Goal: Task Accomplishment & Management: Complete application form

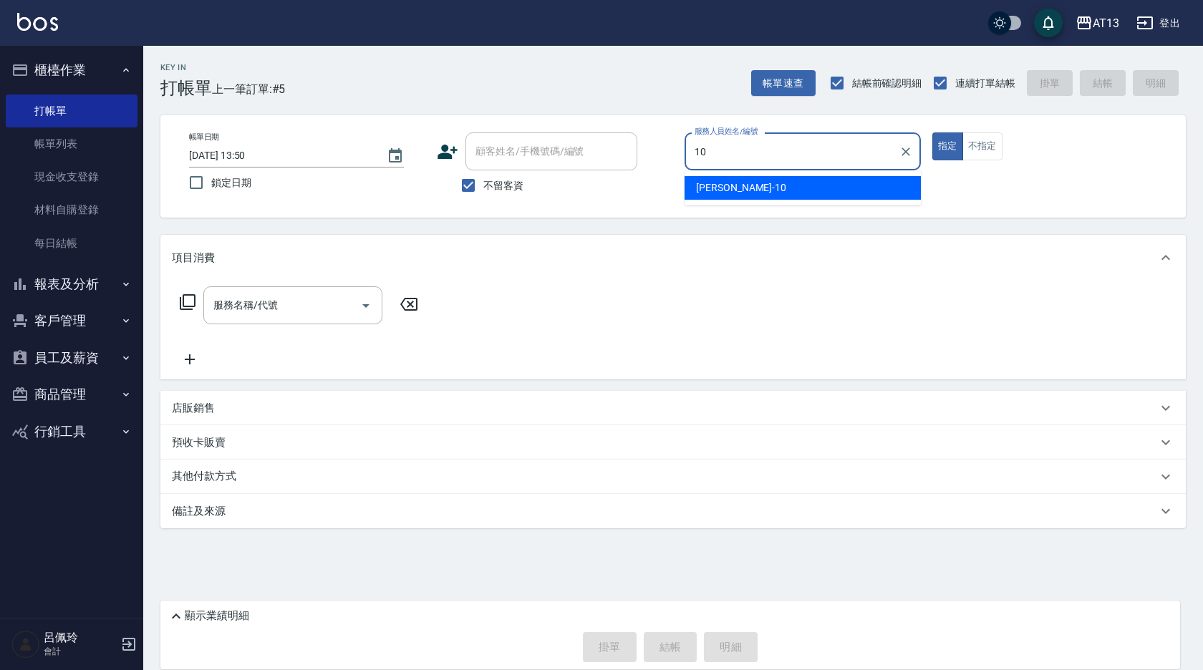
click at [740, 184] on div "[PERSON_NAME] -10" at bounding box center [803, 188] width 236 height 24
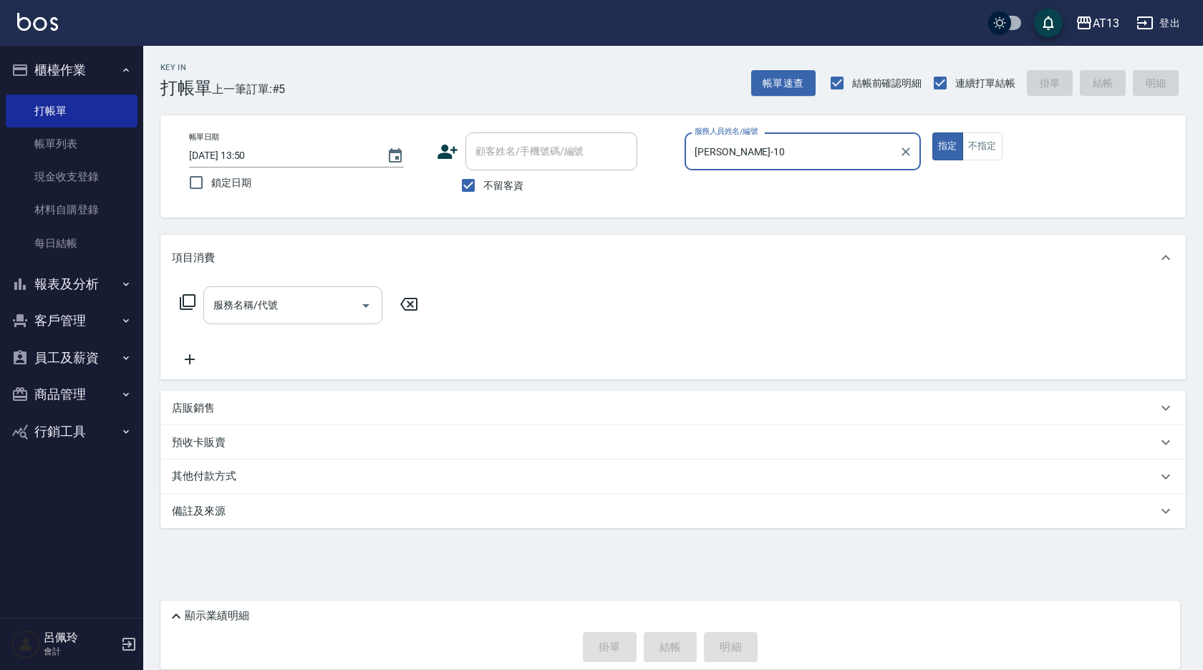
type input "[PERSON_NAME]-10"
click at [312, 305] on input "服務名稱/代號" at bounding box center [282, 305] width 145 height 25
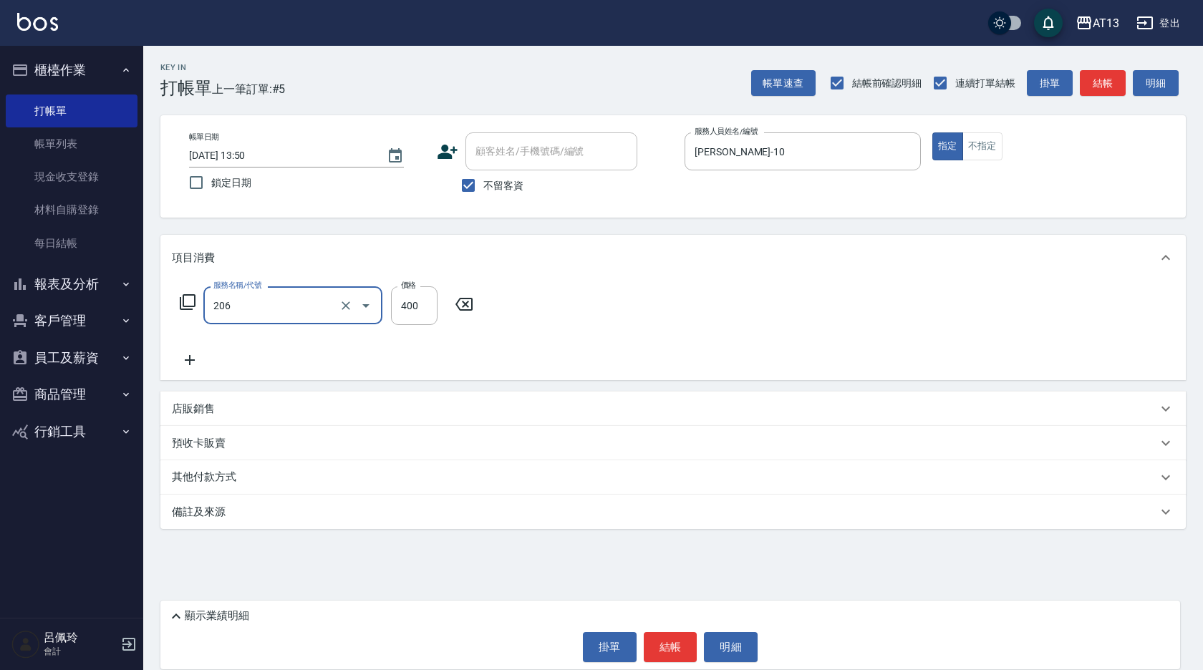
type input "健康洗(206)"
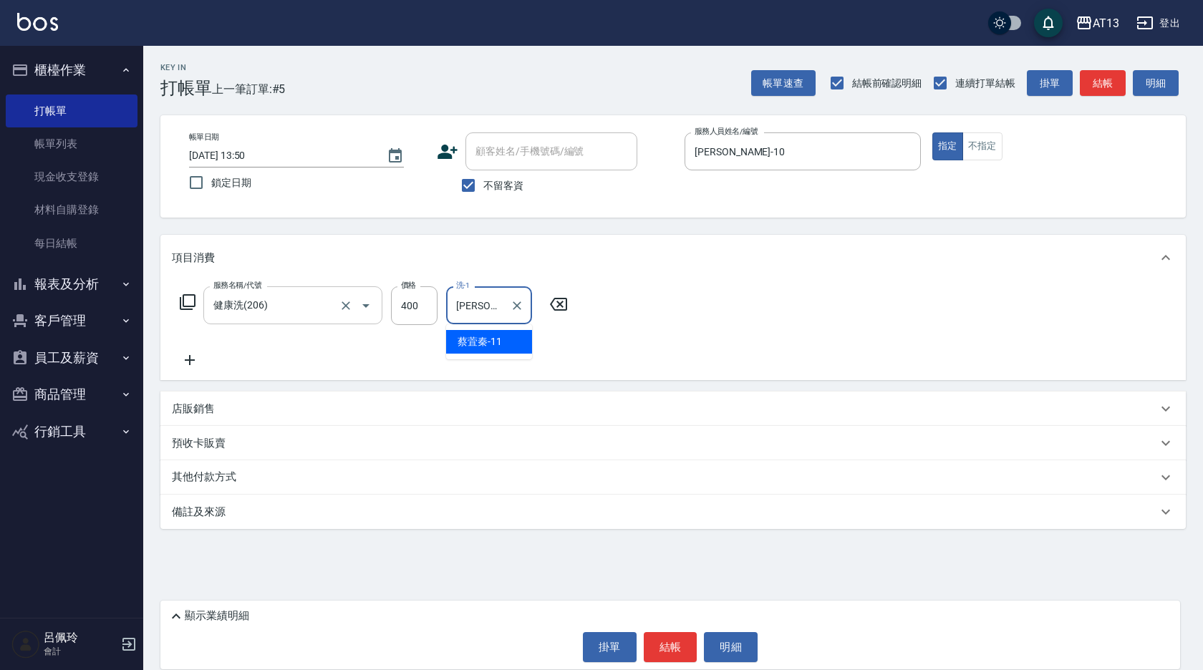
type input "[PERSON_NAME]-11"
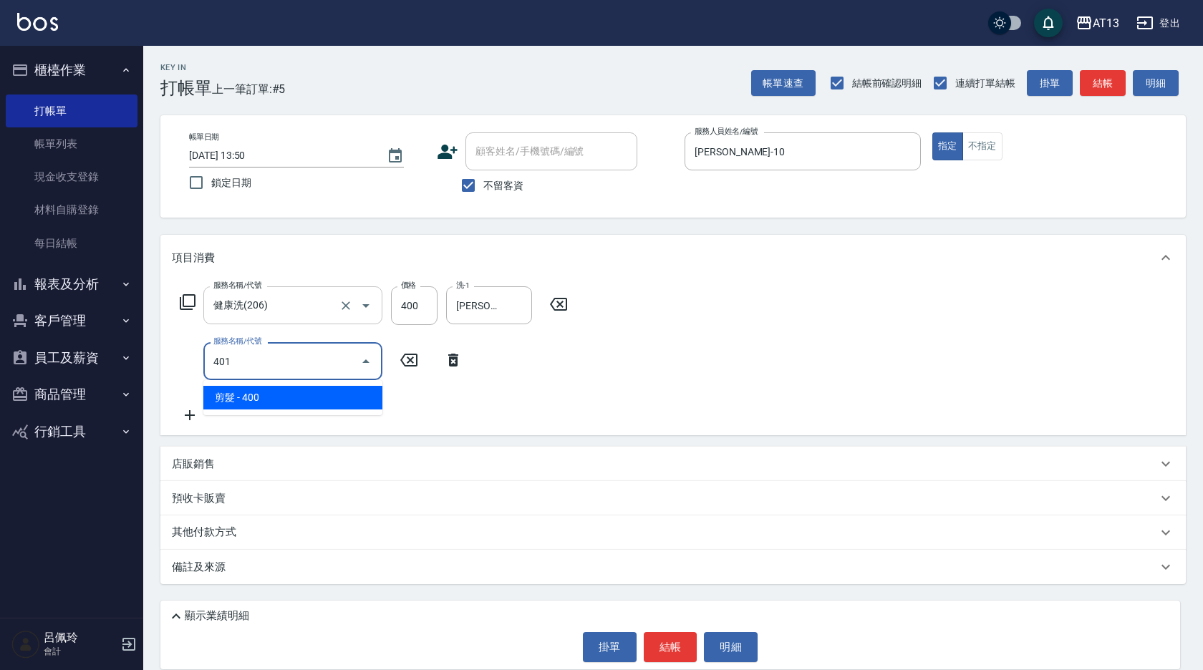
type input "剪髮(401)"
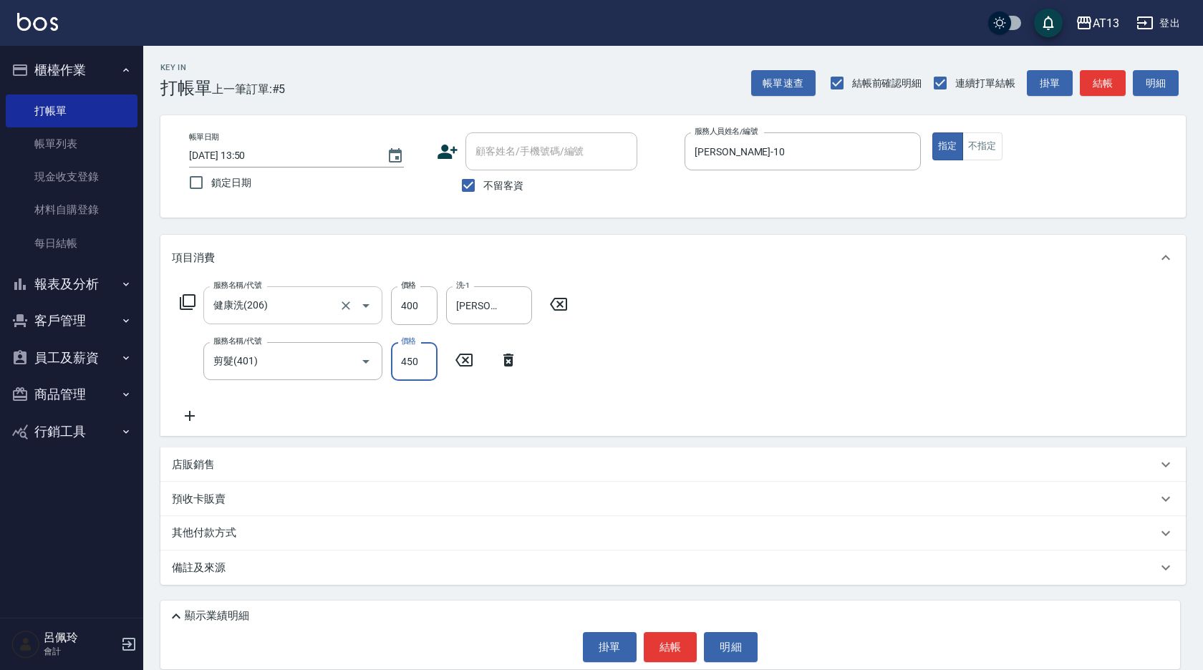
type input "450"
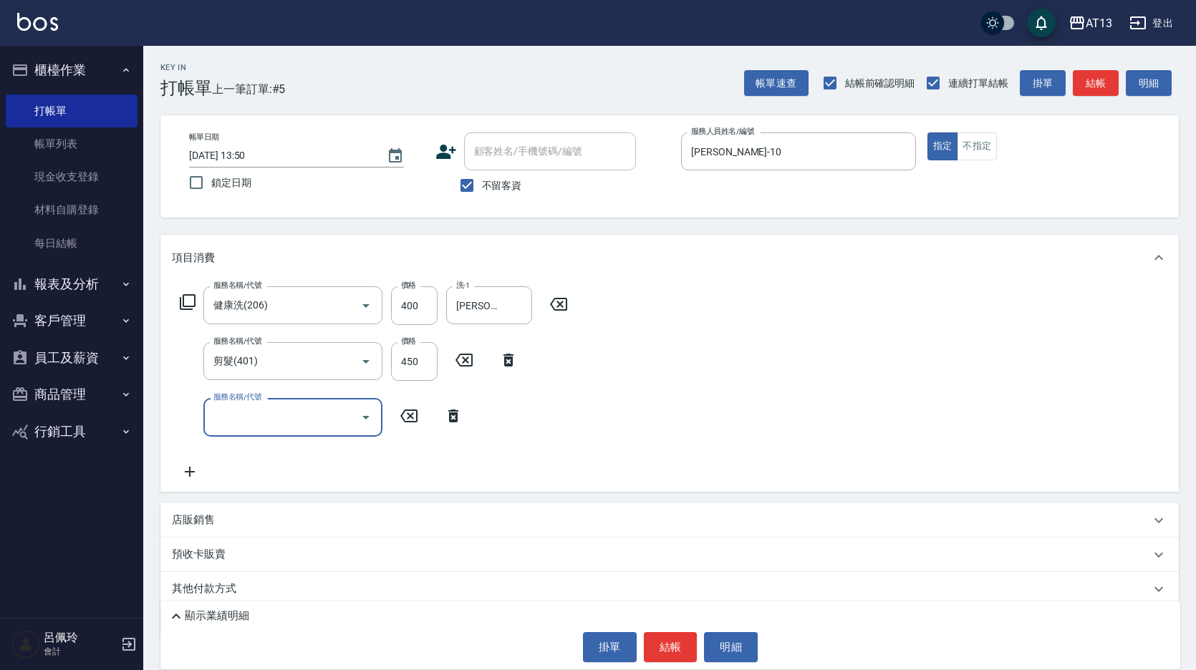
click at [796, 415] on div "服務名稱/代號 健康洗(206) 服務名稱/代號 價格 400 價格 洗-1 [PERSON_NAME]-11 洗-1 服務名稱/代號 剪髮(401) 服務名…" at bounding box center [669, 386] width 1019 height 211
click at [663, 647] on button "結帳" at bounding box center [671, 647] width 54 height 30
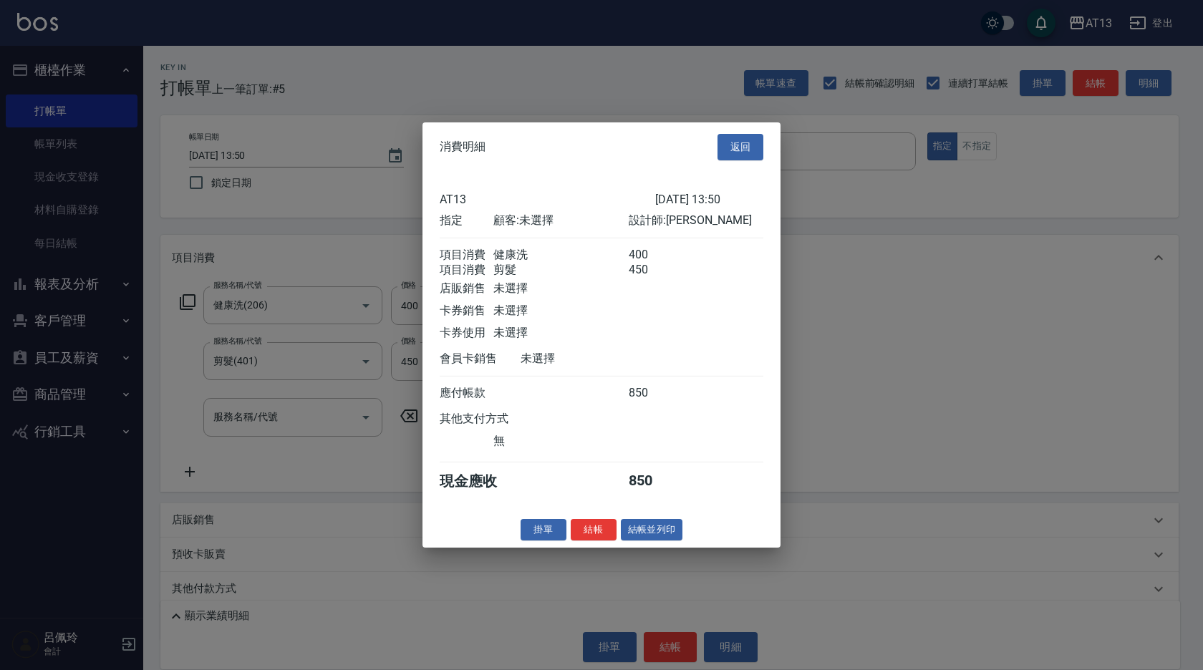
click at [587, 531] on button "結帳" at bounding box center [594, 530] width 46 height 22
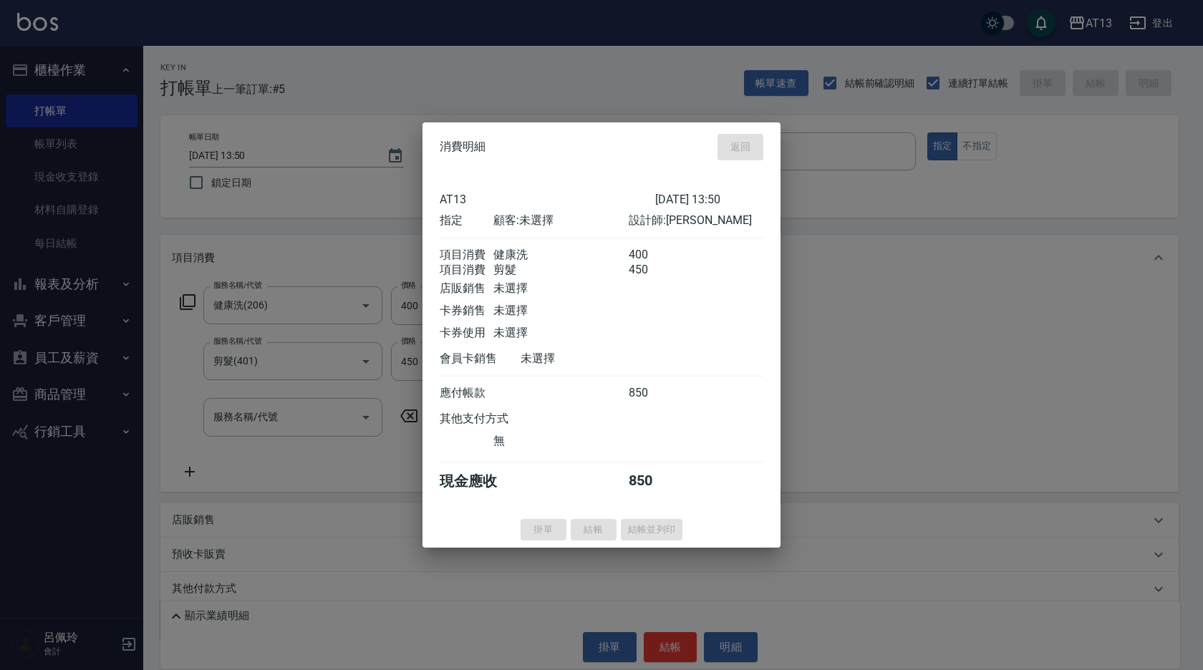
type input "[DATE] 14:53"
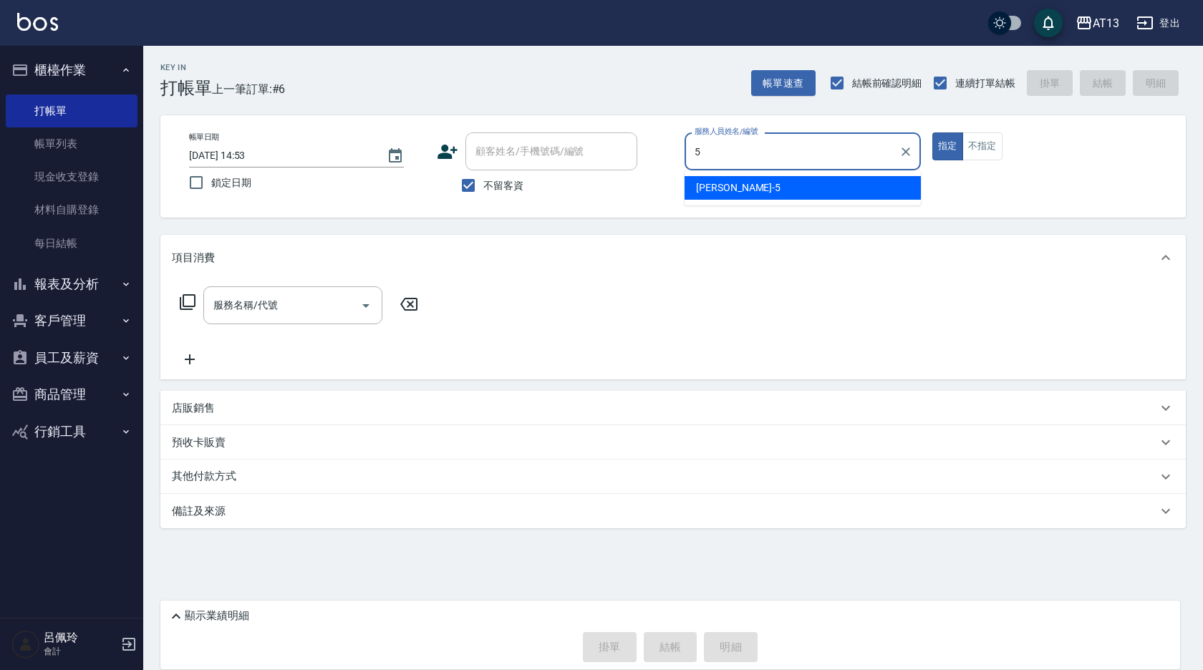
click at [754, 191] on div "[PERSON_NAME] -5" at bounding box center [803, 188] width 236 height 24
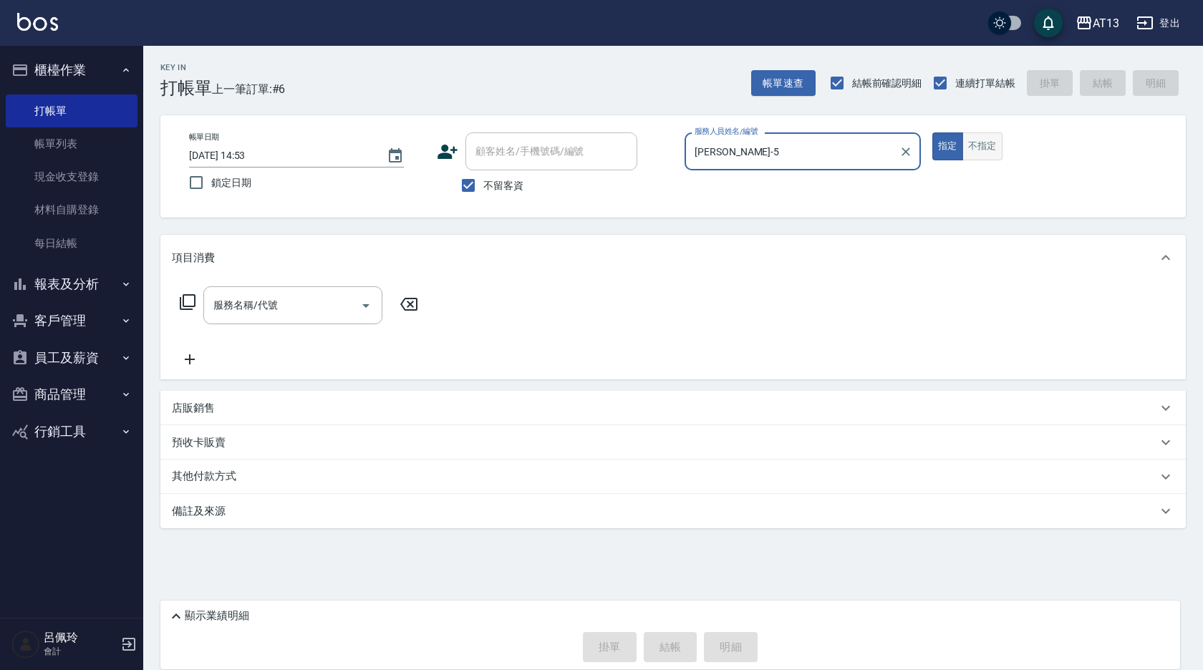
type input "[PERSON_NAME]-5"
click at [988, 142] on button "不指定" at bounding box center [983, 147] width 40 height 28
click at [311, 314] on input "服務名稱/代號" at bounding box center [282, 305] width 145 height 25
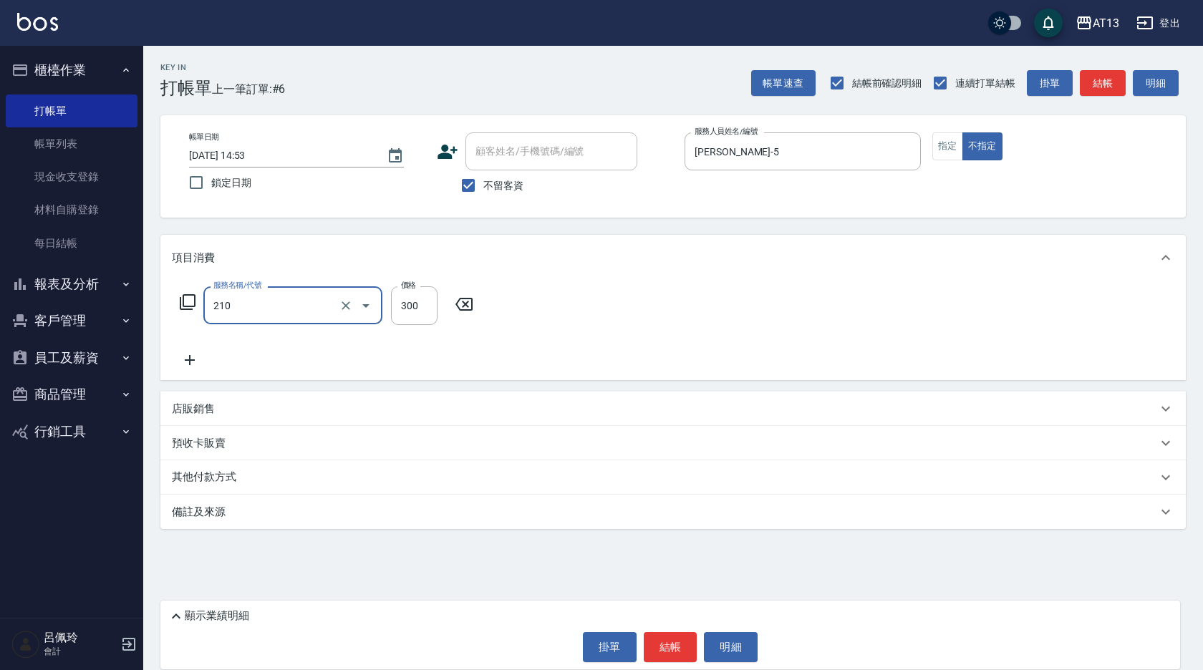
type input "[PERSON_NAME]洗髮精(210)"
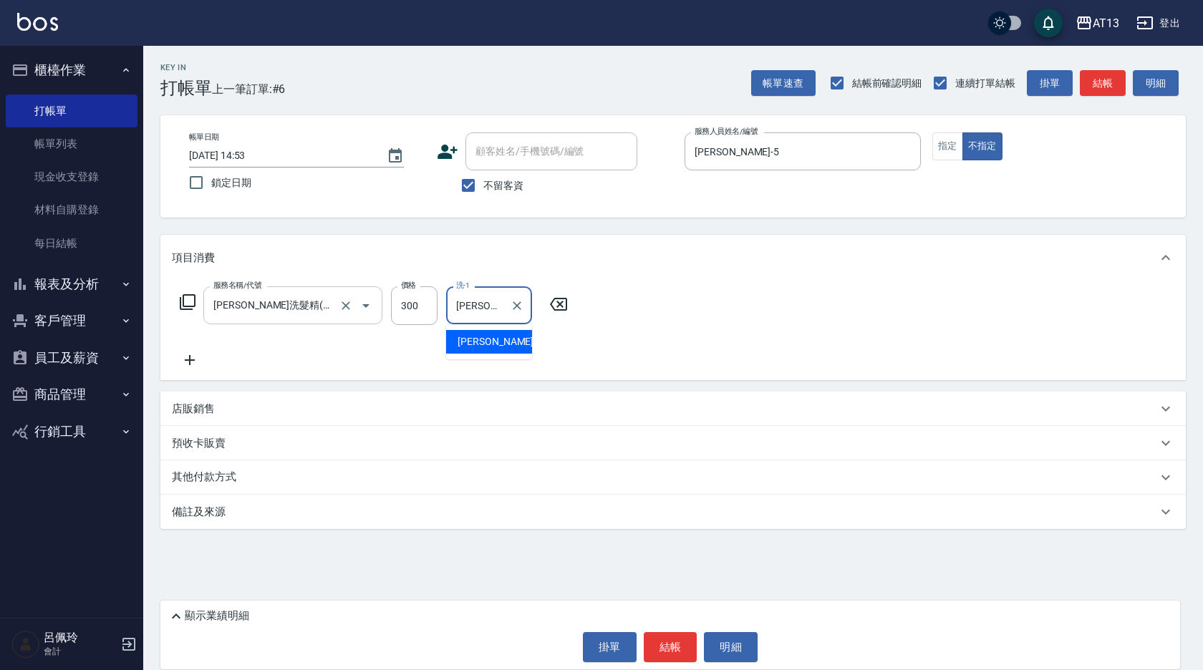
type input "[PERSON_NAME]-5"
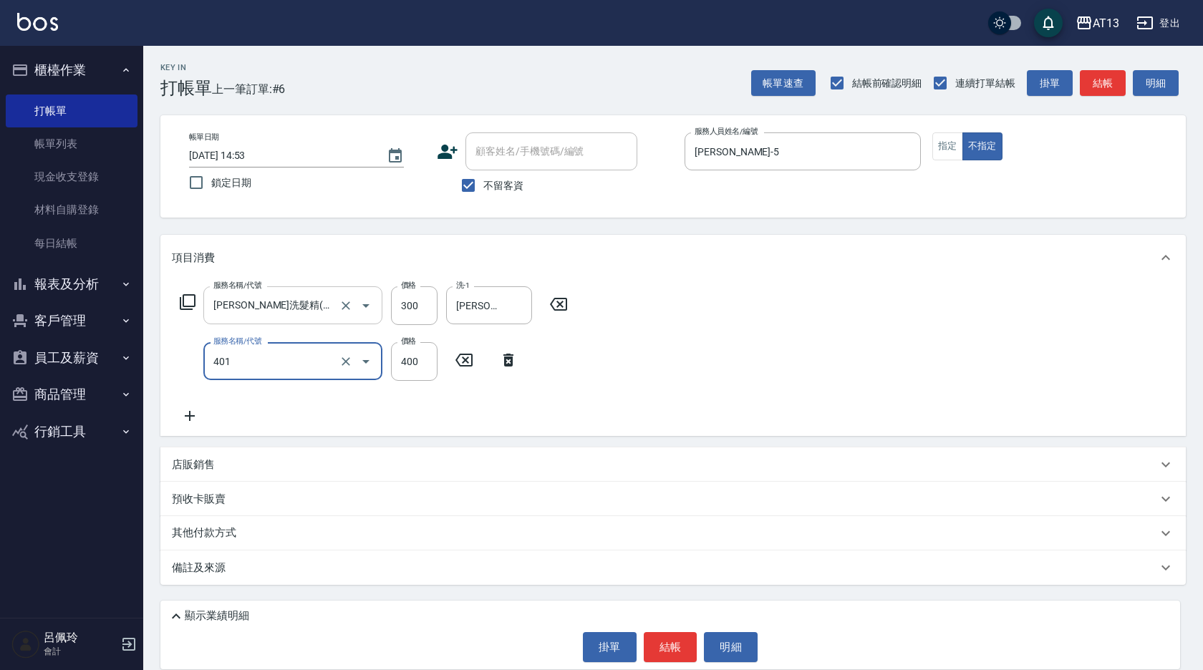
type input "剪髮(401)"
type input "200"
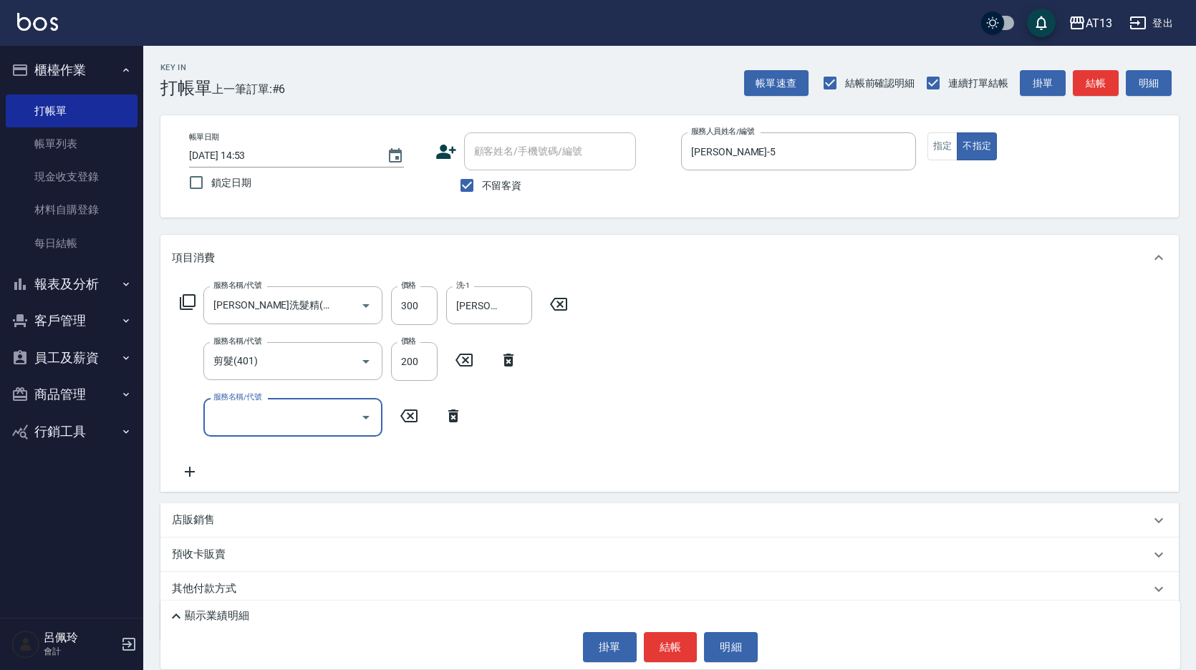
drag, startPoint x: 668, startPoint y: 650, endPoint x: 641, endPoint y: 637, distance: 30.4
click at [668, 652] on button "結帳" at bounding box center [671, 647] width 54 height 30
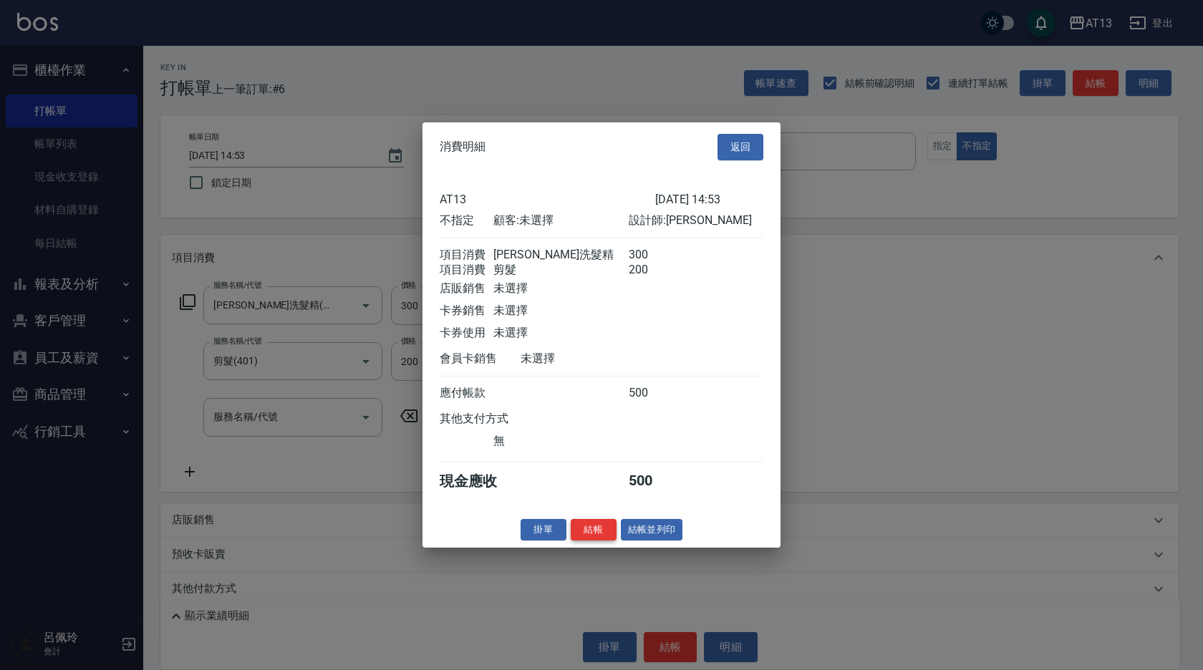
click at [584, 539] on button "結帳" at bounding box center [594, 530] width 46 height 22
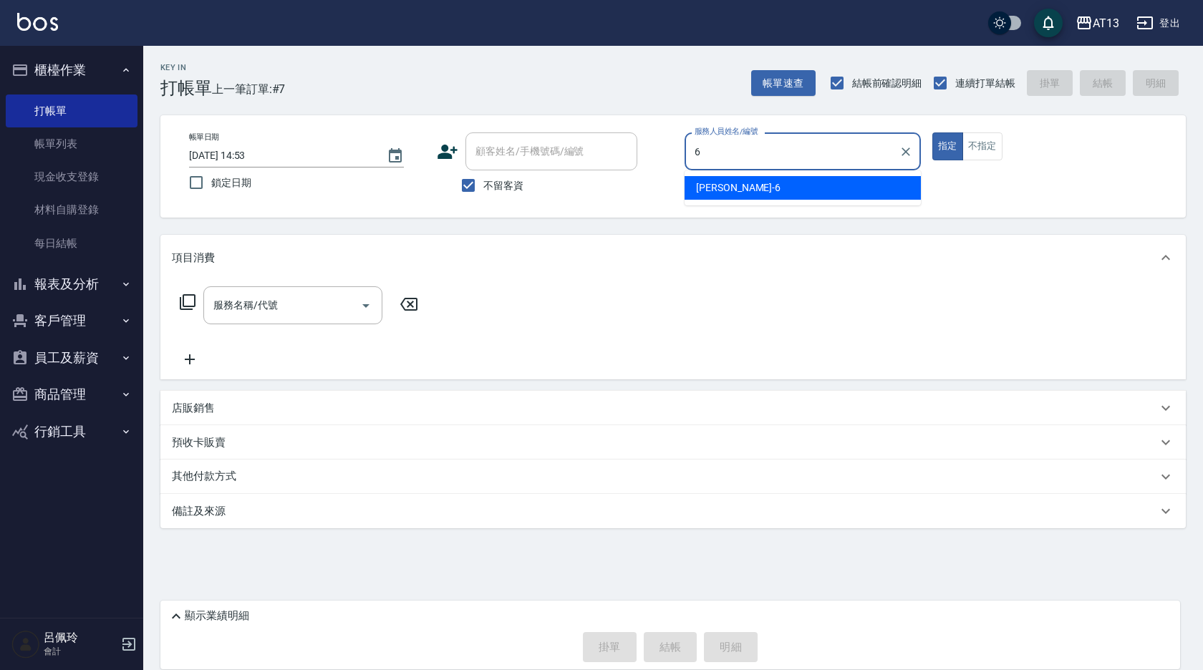
click at [778, 178] on div "亭妤 -6" at bounding box center [803, 188] width 236 height 24
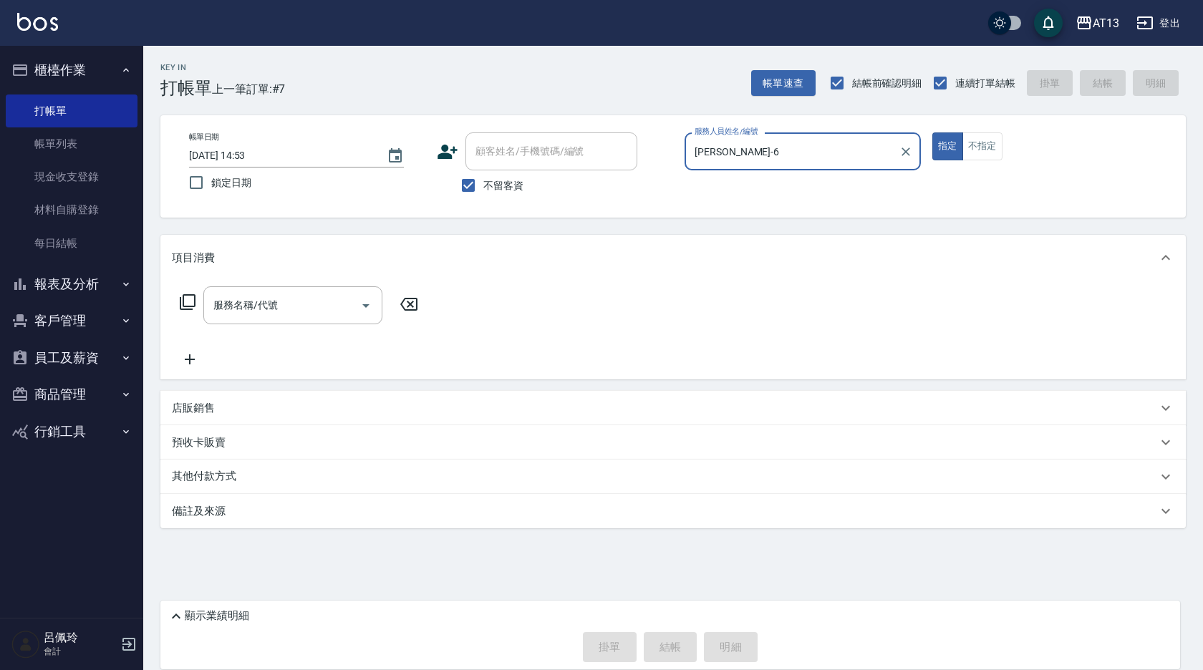
type input "[PERSON_NAME]-6"
click at [1008, 151] on div "指定 不指定" at bounding box center [1051, 147] width 236 height 28
click at [1003, 152] on div "指定 不指定" at bounding box center [1051, 147] width 236 height 28
click at [981, 149] on button "不指定" at bounding box center [983, 147] width 40 height 28
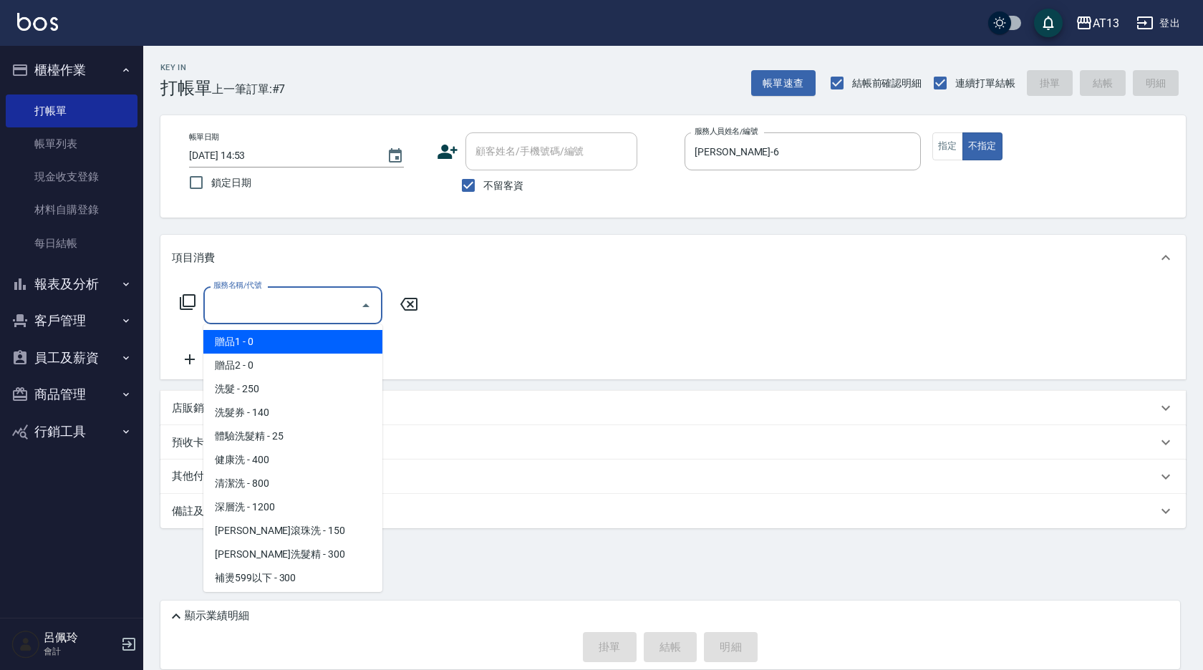
click at [337, 303] on input "服務名稱/代號" at bounding box center [282, 305] width 145 height 25
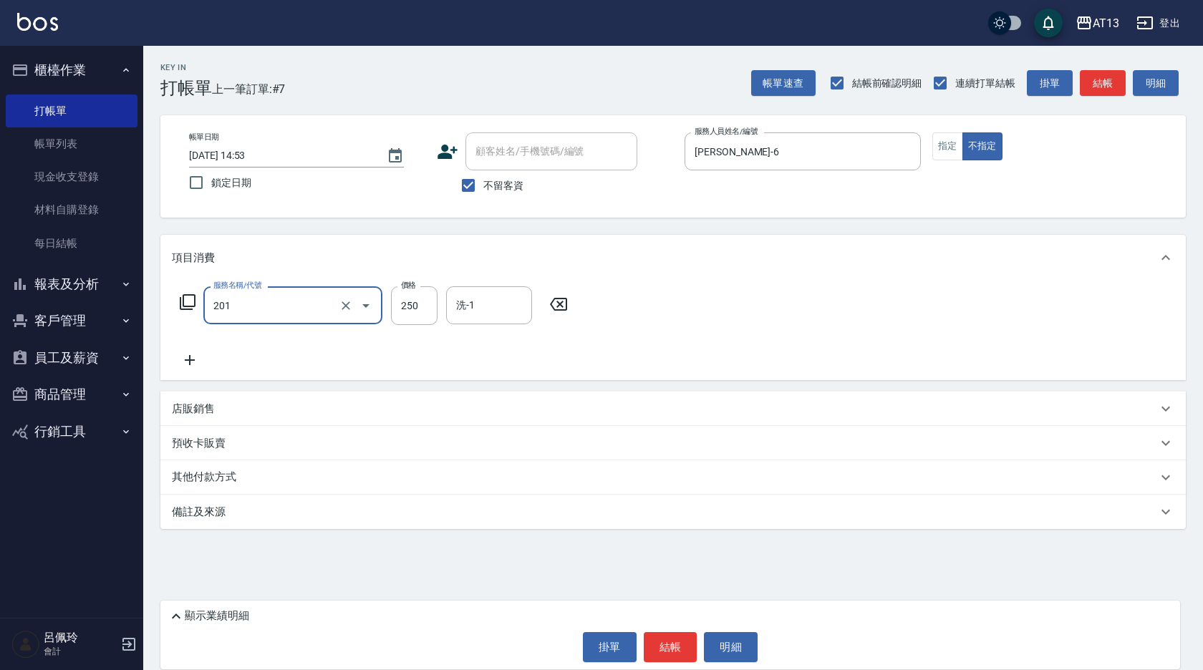
type input "洗髮(201)"
type input "妤宸-29"
drag, startPoint x: 844, startPoint y: 293, endPoint x: 831, endPoint y: 318, distance: 28.2
click at [844, 294] on div "服務名稱/代號 洗髮(201) 服務名稱/代號 價格 250 價格 洗-1 妤宸-29 洗-1" at bounding box center [673, 331] width 1026 height 100
click at [679, 663] on div "顯示業績明細 掛單 結帳 明細" at bounding box center [670, 635] width 1020 height 69
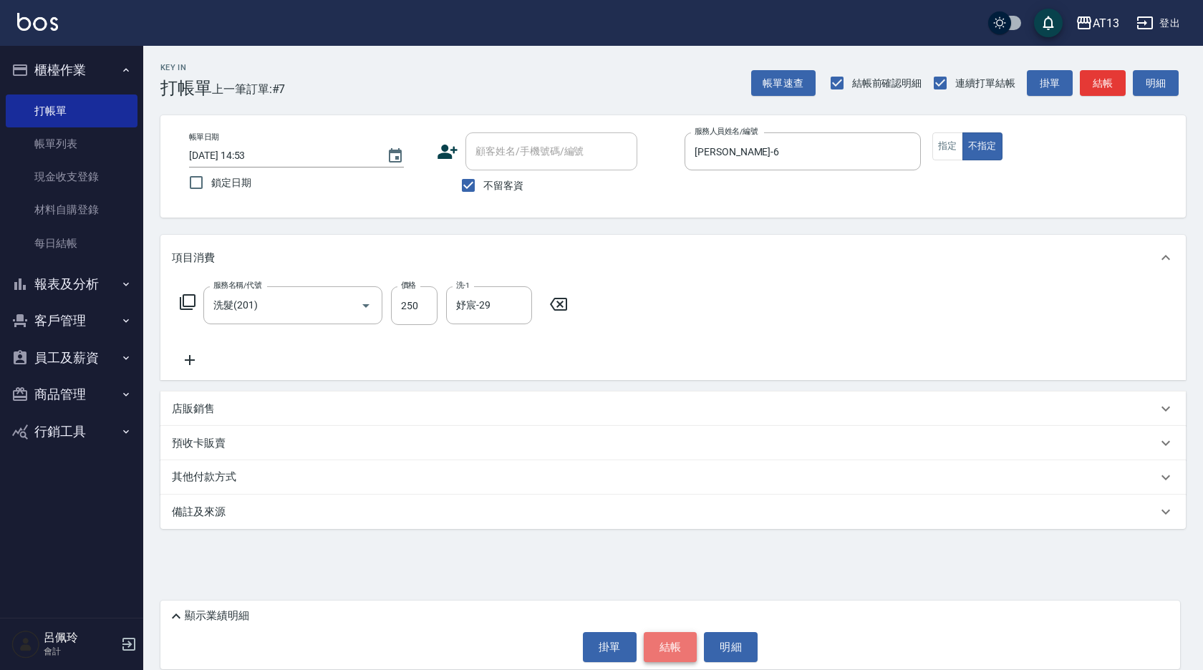
click at [677, 637] on button "結帳" at bounding box center [671, 647] width 54 height 30
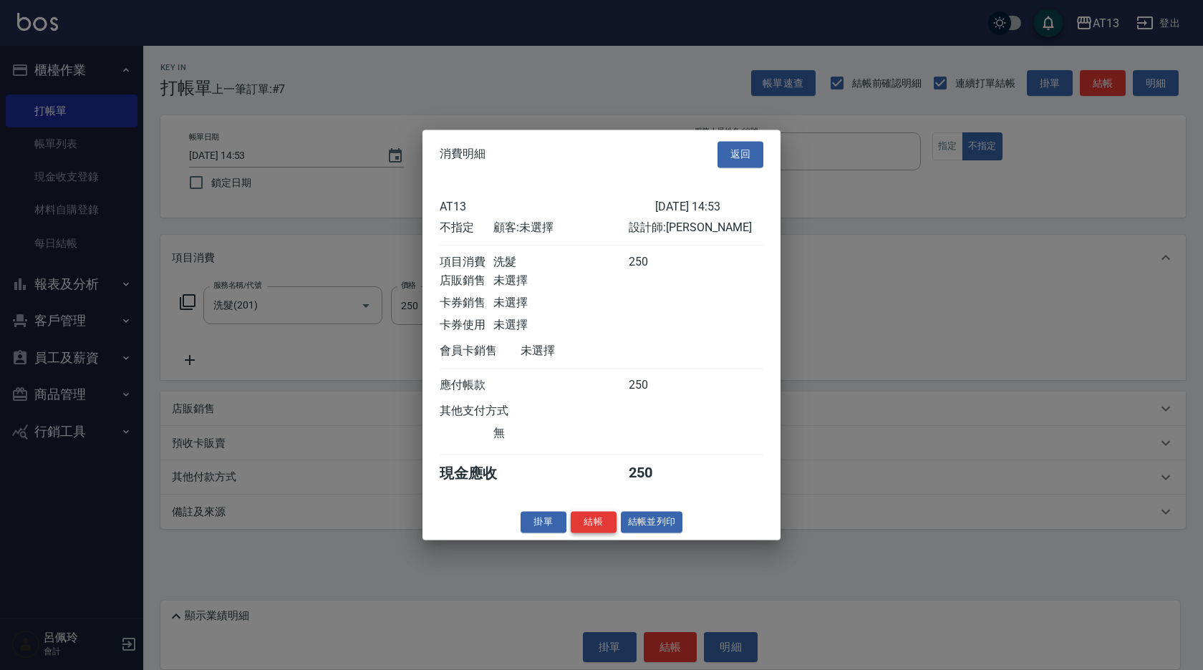
click at [590, 530] on button "結帳" at bounding box center [594, 522] width 46 height 22
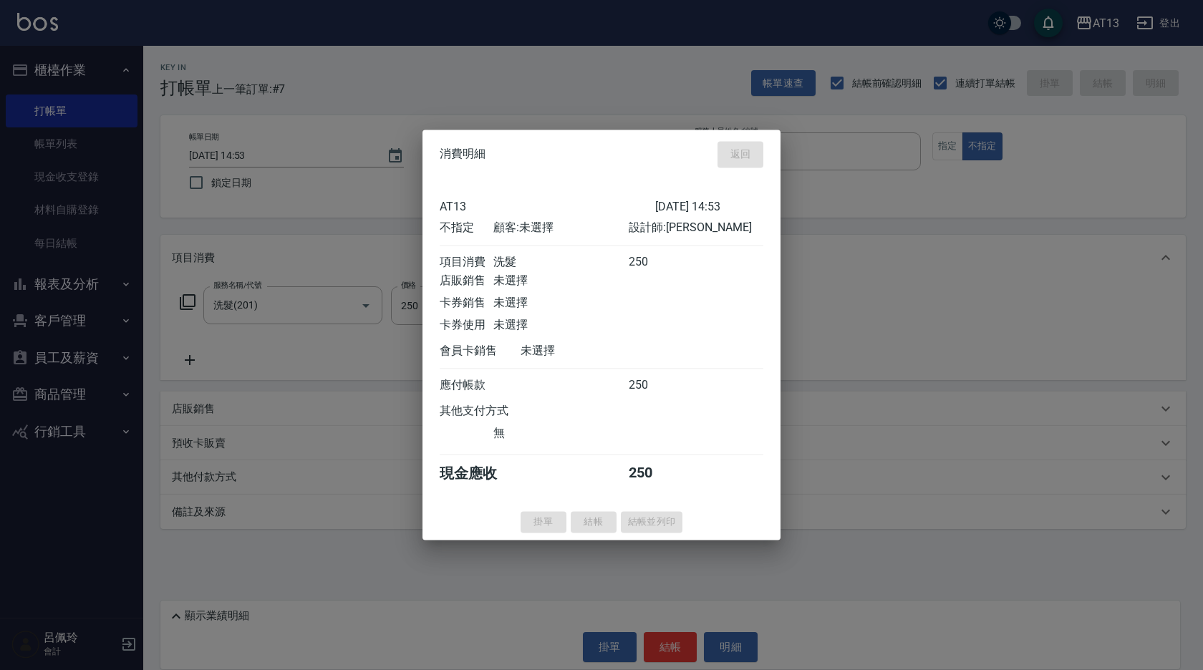
type input "[DATE] 14:54"
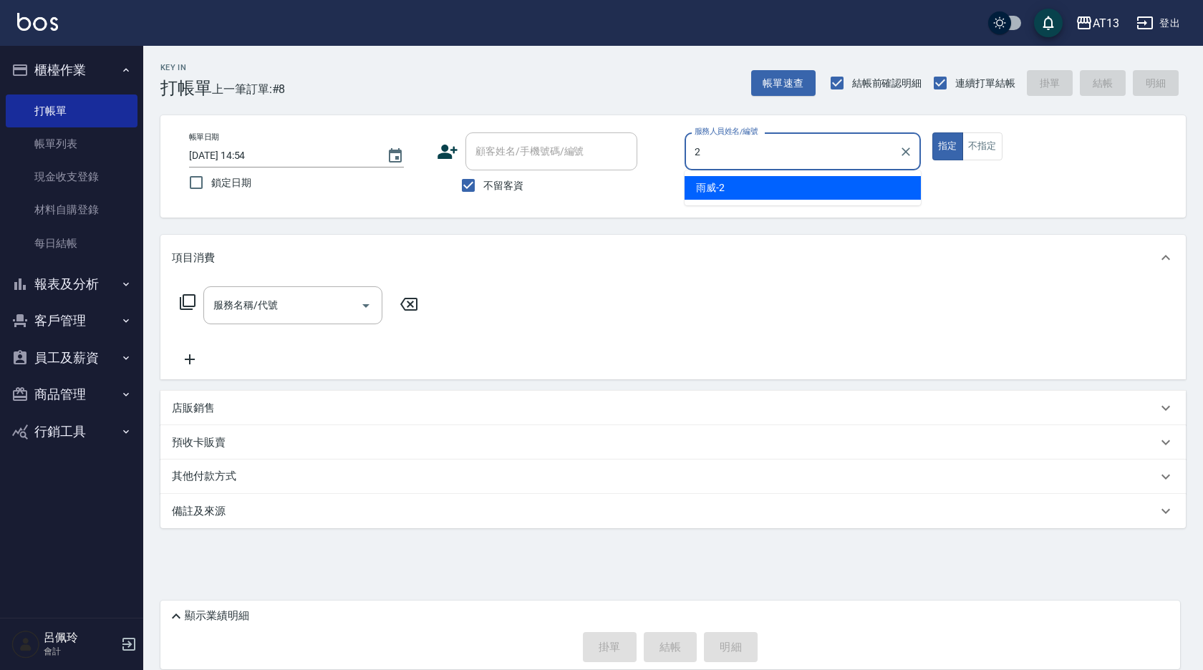
click at [716, 191] on span "雨威 -2" at bounding box center [710, 187] width 29 height 15
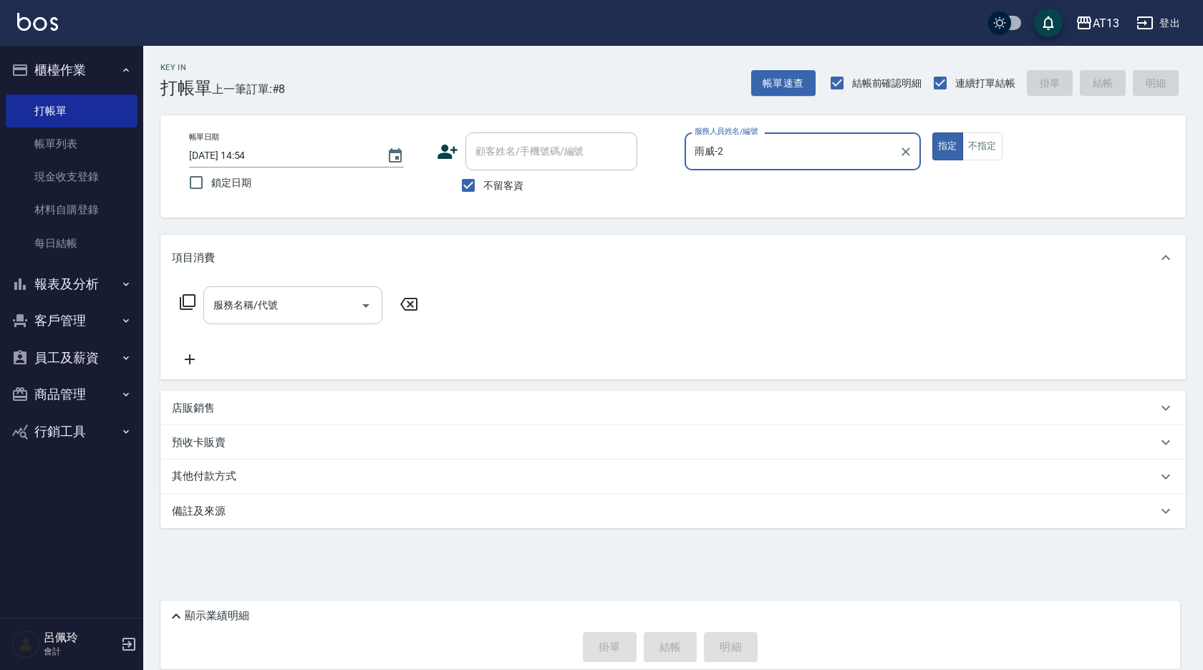
type input "雨威-2"
click at [302, 306] on input "服務名稱/代號" at bounding box center [282, 305] width 145 height 25
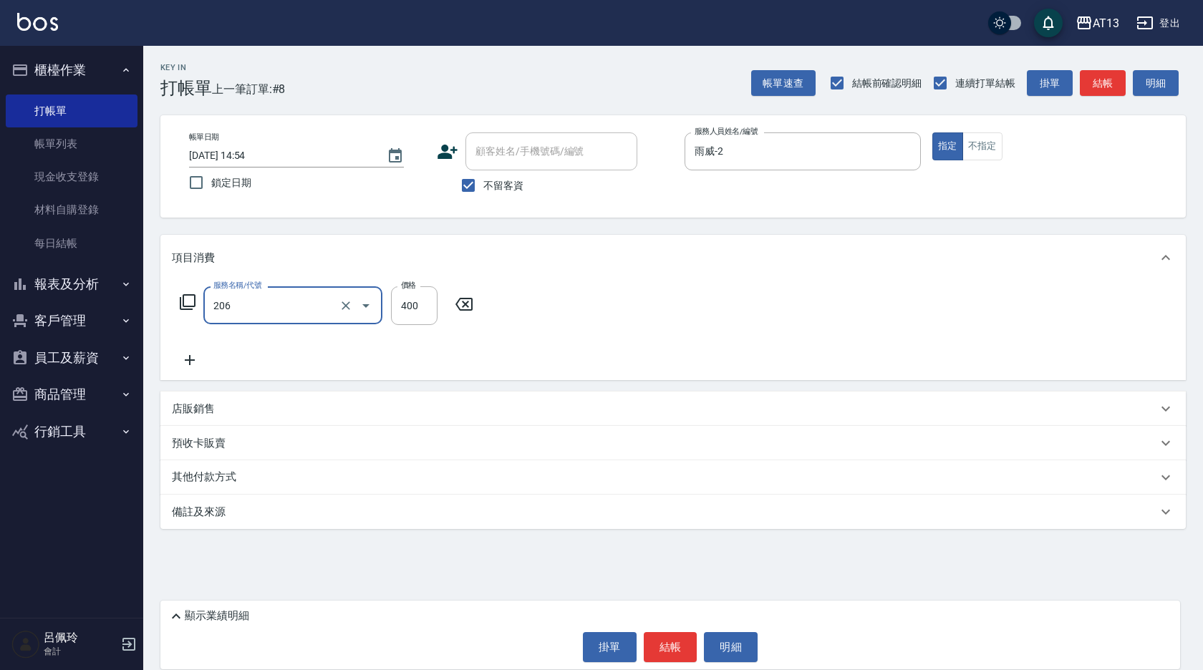
type input "健康洗(206)"
type input "雨威-2"
click at [660, 642] on button "結帳" at bounding box center [671, 647] width 54 height 30
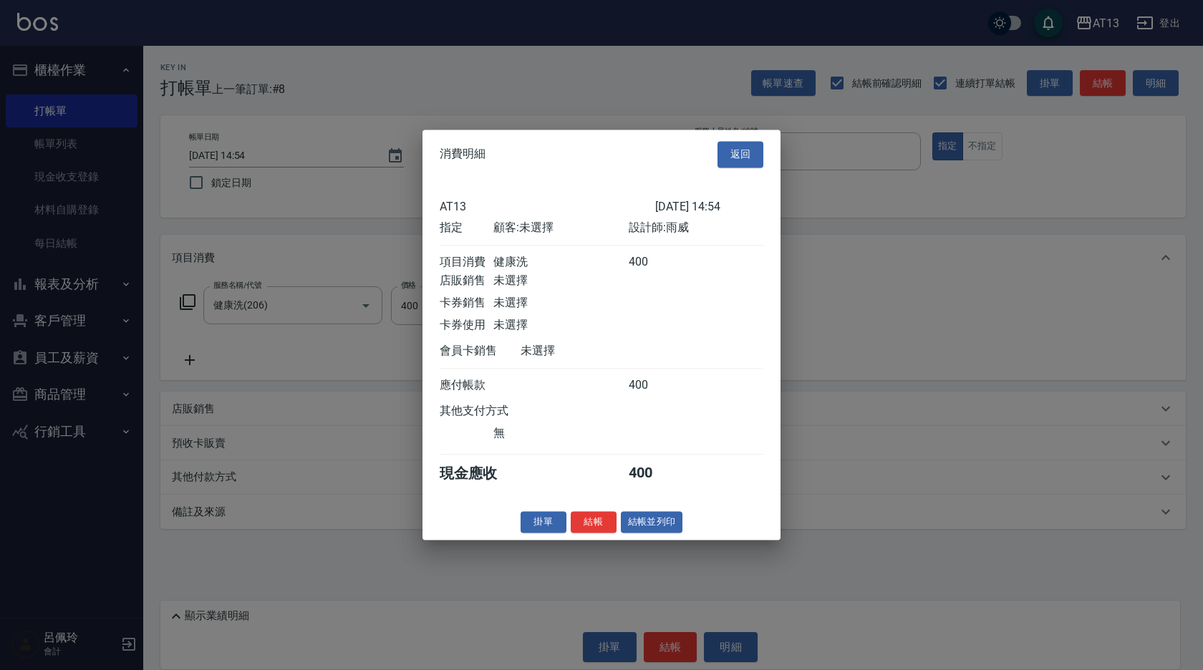
click at [590, 534] on button "結帳" at bounding box center [594, 522] width 46 height 22
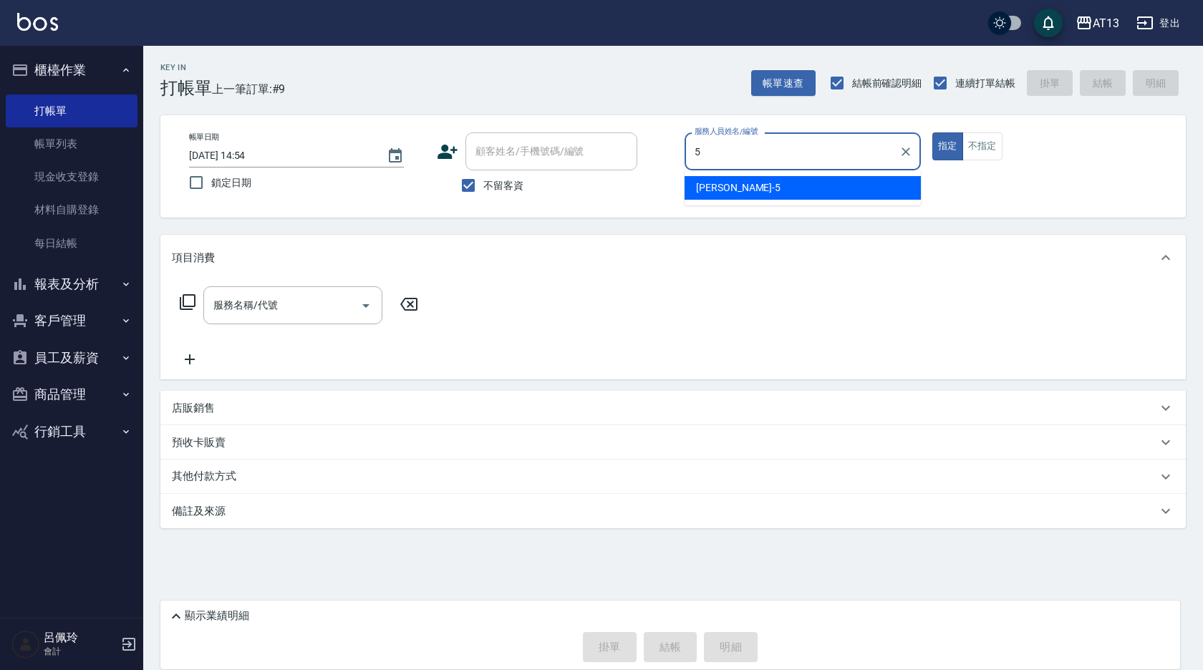
click at [766, 196] on div "[PERSON_NAME] -5" at bounding box center [803, 188] width 236 height 24
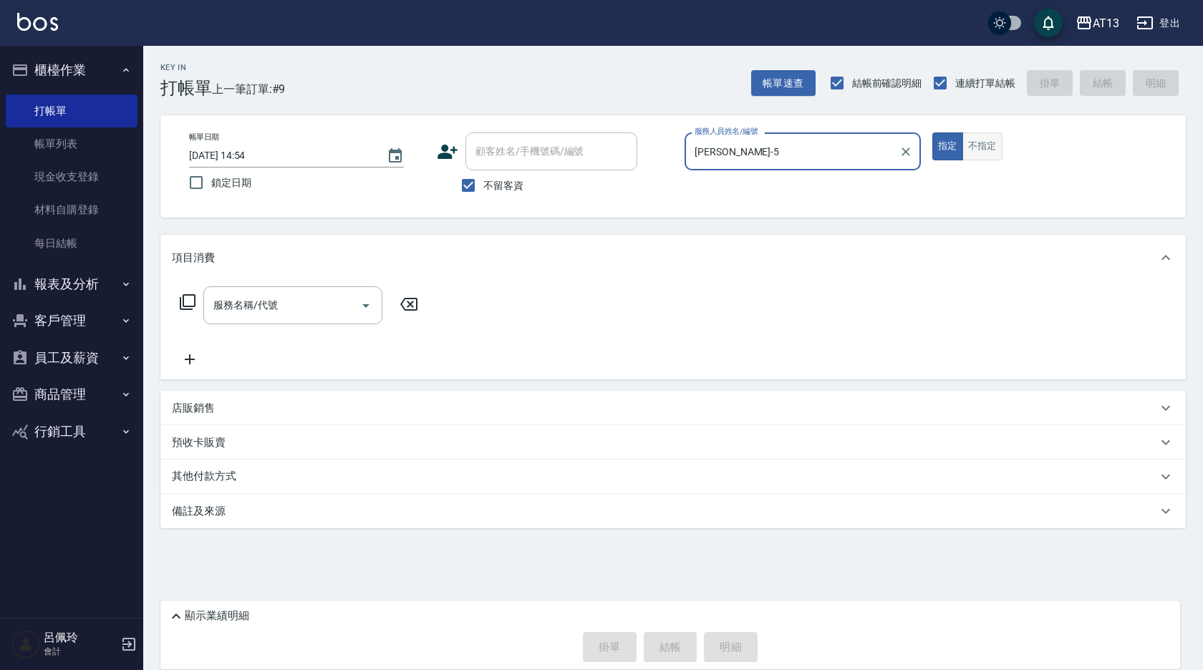
type input "[PERSON_NAME]-5"
click at [987, 150] on button "不指定" at bounding box center [983, 147] width 40 height 28
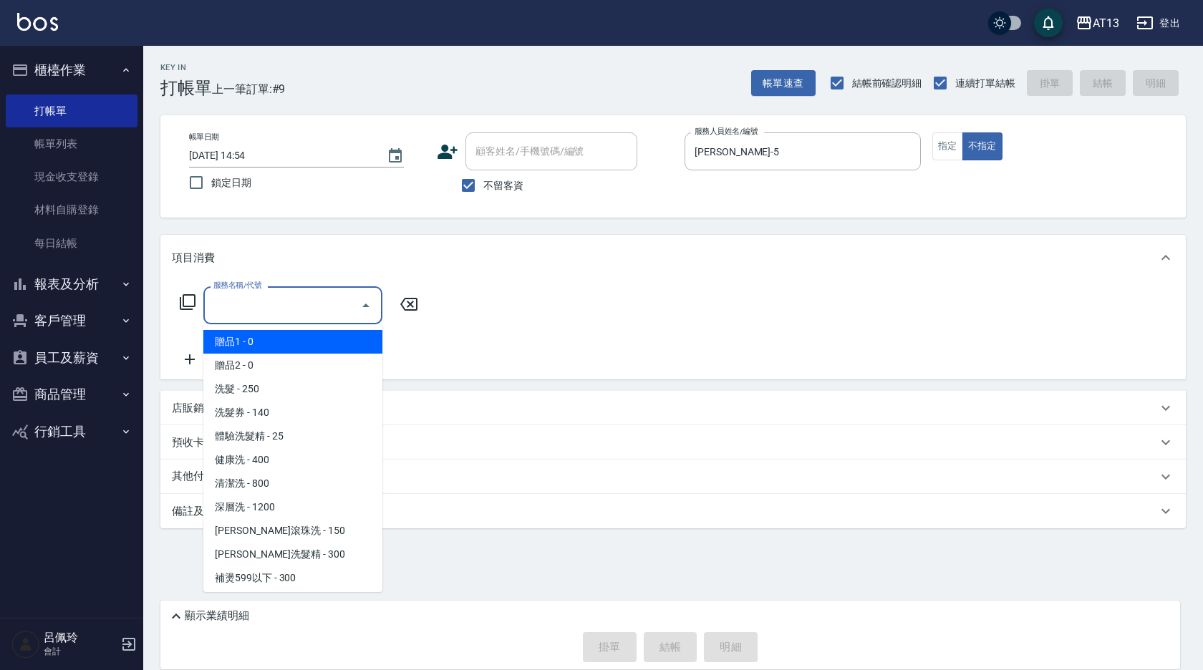
click at [246, 311] on input "服務名稱/代號" at bounding box center [282, 305] width 145 height 25
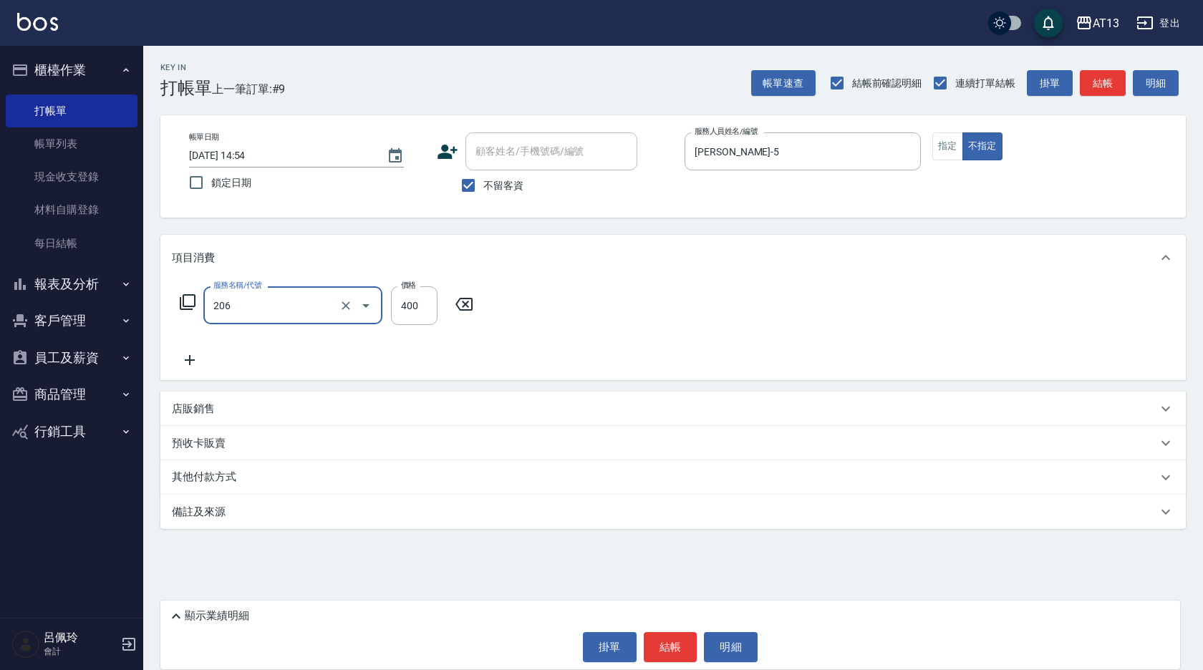
type input "健康洗(206)"
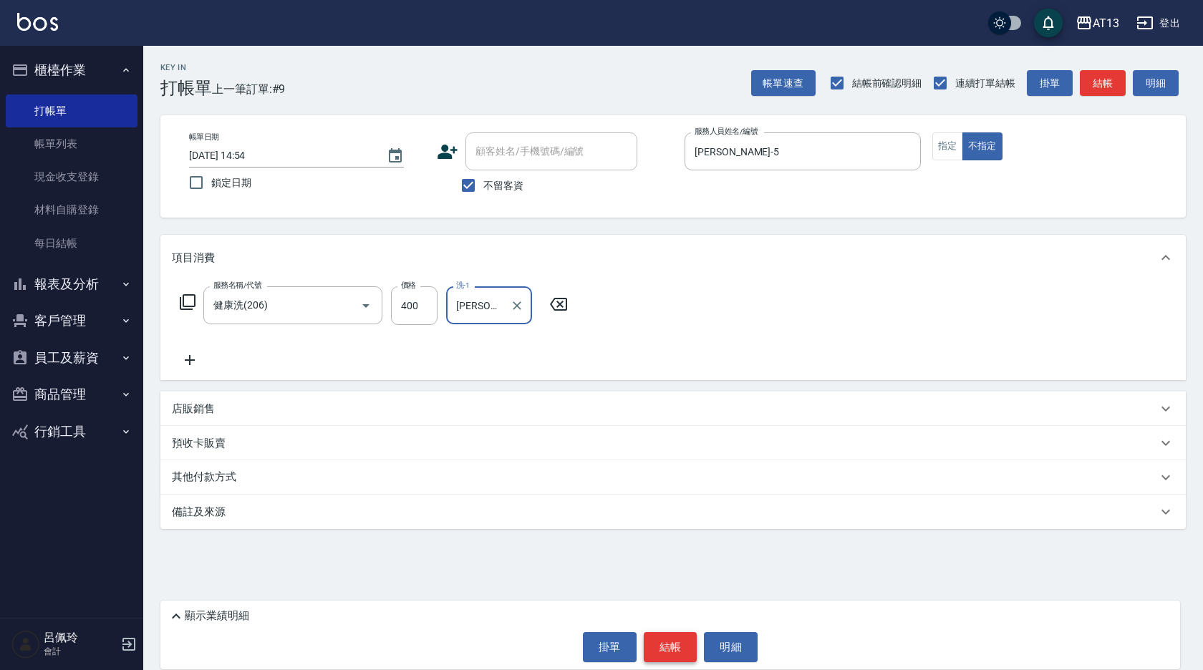
type input "[PERSON_NAME]-24"
click at [665, 645] on button "結帳" at bounding box center [671, 647] width 54 height 30
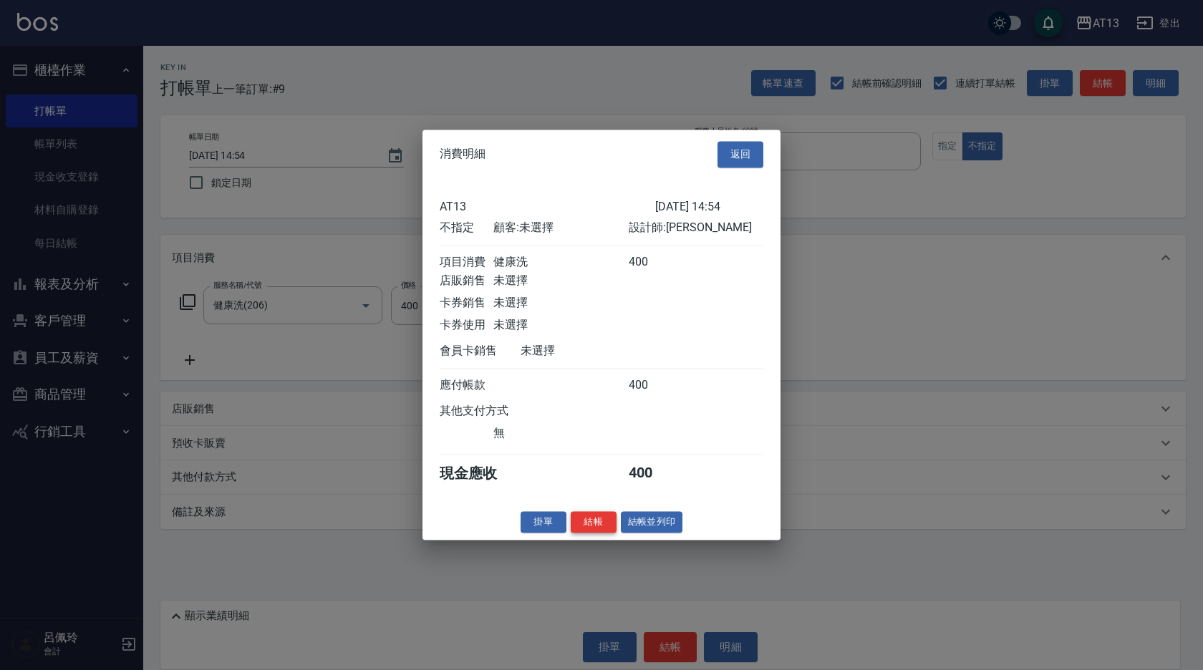
click at [611, 528] on button "結帳" at bounding box center [594, 522] width 46 height 22
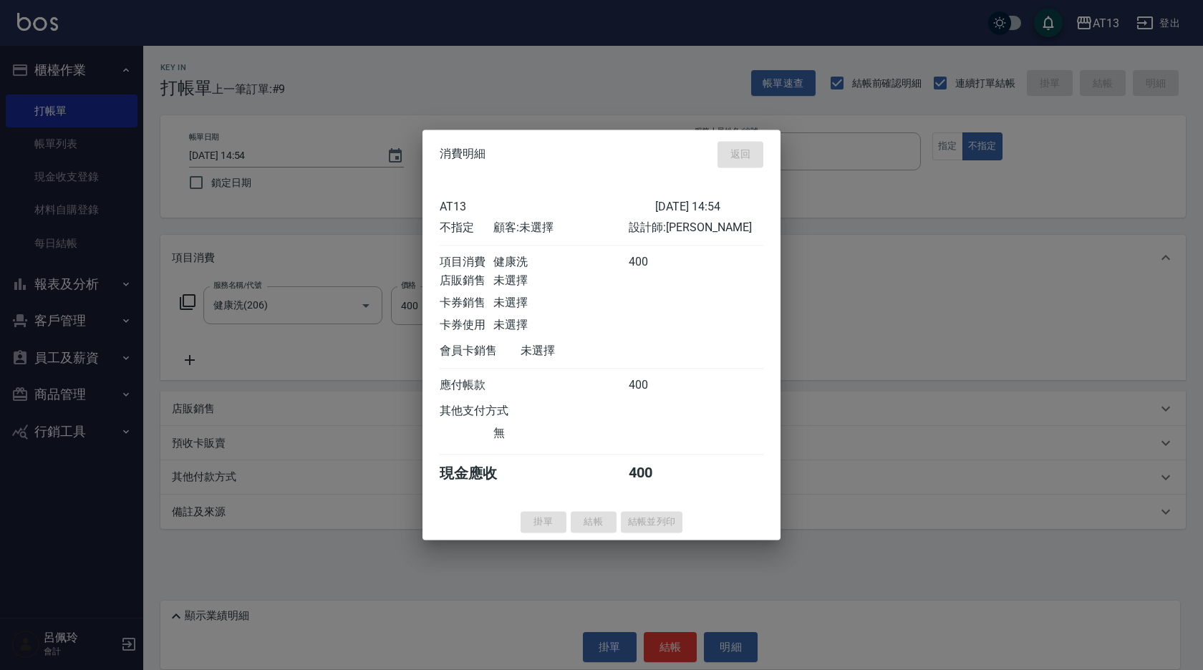
type input "[DATE] 15:11"
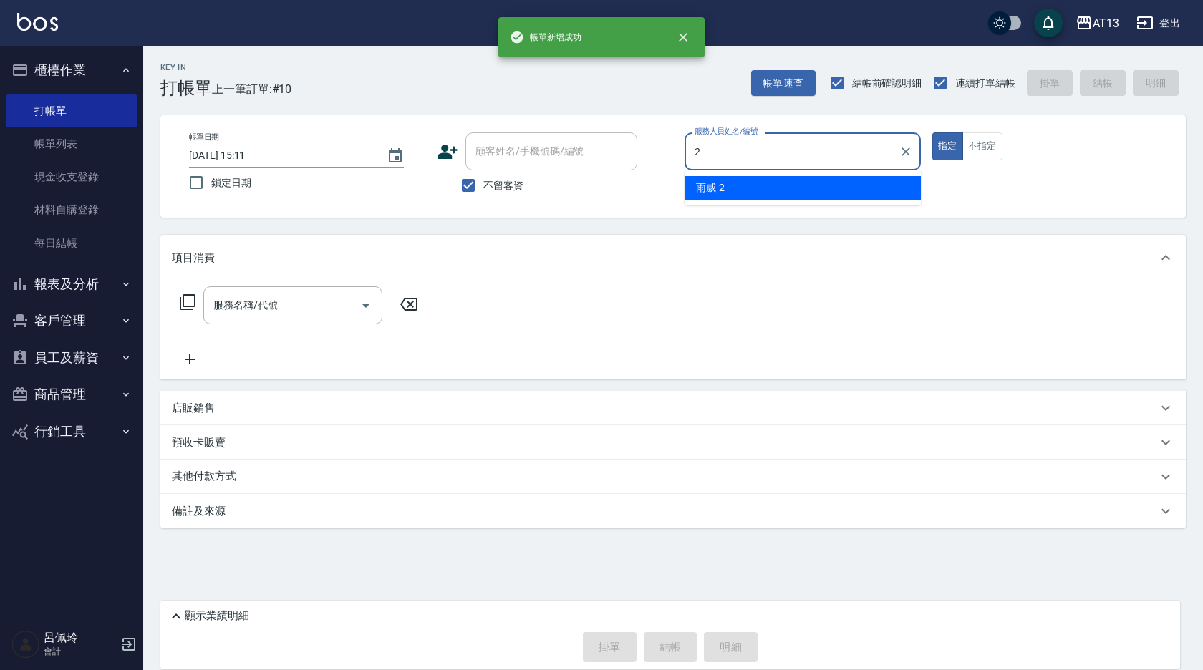
drag, startPoint x: 723, startPoint y: 188, endPoint x: 688, endPoint y: 209, distance: 41.2
click at [724, 188] on span "雨威 -2" at bounding box center [710, 187] width 29 height 15
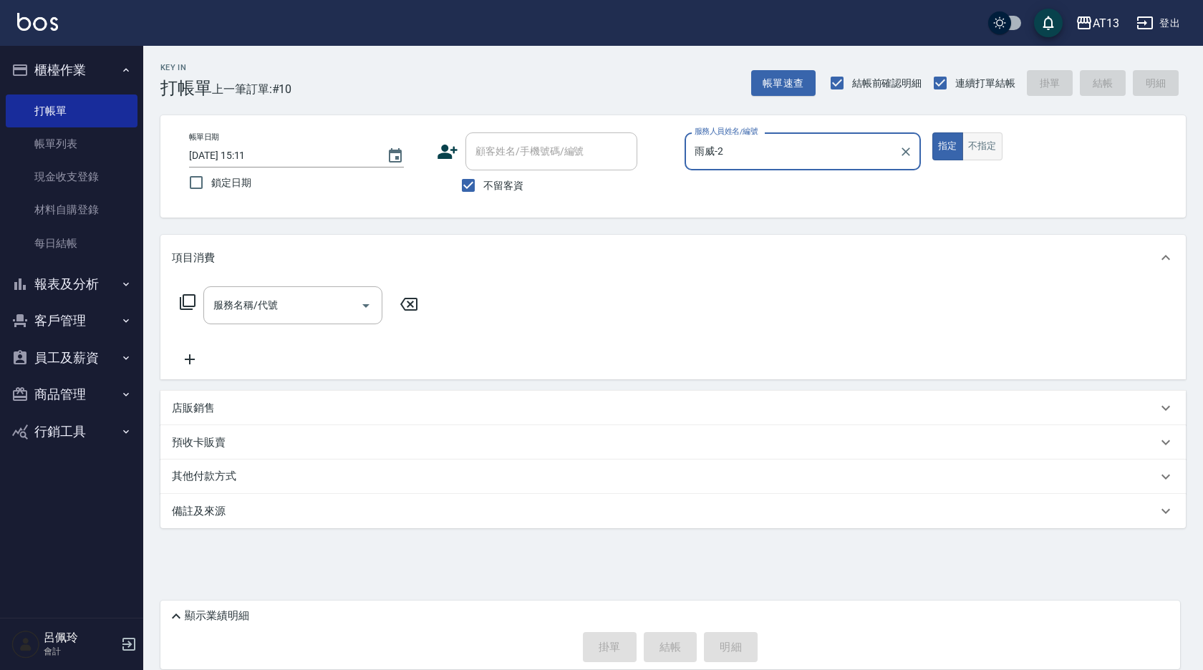
type input "雨威-2"
click at [994, 142] on button "不指定" at bounding box center [983, 147] width 40 height 28
click at [304, 297] on input "服務名稱/代號" at bounding box center [282, 305] width 145 height 25
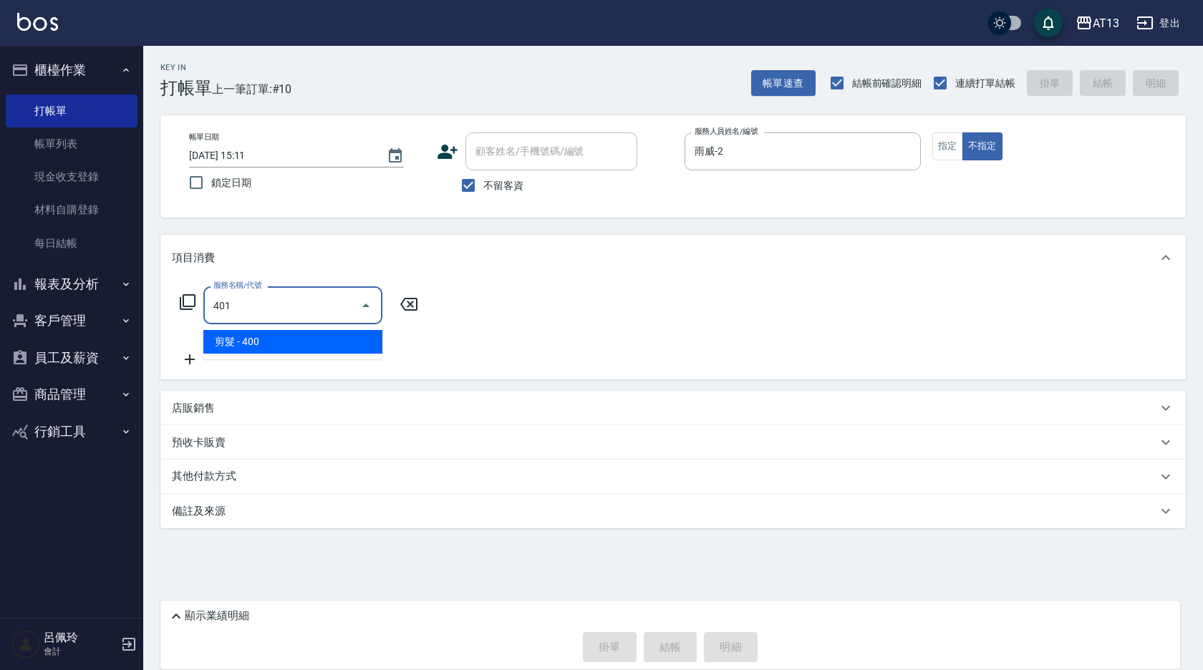
type input "剪髮(401)"
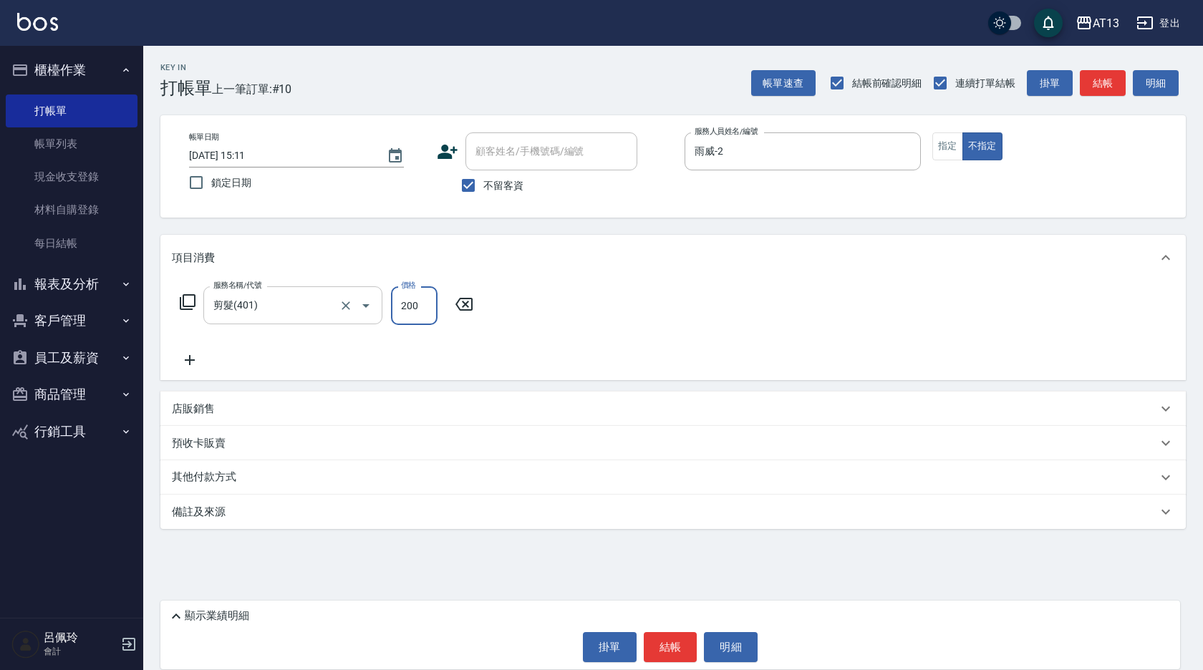
type input "200"
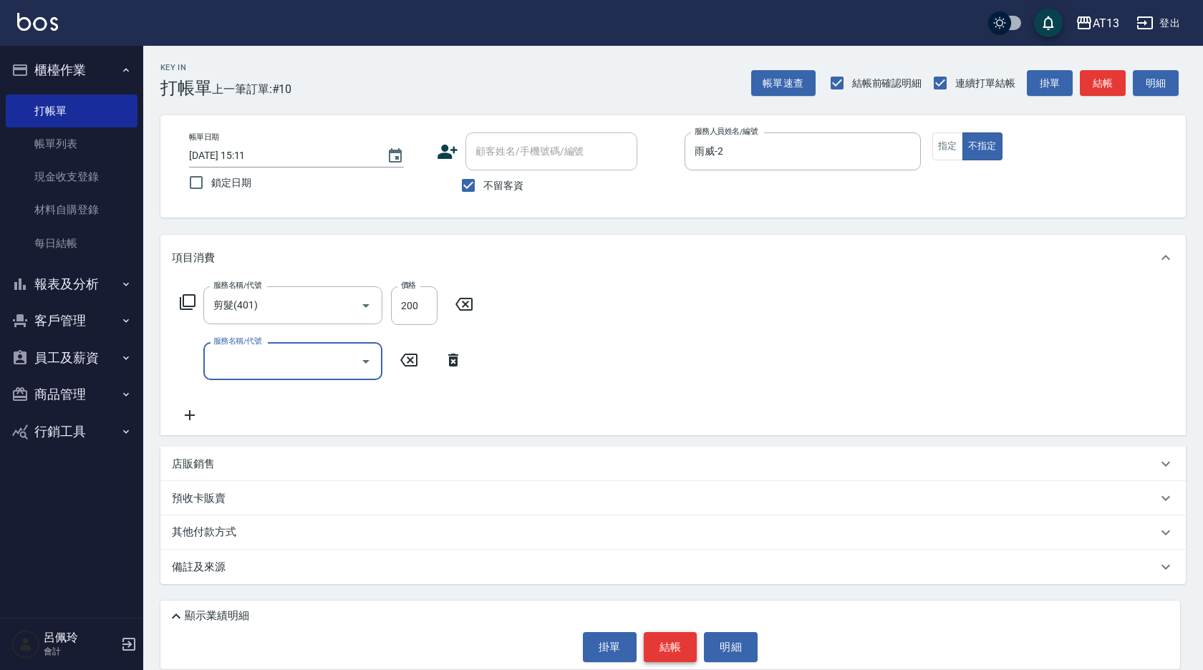
click at [670, 657] on button "結帳" at bounding box center [671, 647] width 54 height 30
click at [672, 648] on button "結帳" at bounding box center [671, 647] width 54 height 30
click at [672, 647] on button "結帳" at bounding box center [671, 647] width 54 height 30
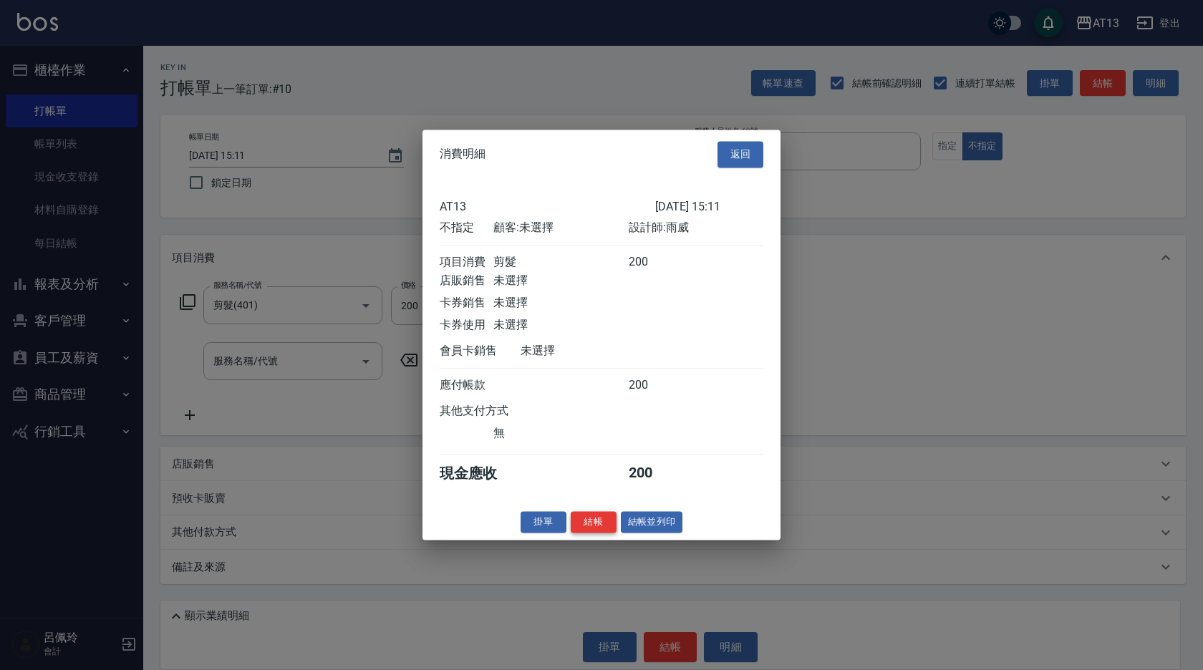
click at [587, 529] on button "結帳" at bounding box center [594, 522] width 46 height 22
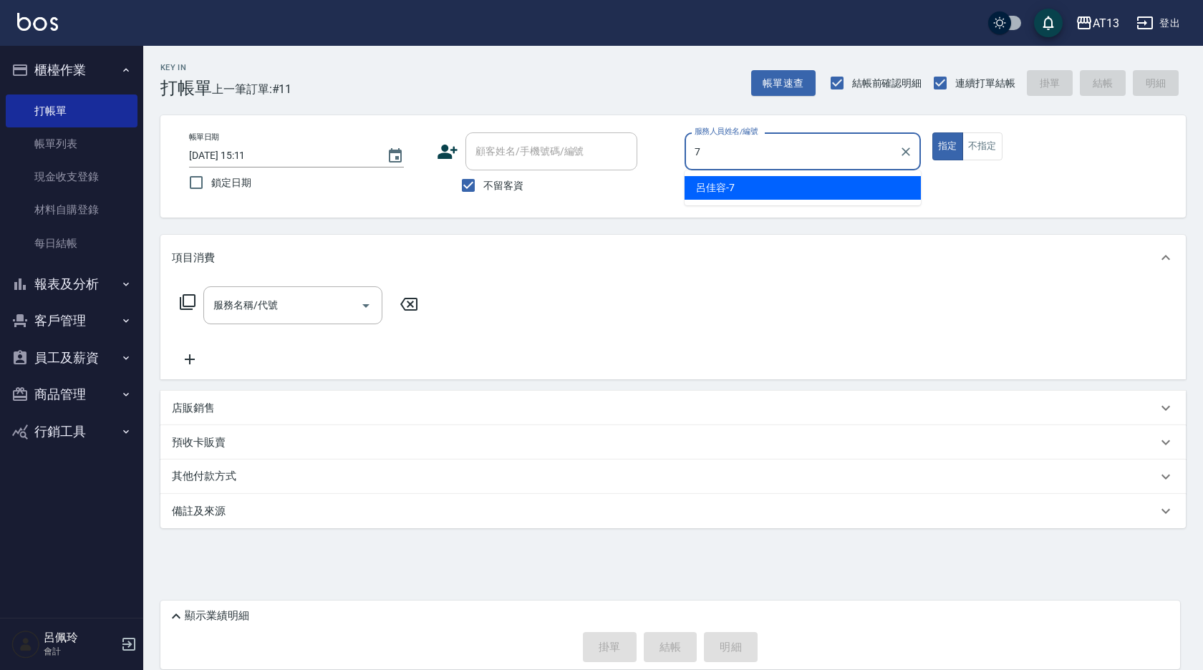
drag, startPoint x: 752, startPoint y: 184, endPoint x: 719, endPoint y: 207, distance: 40.1
click at [752, 186] on div "[PERSON_NAME]-7" at bounding box center [803, 188] width 236 height 24
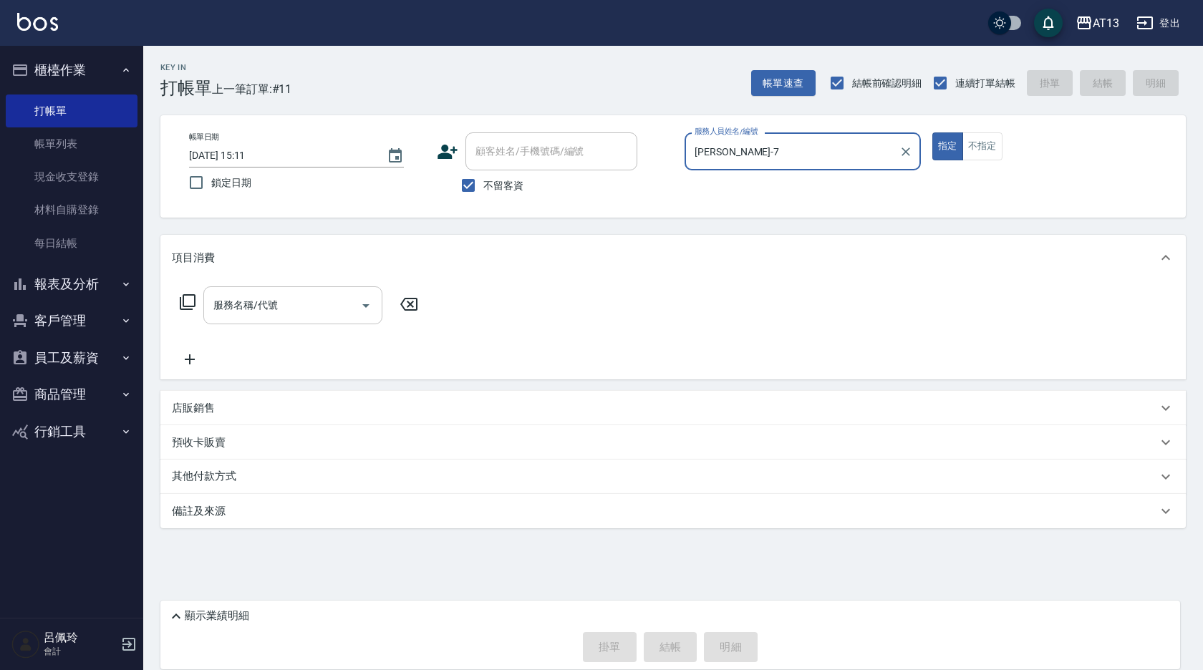
type input "[PERSON_NAME]-7"
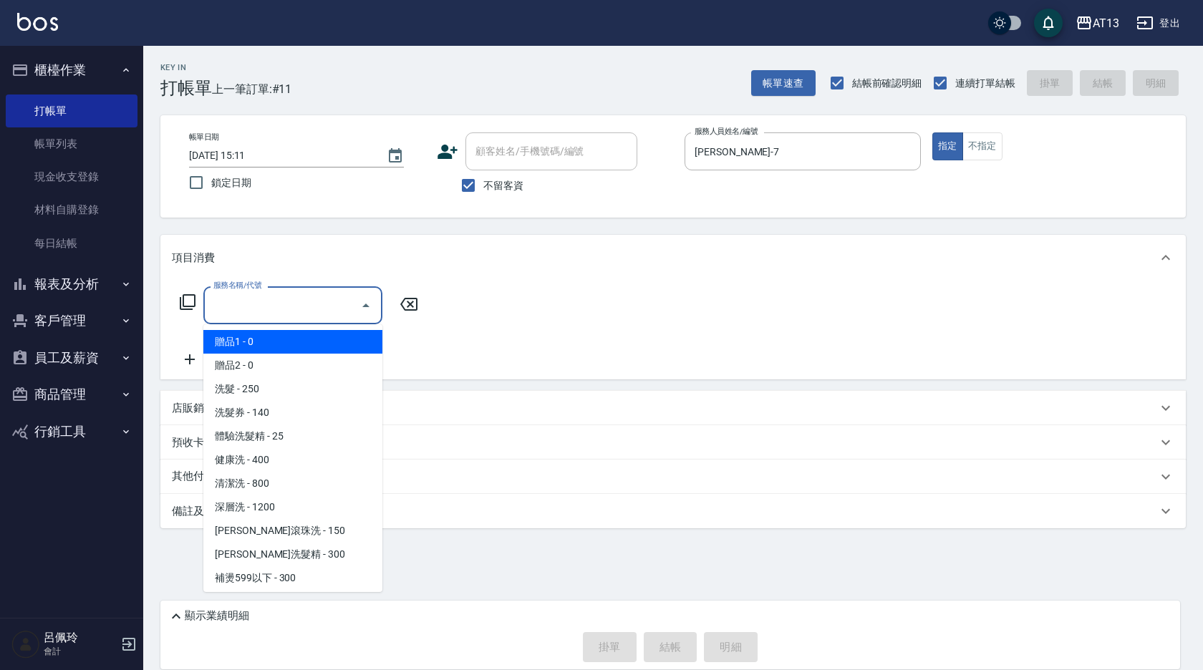
click at [334, 313] on input "服務名稱/代號" at bounding box center [282, 305] width 145 height 25
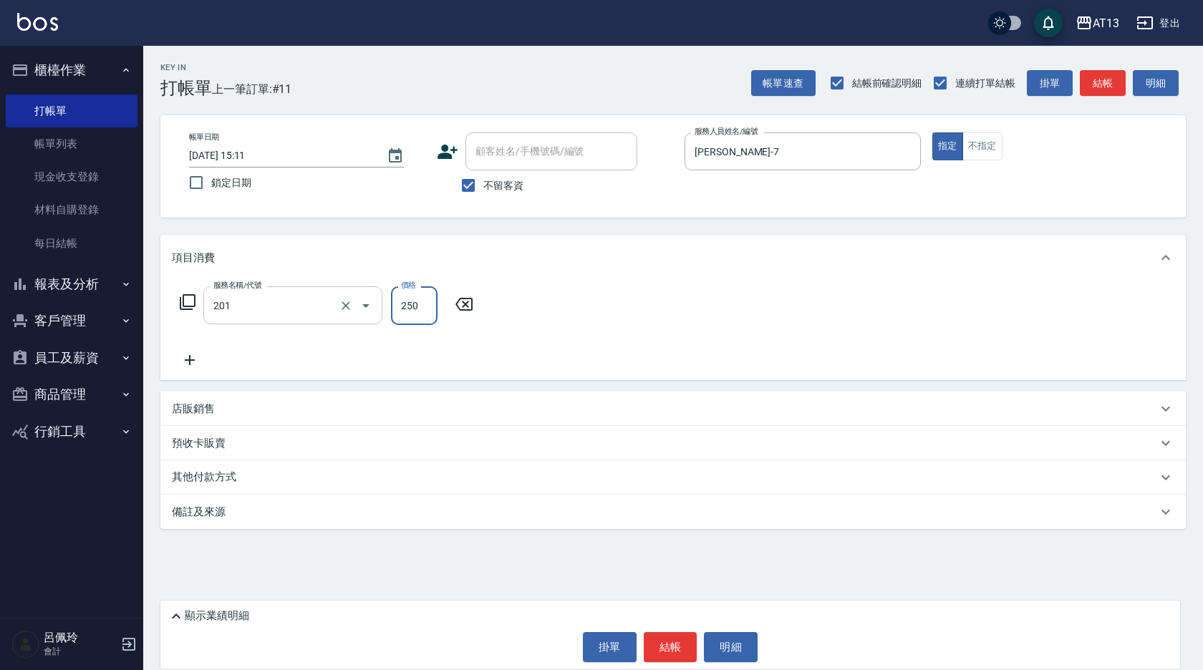
type input "洗髮(201)"
type input "250"
type input "妤宸-29"
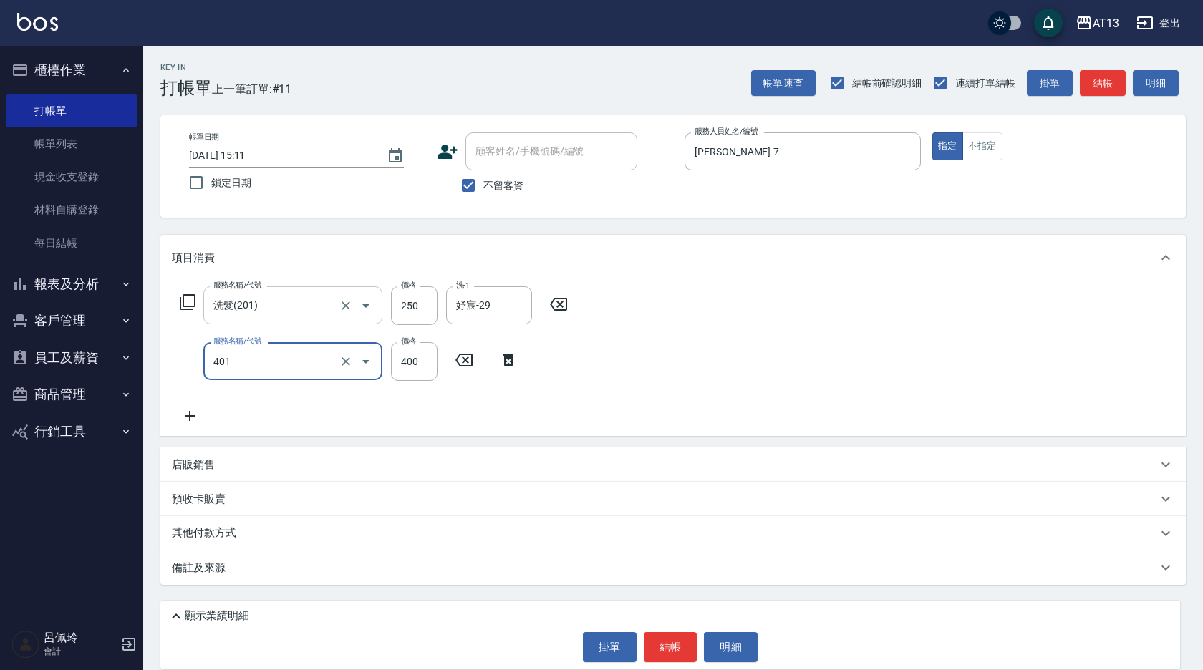
type input "剪髮(401)"
type input "300"
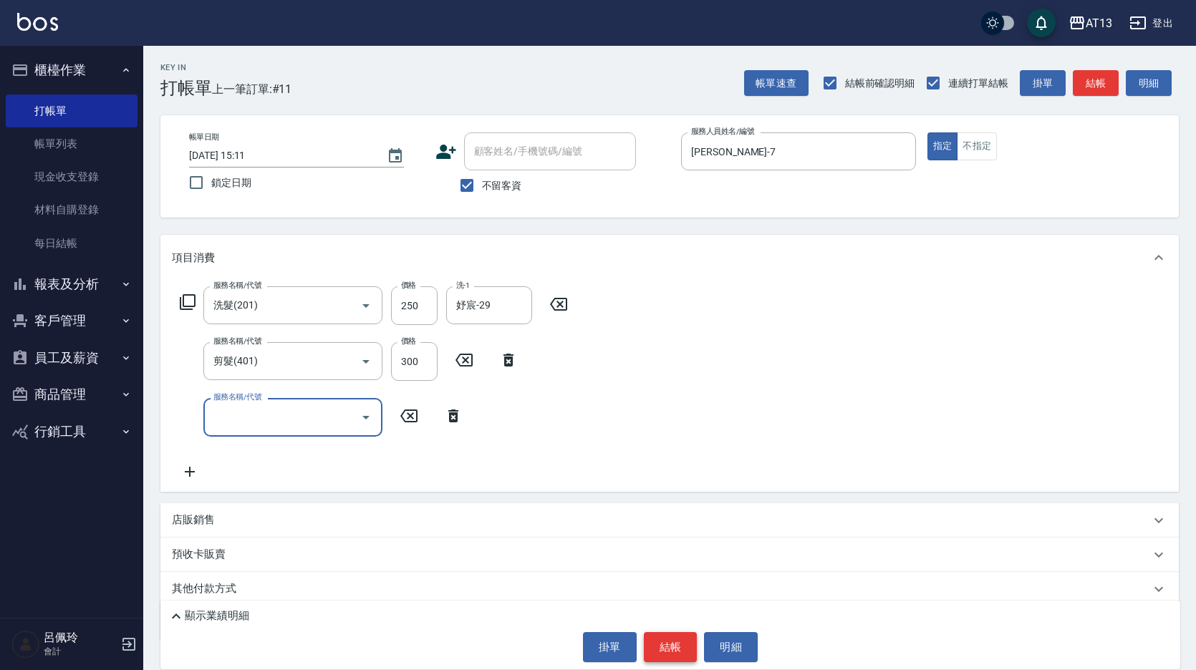
click at [663, 632] on button "結帳" at bounding box center [671, 647] width 54 height 30
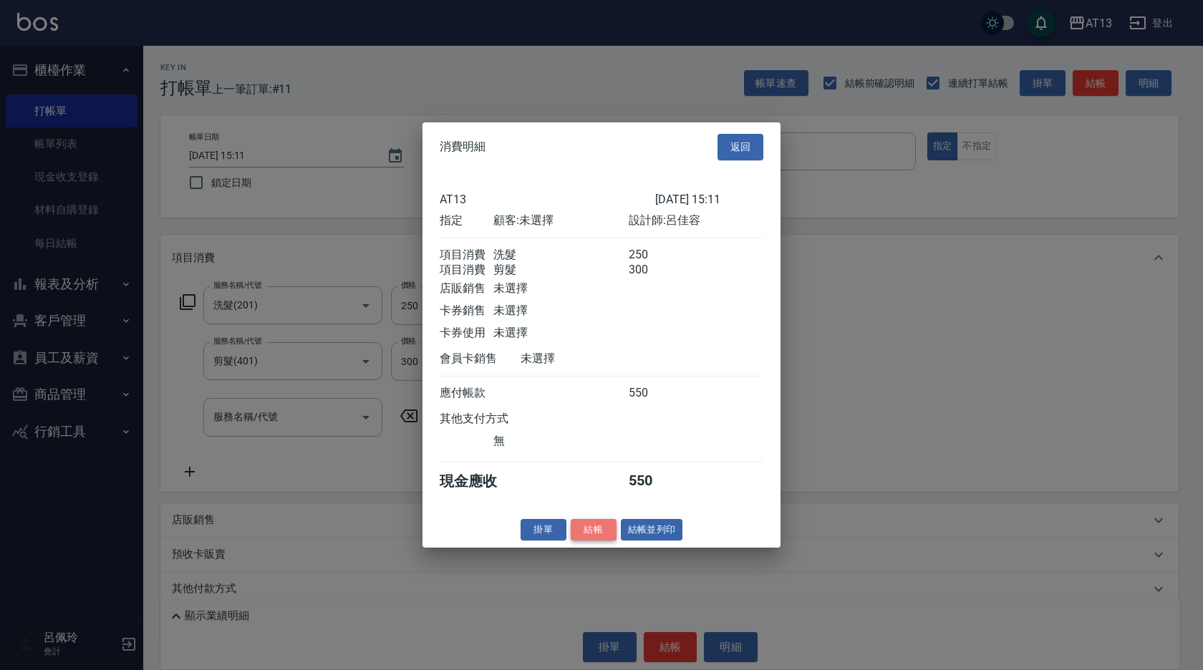
click at [602, 536] on button "結帳" at bounding box center [594, 530] width 46 height 22
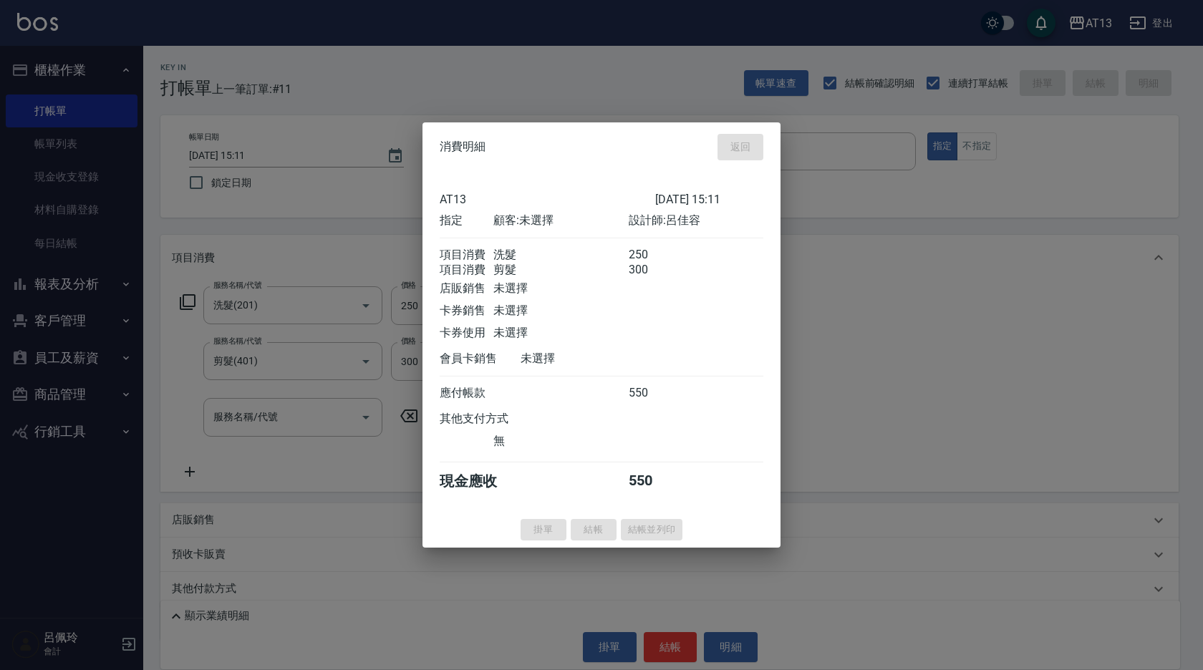
type input "[DATE] 15:28"
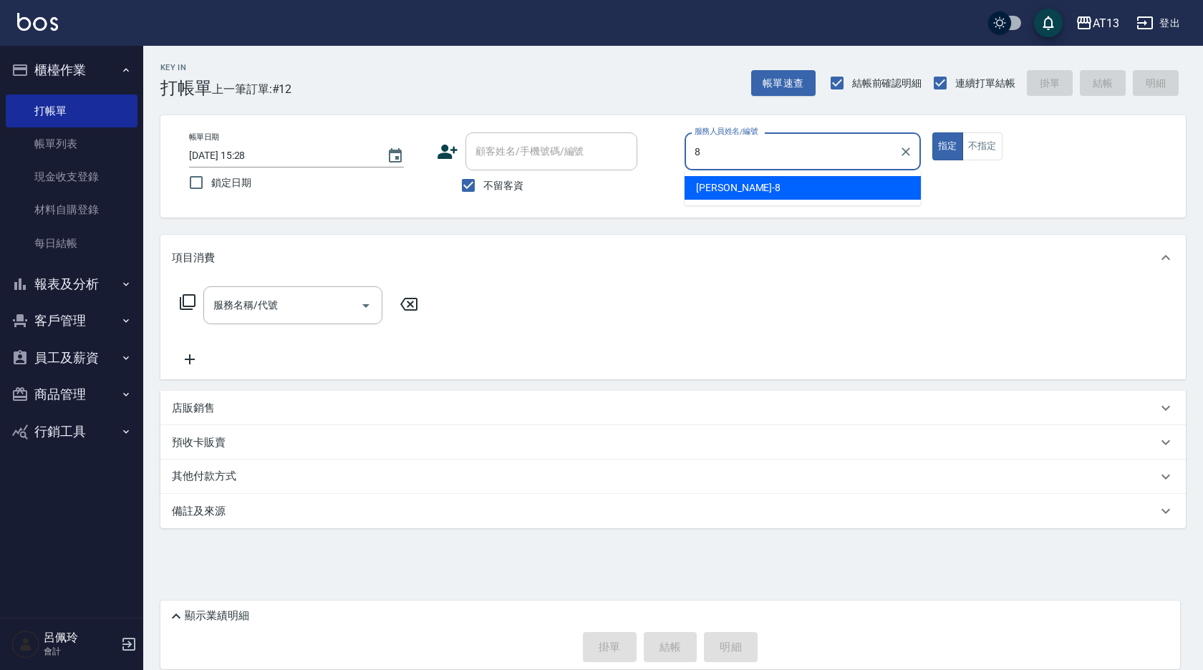
click at [768, 198] on div "[PERSON_NAME] -8" at bounding box center [803, 188] width 236 height 24
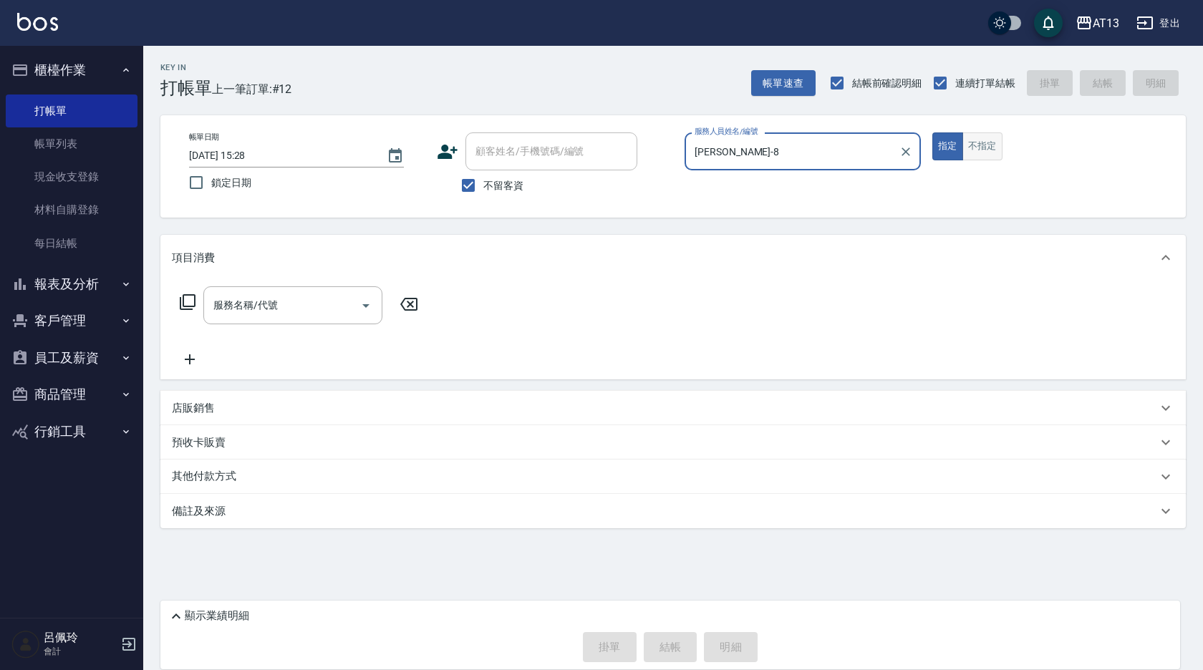
type input "[PERSON_NAME]-8"
click at [983, 135] on button "不指定" at bounding box center [983, 147] width 40 height 28
click at [308, 307] on input "服務名稱/代號" at bounding box center [282, 305] width 145 height 25
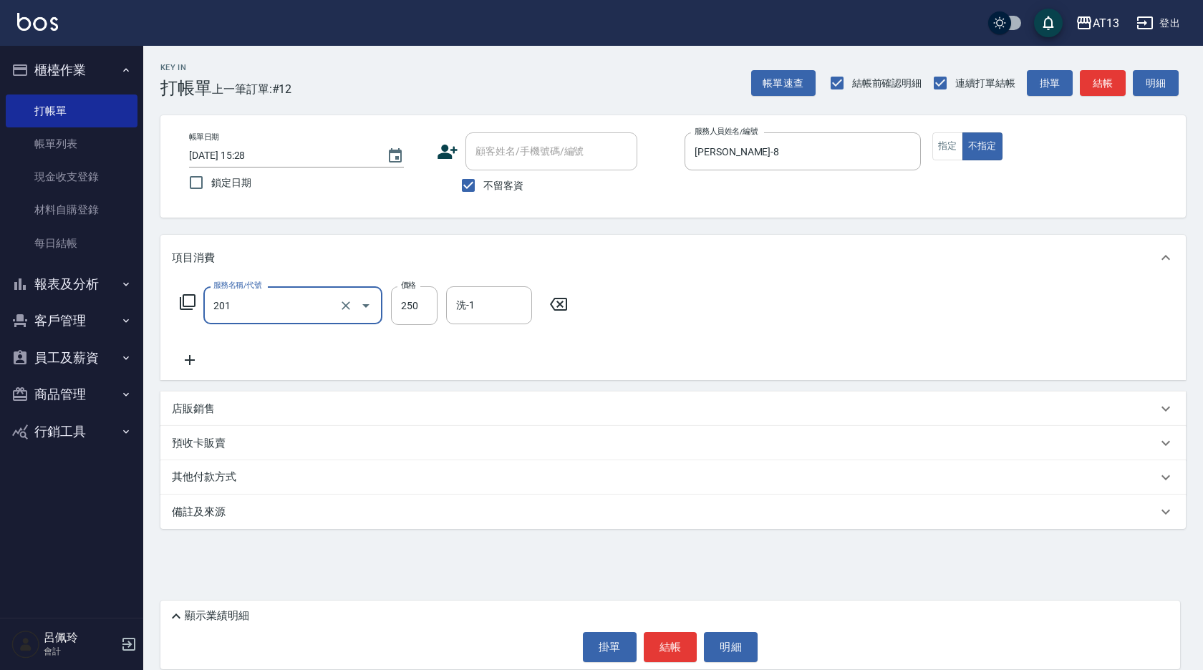
type input "洗髮(201)"
type input "[PERSON_NAME]-24"
click at [658, 634] on button "結帳" at bounding box center [671, 647] width 54 height 30
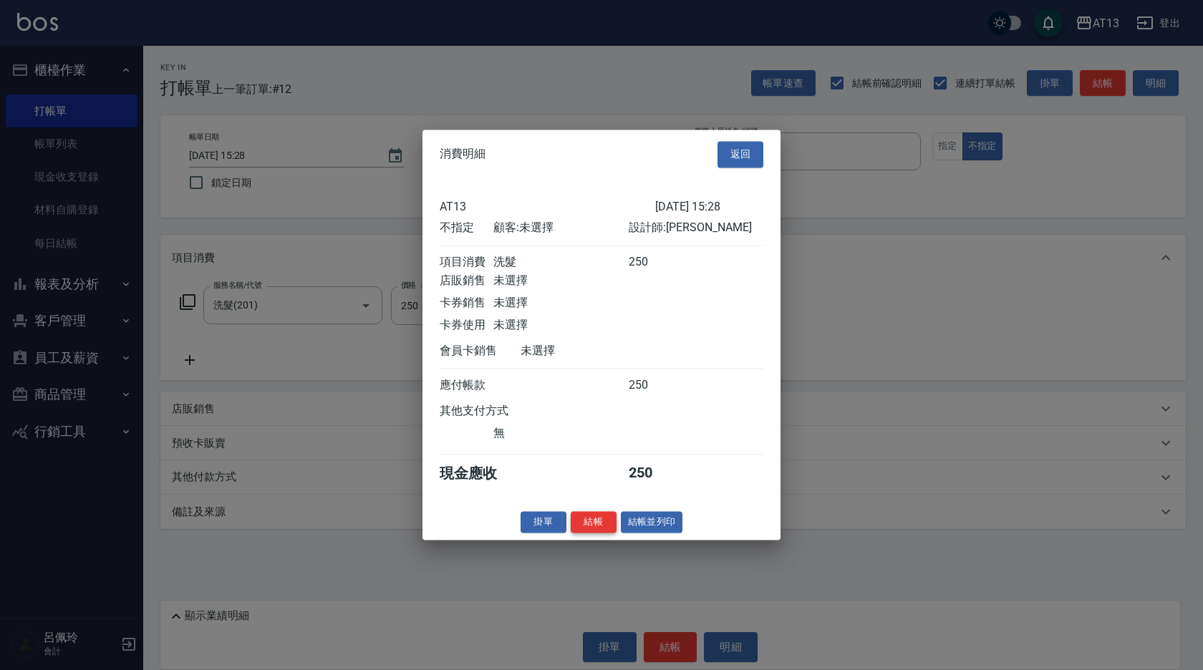
click at [590, 534] on button "結帳" at bounding box center [594, 522] width 46 height 22
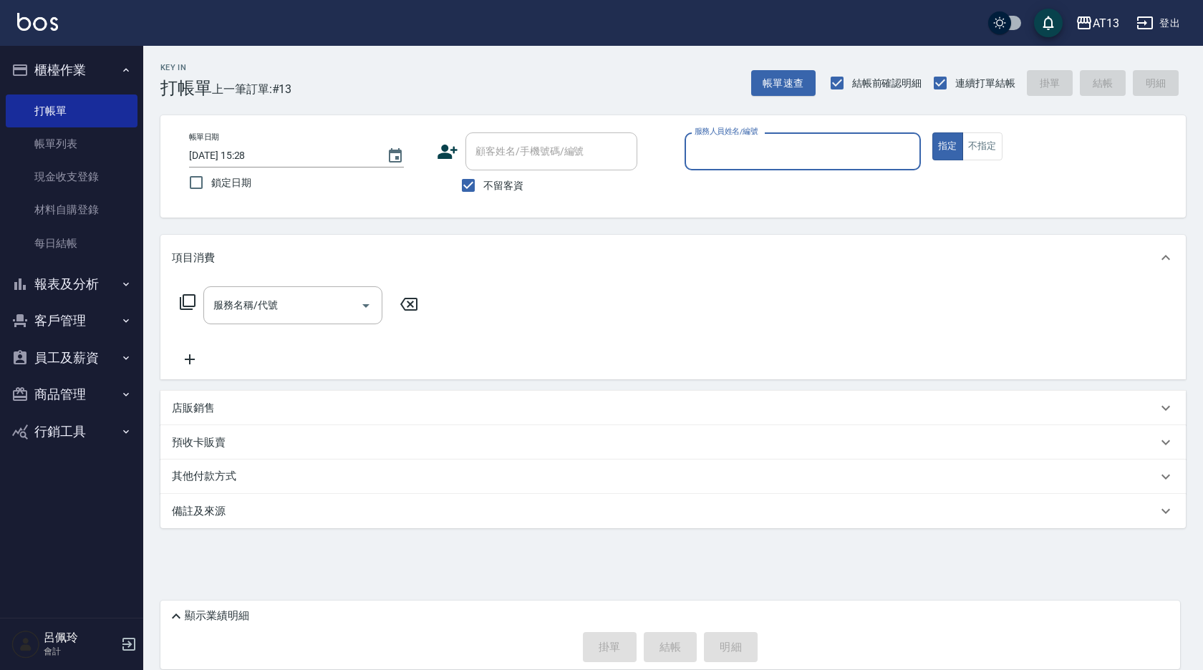
click at [63, 316] on button "客戶管理" at bounding box center [72, 320] width 132 height 37
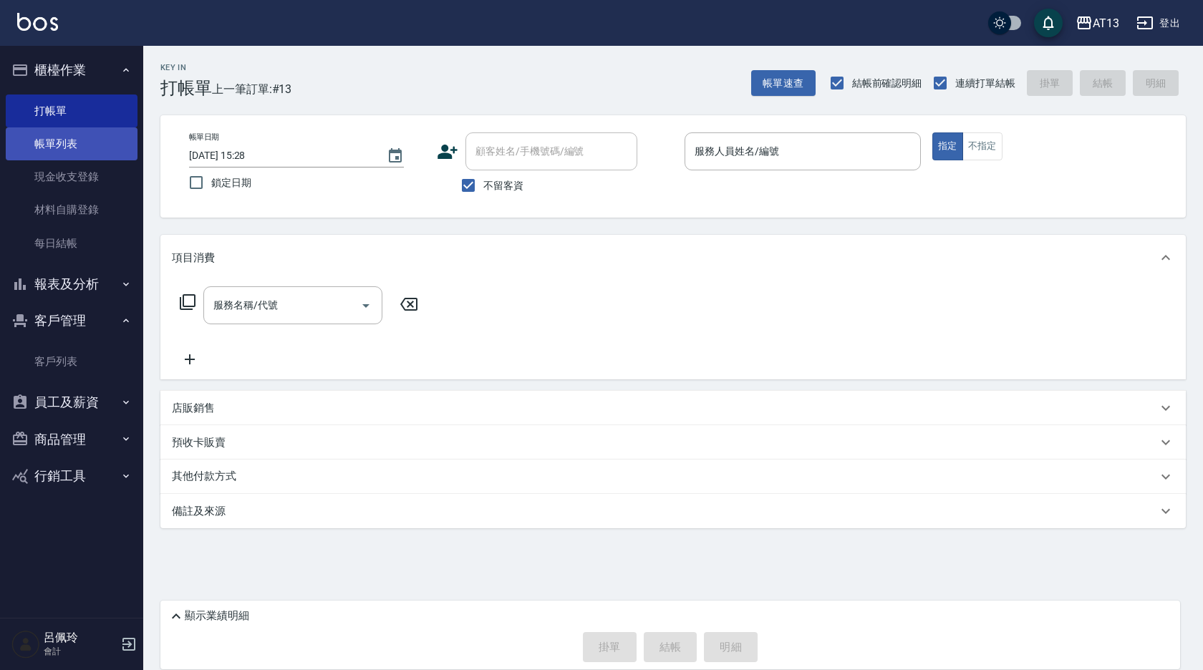
click at [110, 150] on link "帳單列表" at bounding box center [72, 143] width 132 height 33
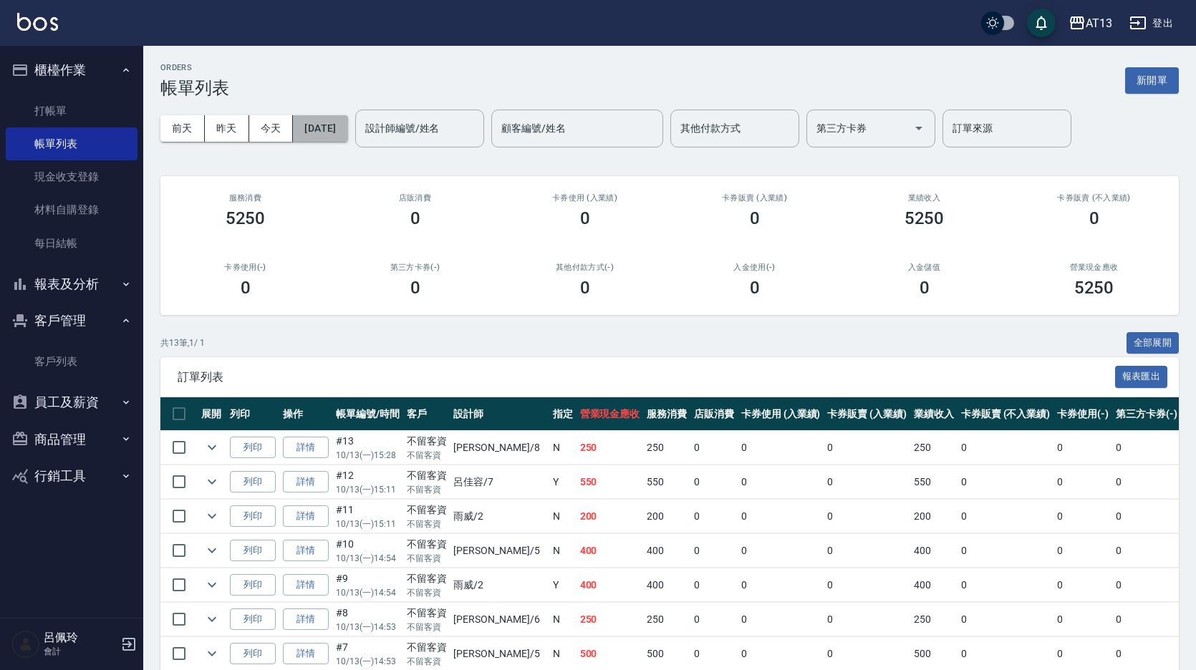
click at [318, 127] on button "[DATE]" at bounding box center [320, 128] width 54 height 27
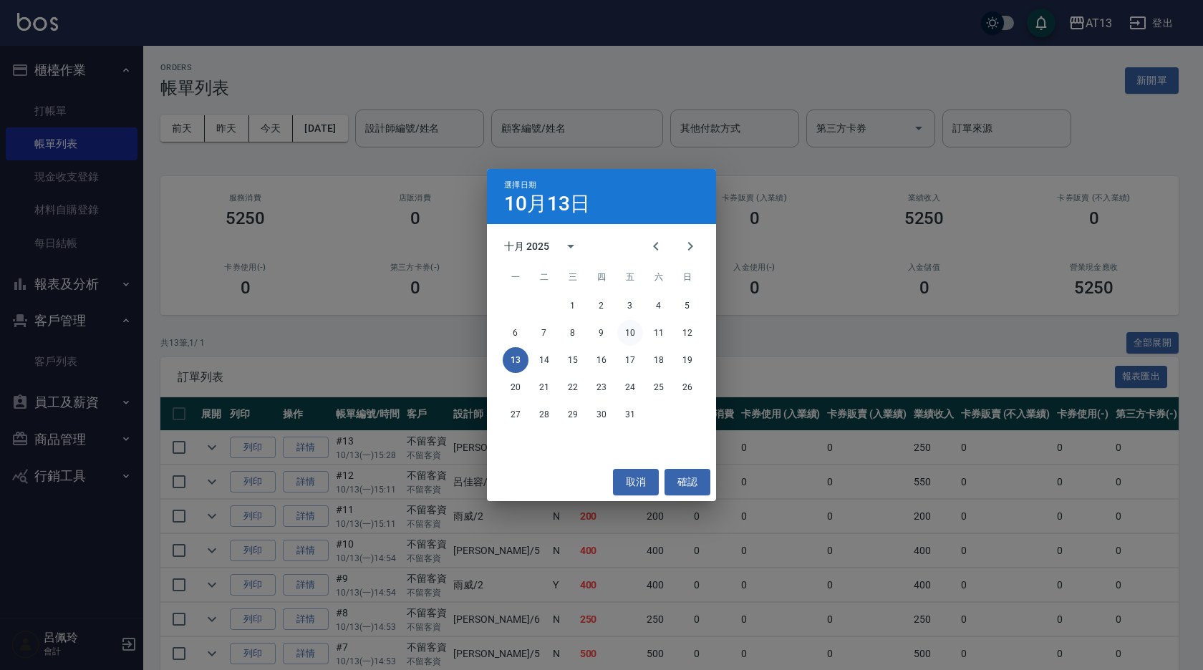
click at [637, 335] on button "10" at bounding box center [630, 333] width 26 height 26
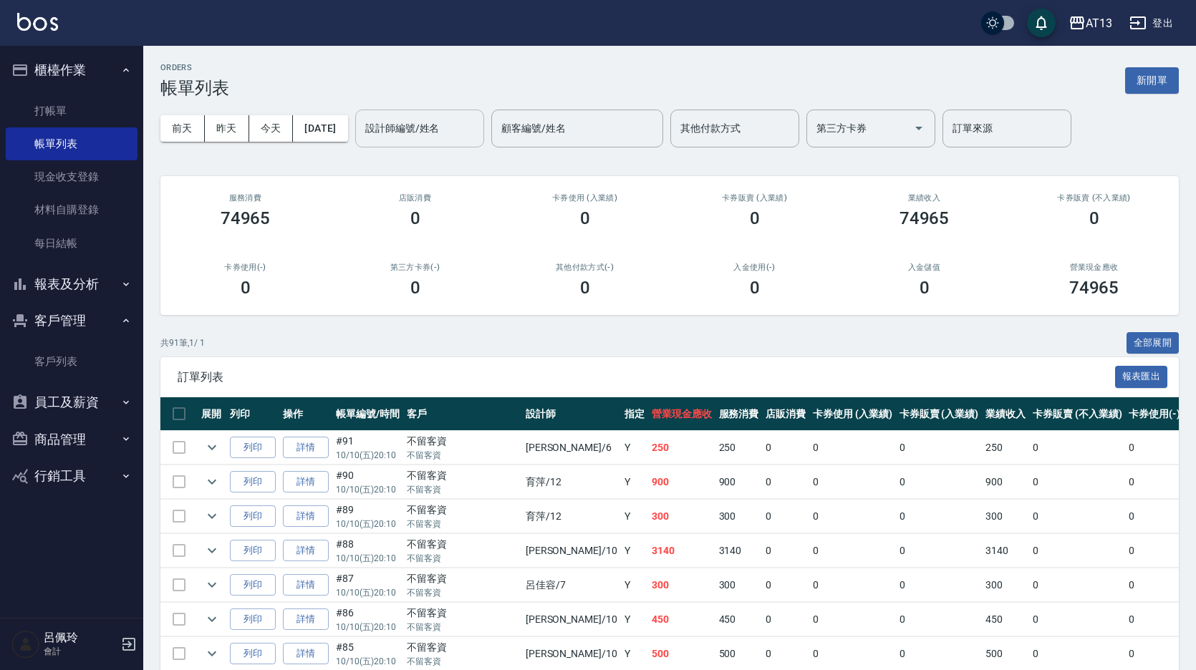
click at [471, 132] on input "設計師編號/姓名" at bounding box center [420, 128] width 116 height 25
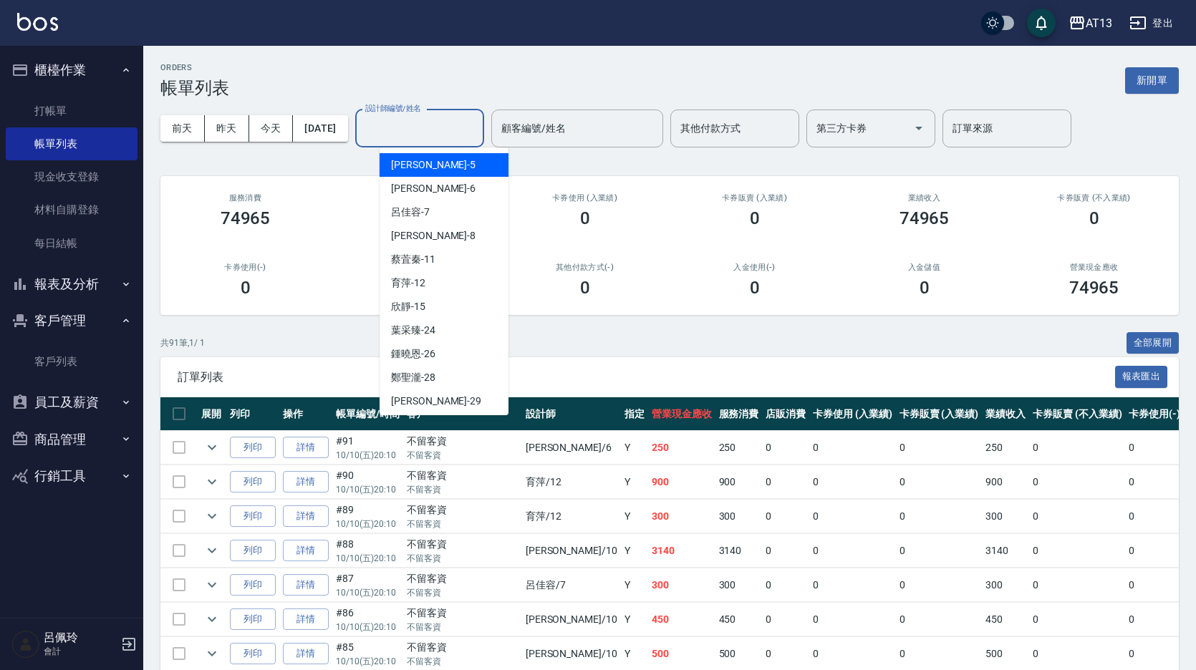
scroll to position [215, 0]
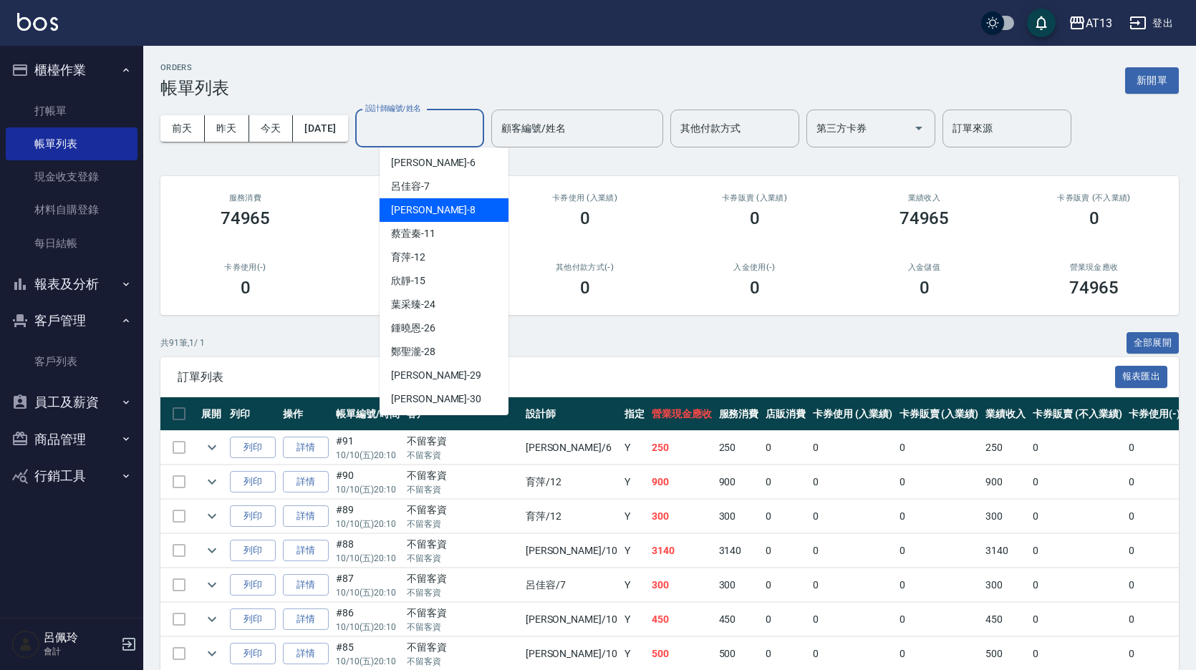
click at [428, 220] on div "[PERSON_NAME] -8" at bounding box center [444, 210] width 129 height 24
type input "[PERSON_NAME]-8"
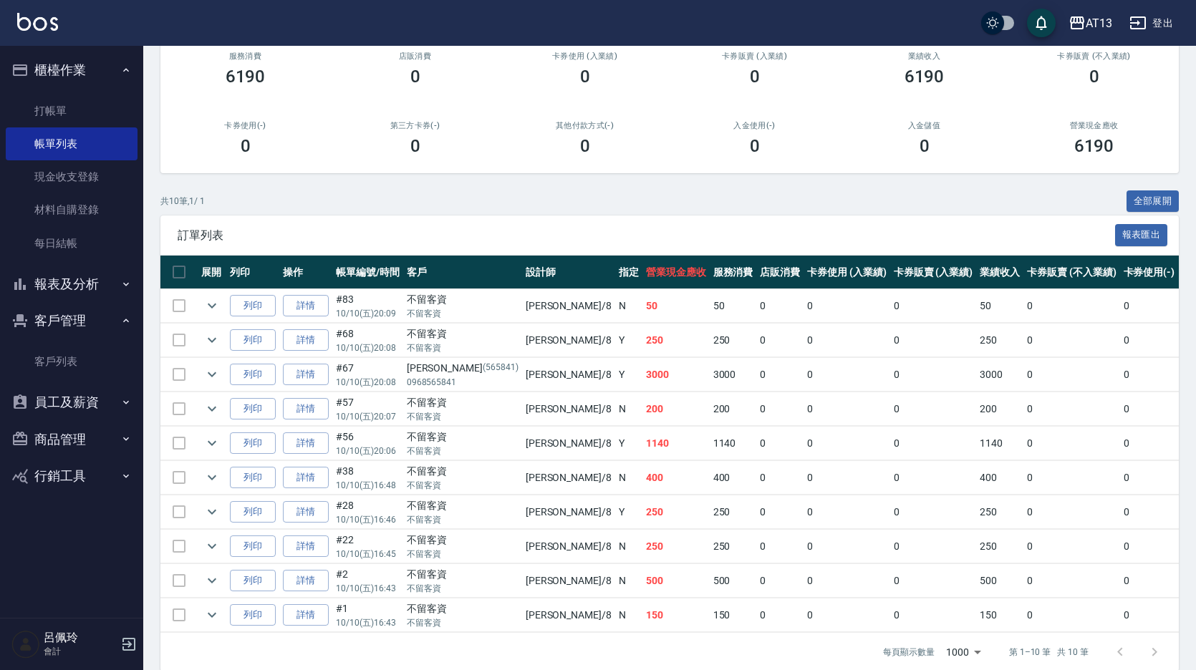
scroll to position [143, 0]
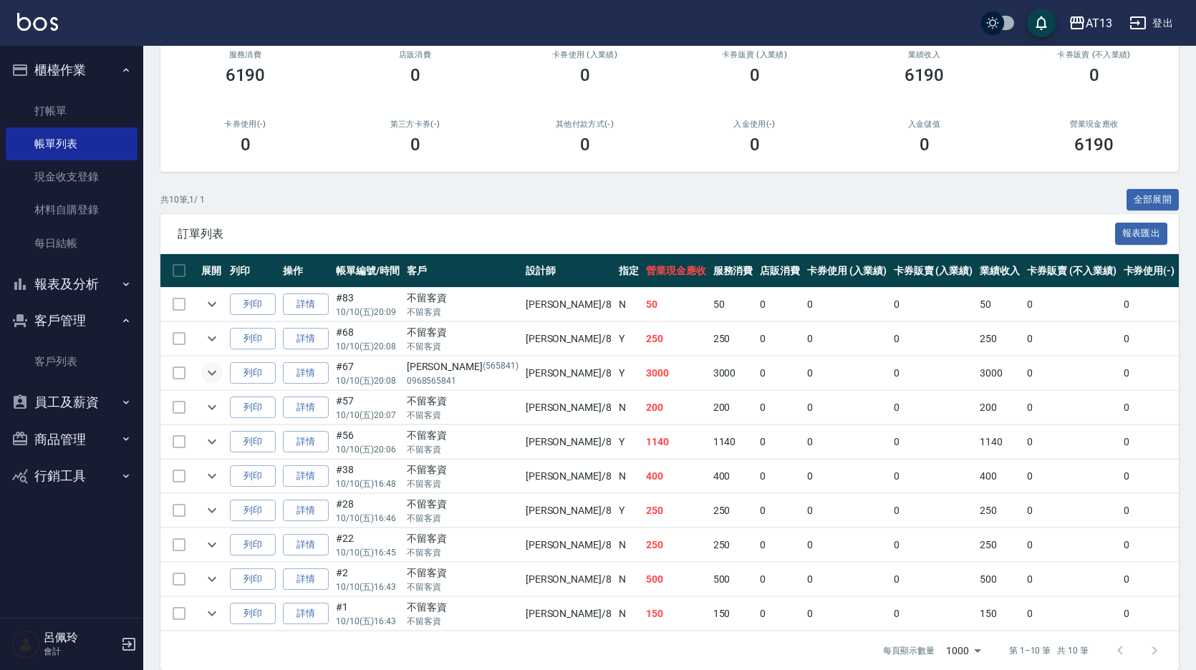
click at [212, 372] on icon "expand row" at bounding box center [211, 373] width 17 height 17
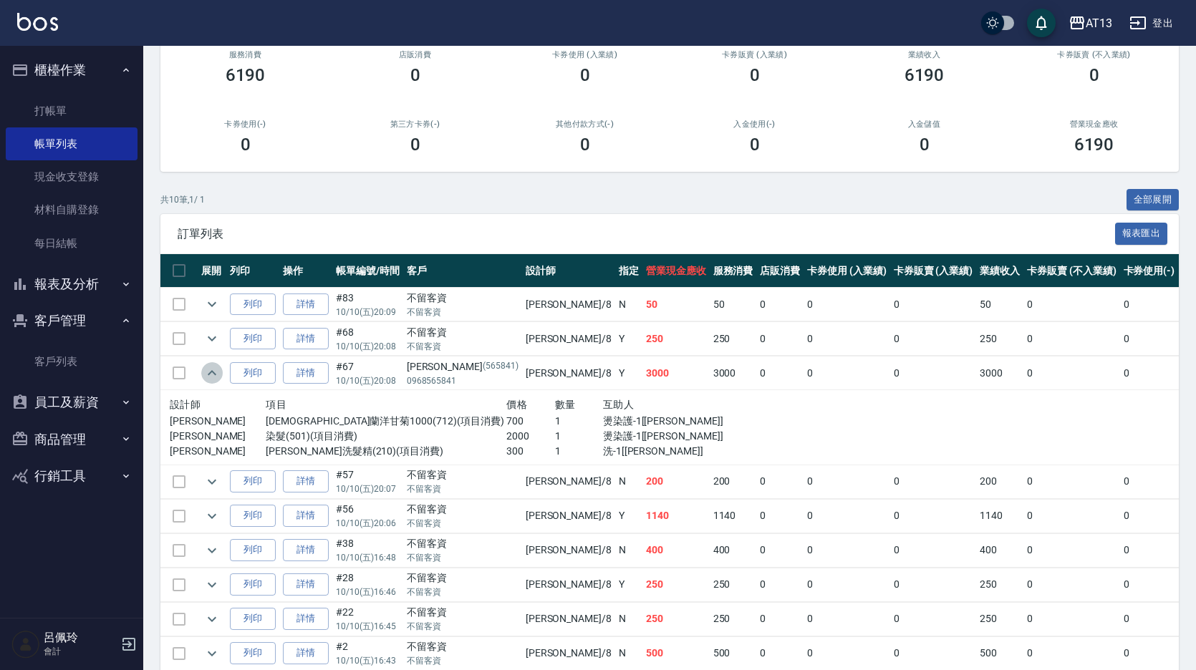
click at [212, 372] on icon "expand row" at bounding box center [211, 373] width 17 height 17
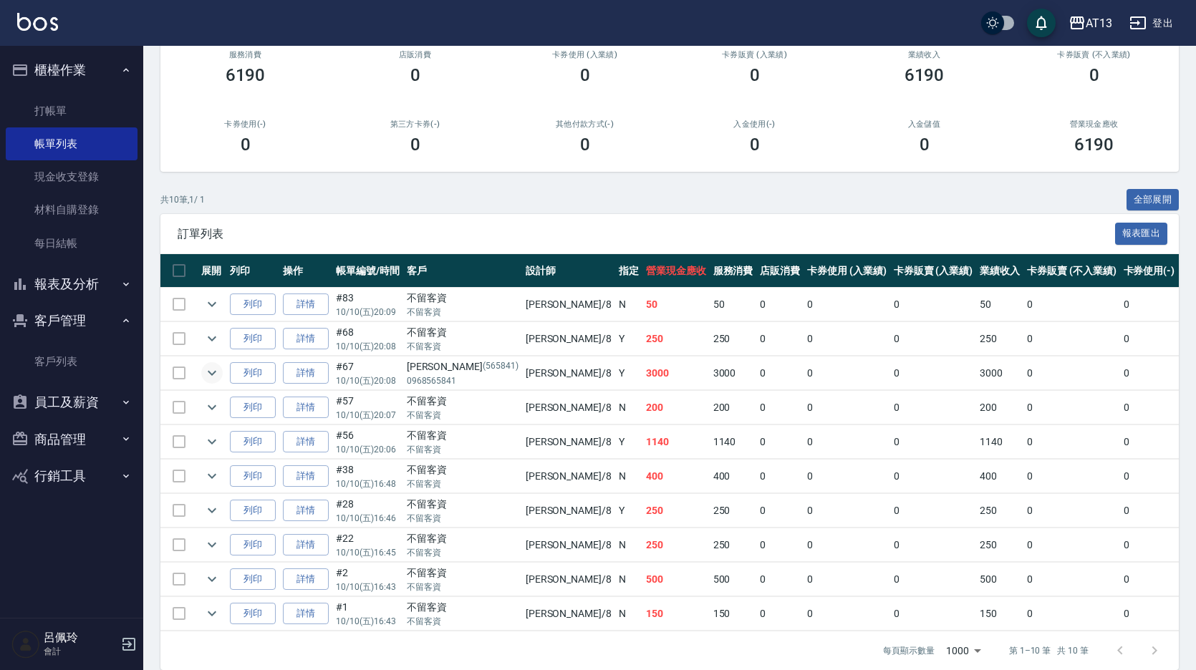
click at [215, 368] on icon "expand row" at bounding box center [211, 373] width 17 height 17
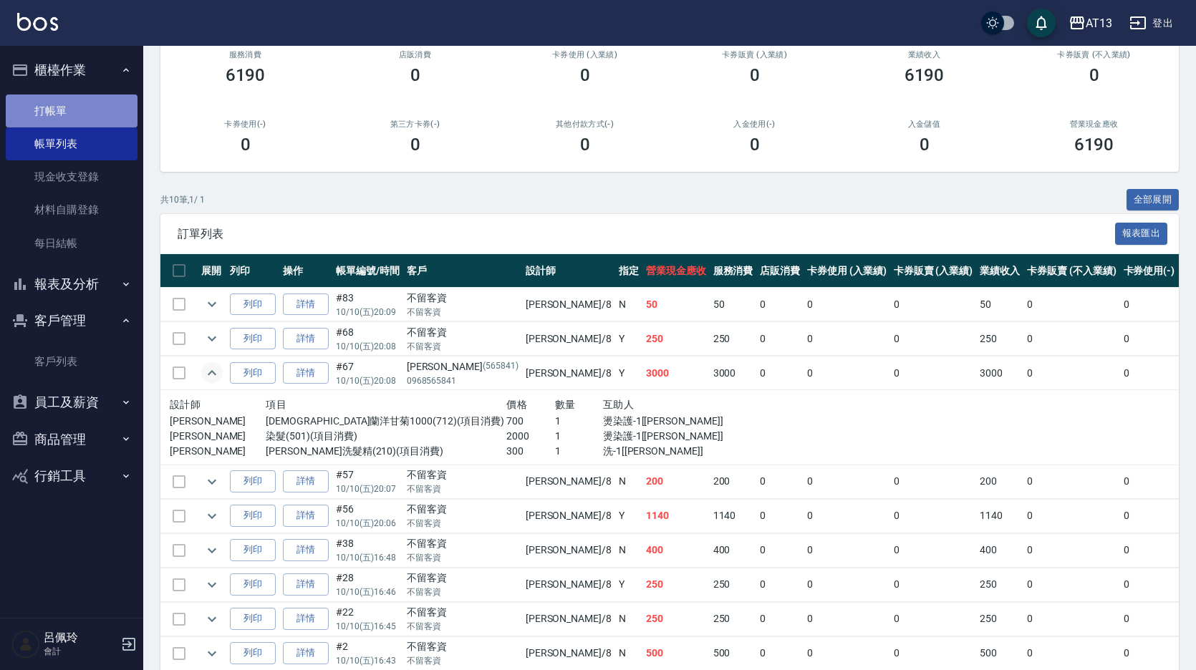
click at [62, 112] on link "打帳單" at bounding box center [72, 111] width 132 height 33
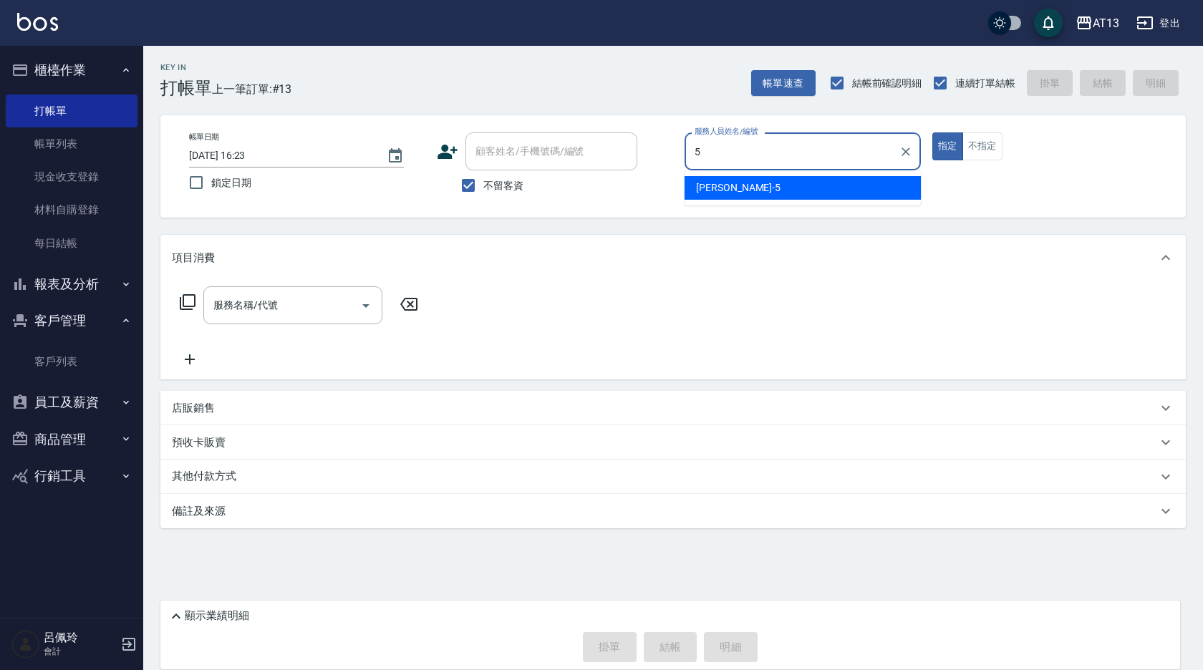
click at [864, 188] on div "[PERSON_NAME] -5" at bounding box center [803, 188] width 236 height 24
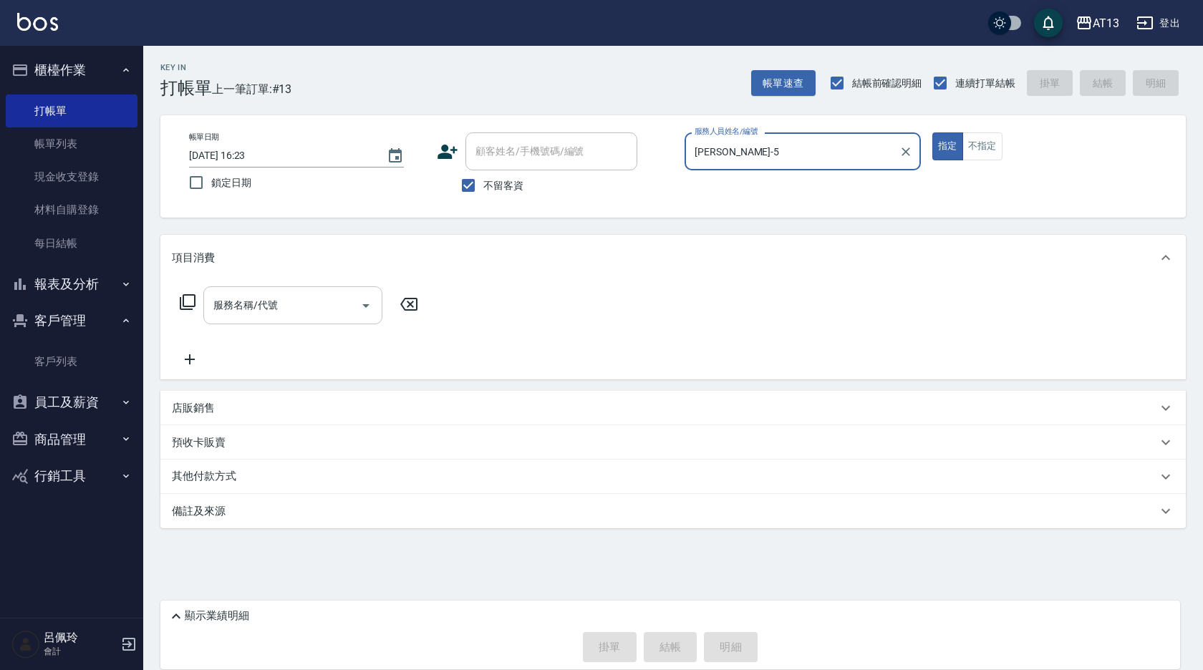
type input "[PERSON_NAME]-5"
click at [334, 306] on input "服務名稱/代號" at bounding box center [282, 305] width 145 height 25
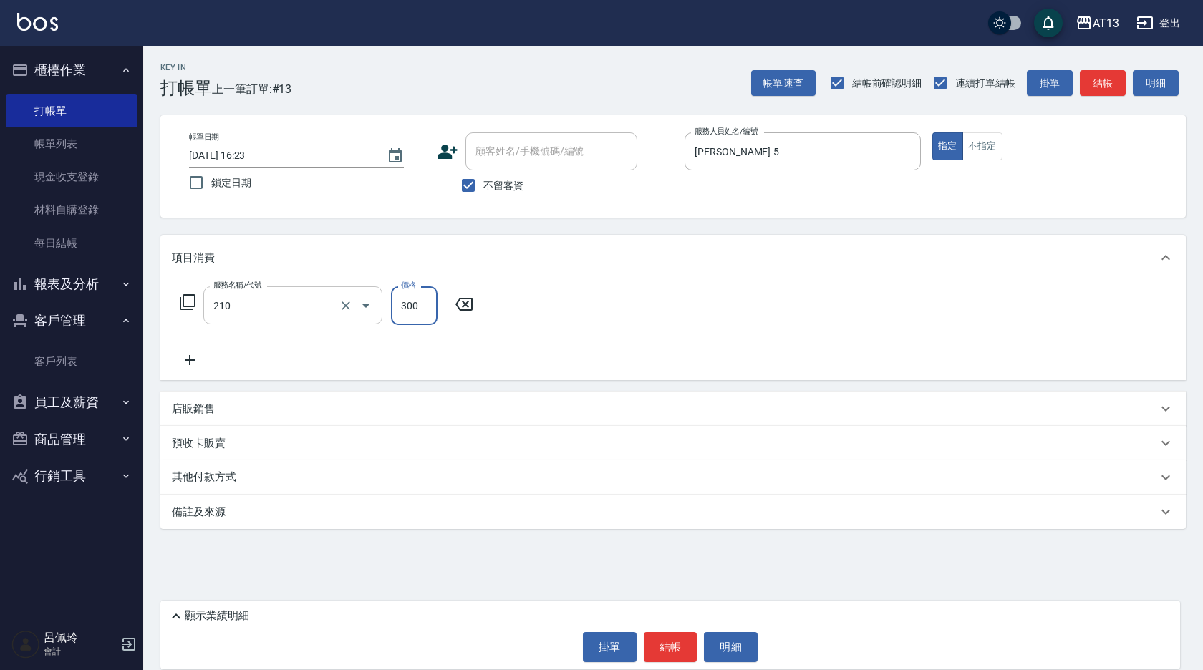
type input "[PERSON_NAME]洗髮精(210)"
type input "妤宸-29"
click at [673, 643] on button "結帳" at bounding box center [671, 647] width 54 height 30
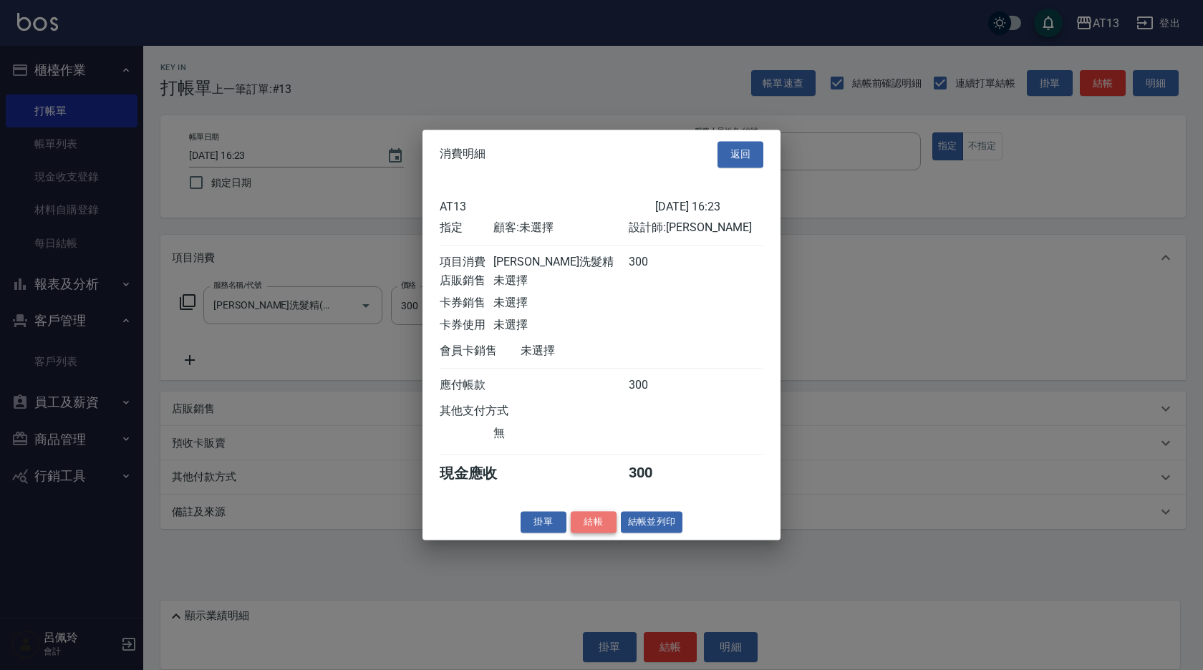
click at [599, 528] on button "結帳" at bounding box center [594, 522] width 46 height 22
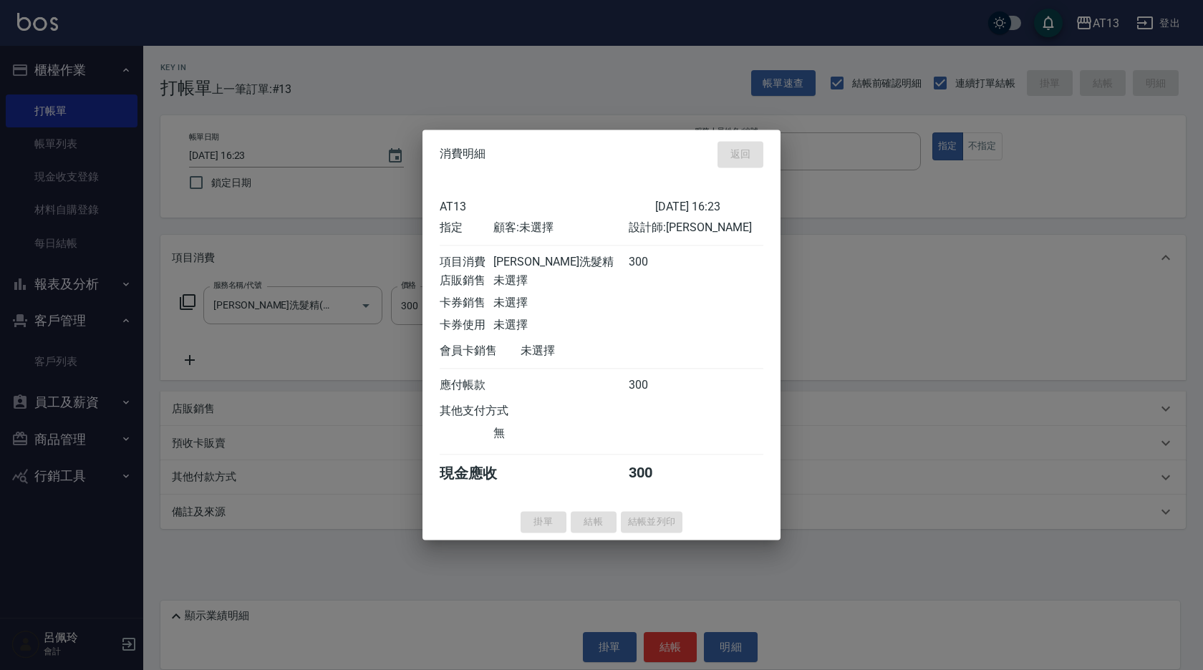
type input "[DATE] 16:24"
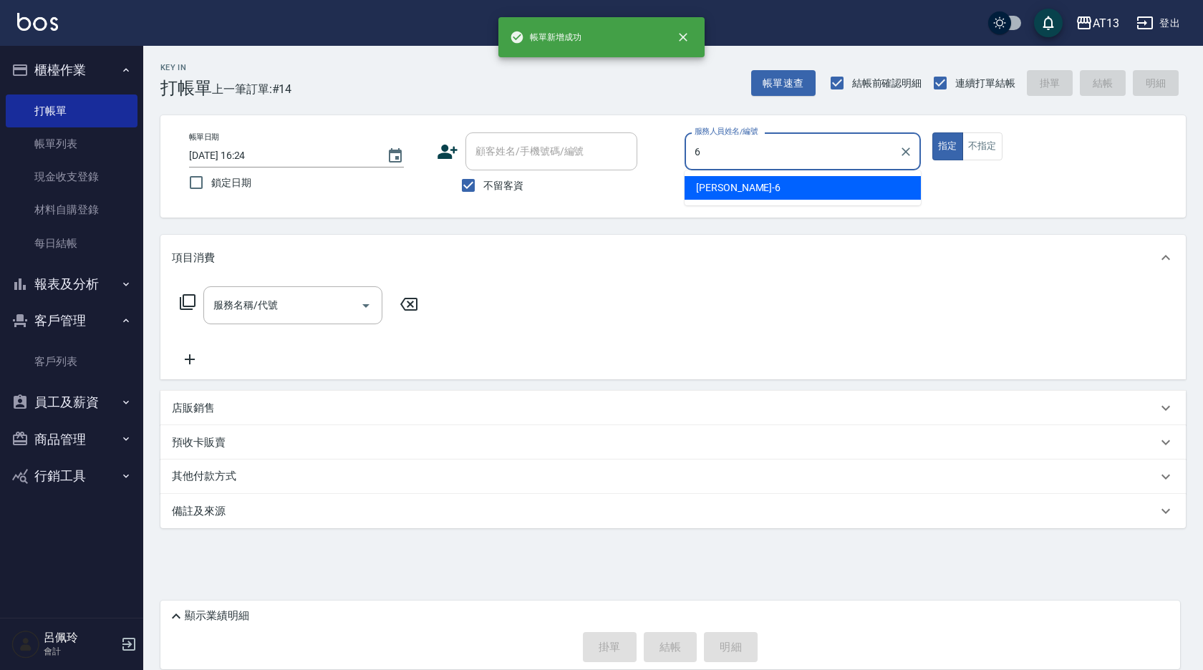
click at [702, 182] on span "亭妤 -6" at bounding box center [738, 187] width 85 height 15
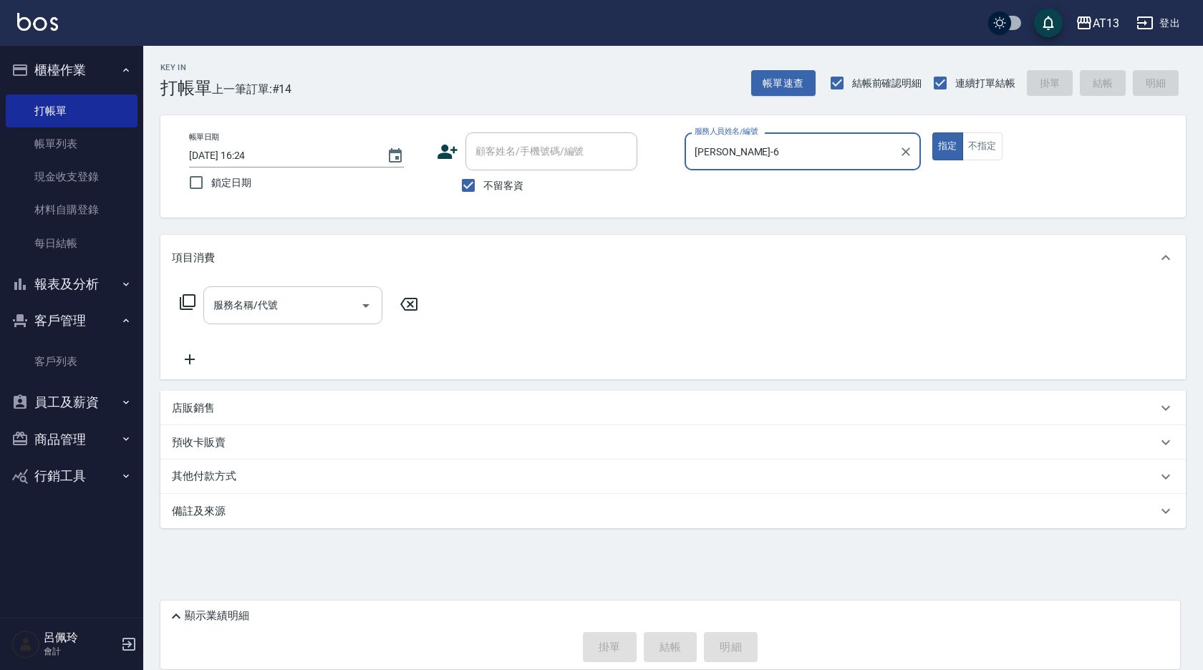
type input "[PERSON_NAME]-6"
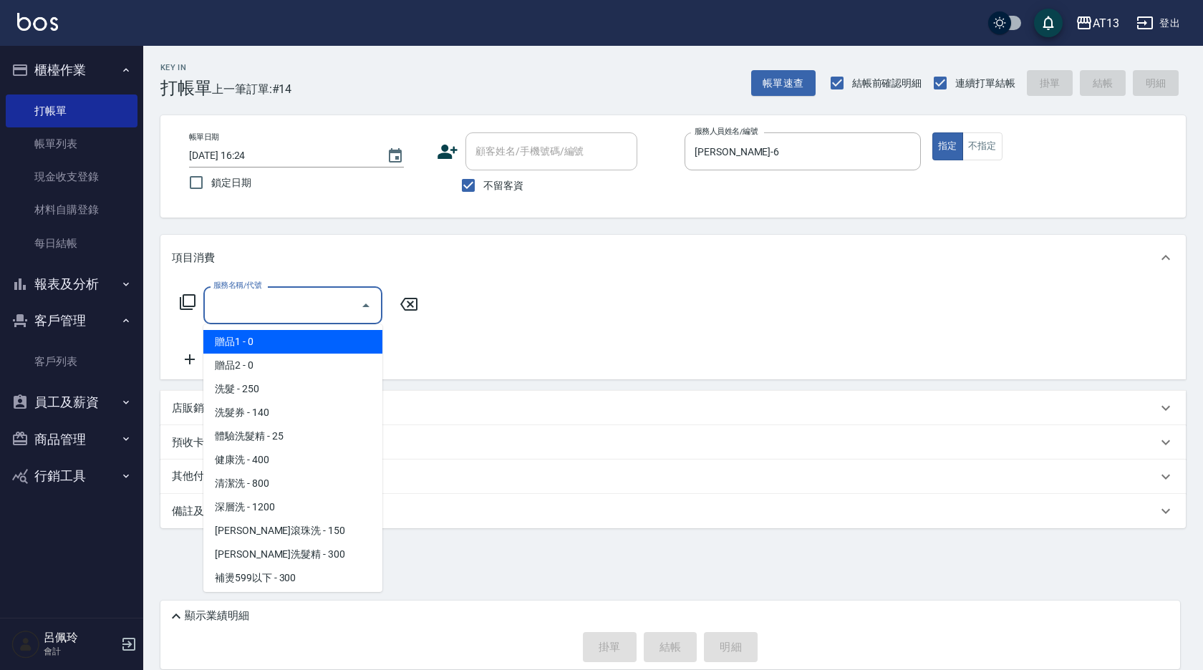
click at [223, 305] on input "服務名稱/代號" at bounding box center [282, 305] width 145 height 25
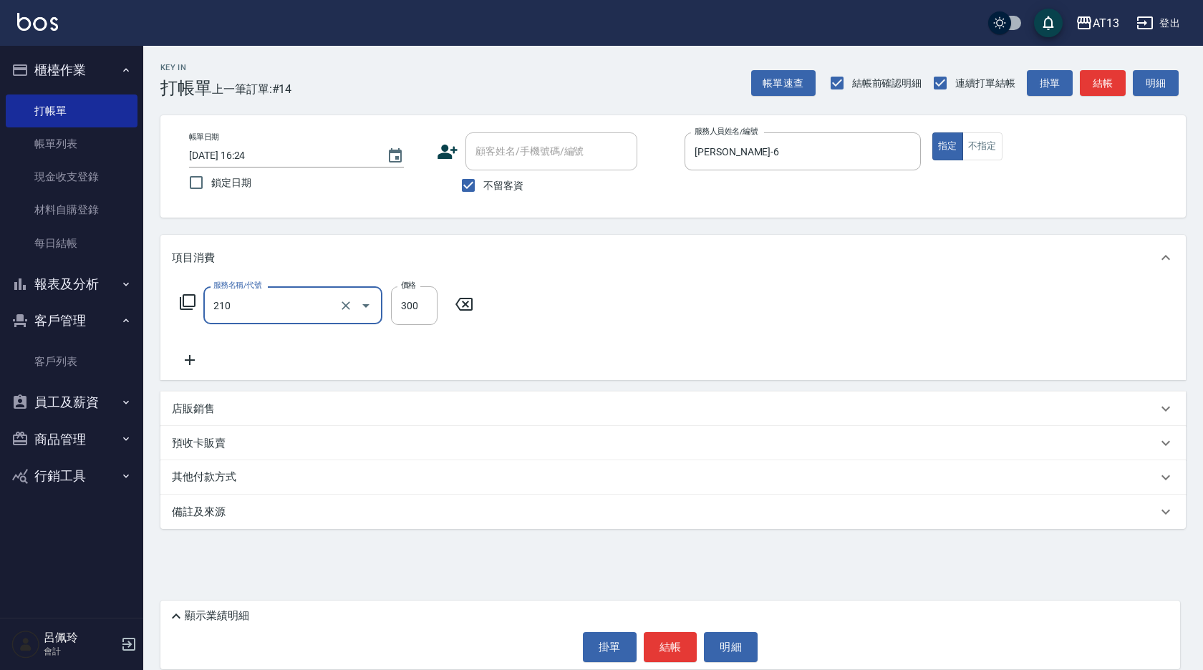
type input "[PERSON_NAME]洗髮精(210)"
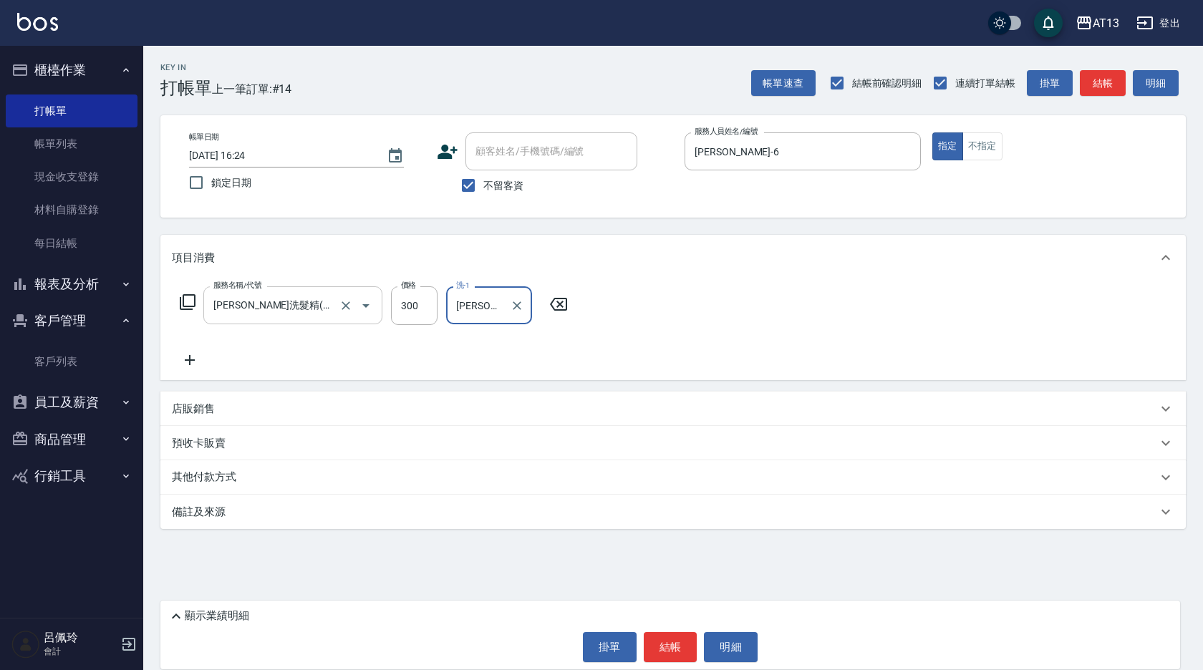
type input "[PERSON_NAME]-24"
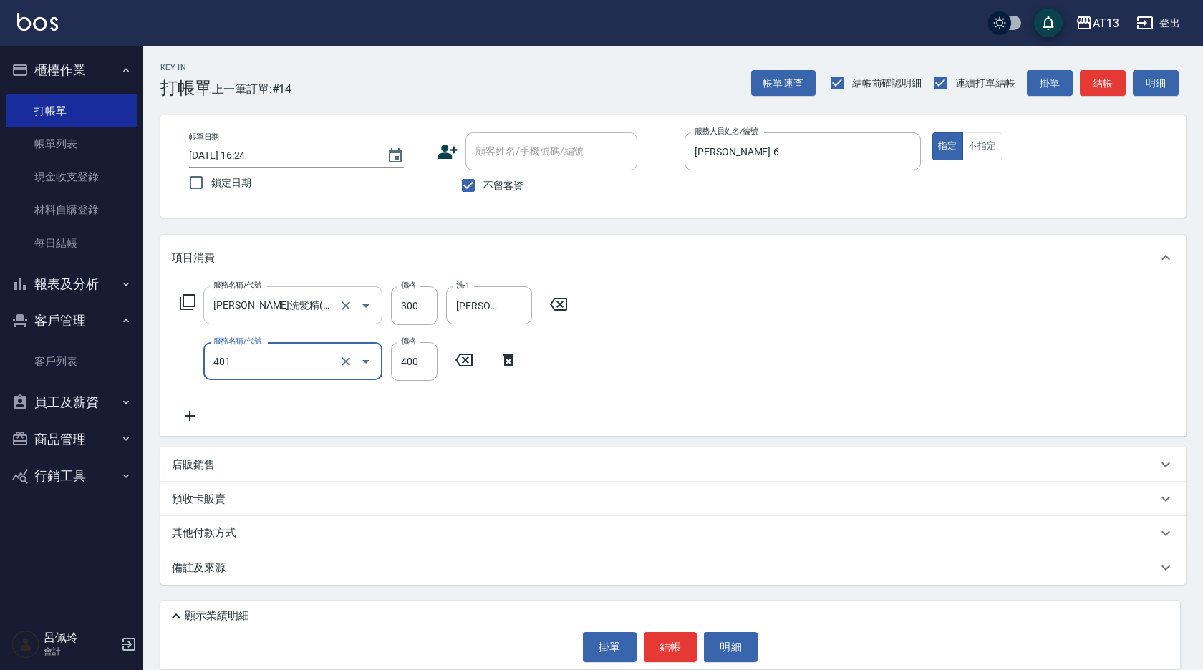
type input "剪髮(401)"
type input "350"
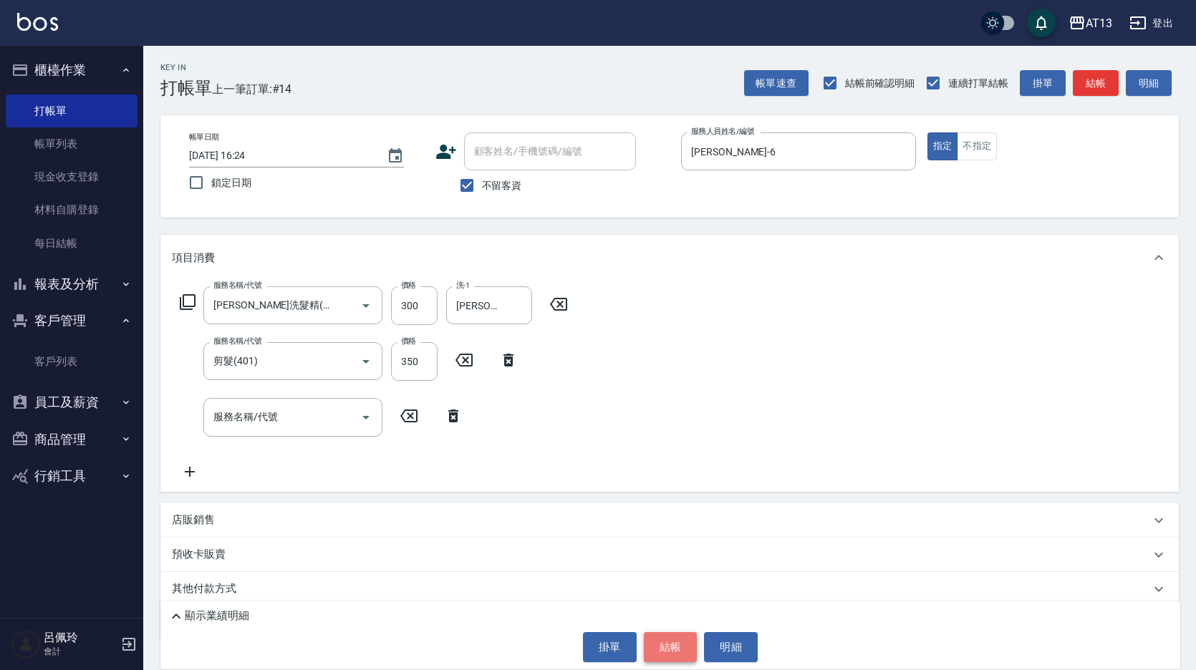
click at [656, 637] on button "結帳" at bounding box center [671, 647] width 54 height 30
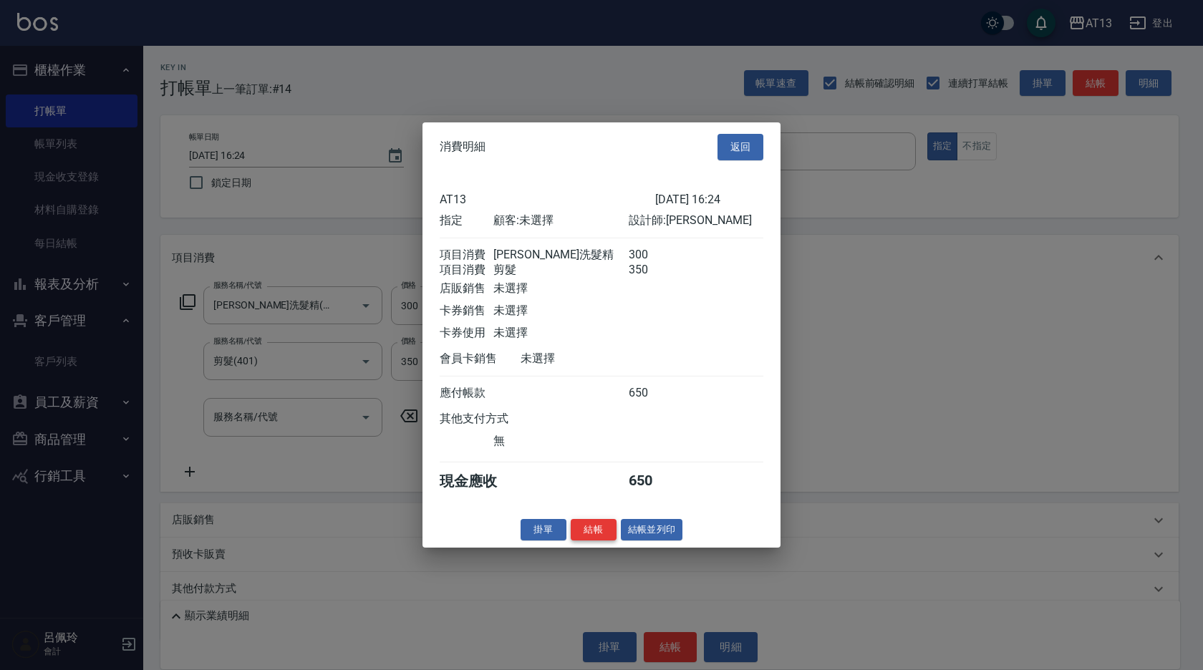
click at [604, 541] on button "結帳" at bounding box center [594, 530] width 46 height 22
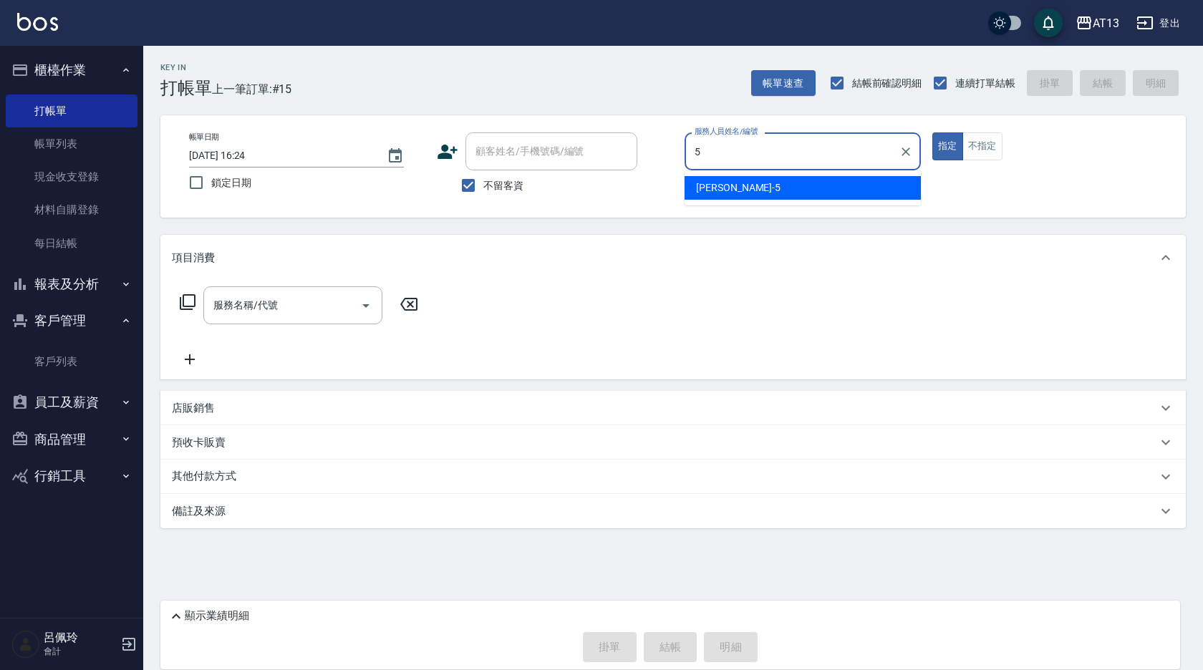
click at [878, 183] on div "[PERSON_NAME] -5" at bounding box center [803, 188] width 236 height 24
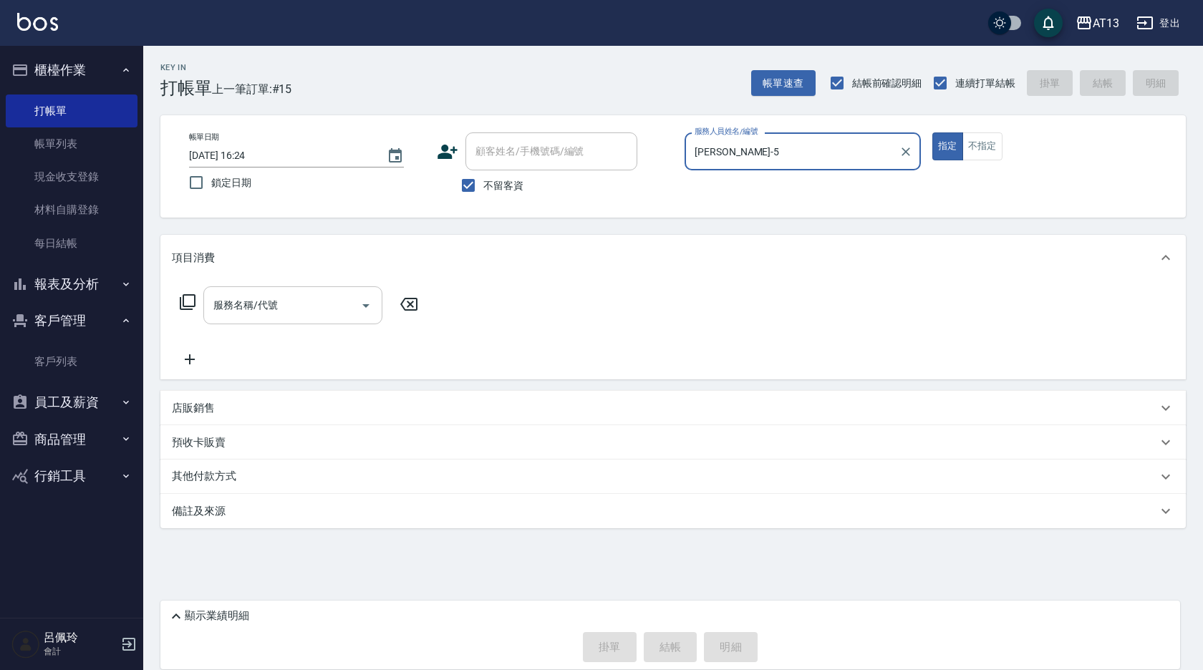
type input "[PERSON_NAME]-5"
click at [312, 312] on input "服務名稱/代號" at bounding box center [282, 305] width 145 height 25
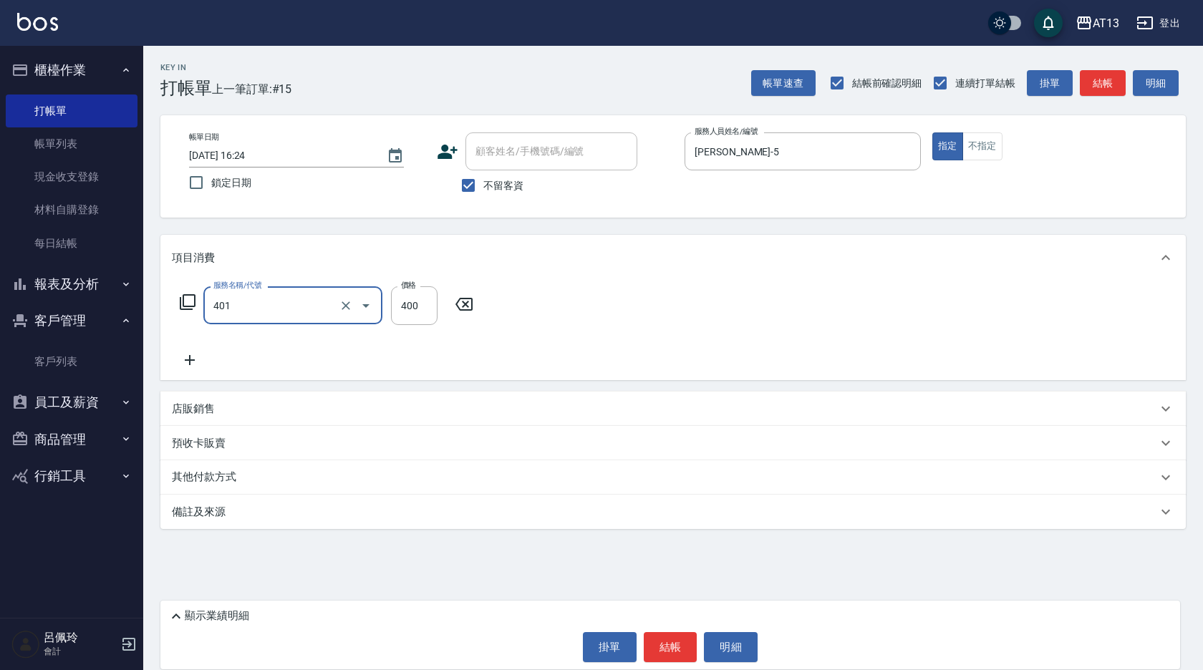
type input "剪髮(401)"
type input "180"
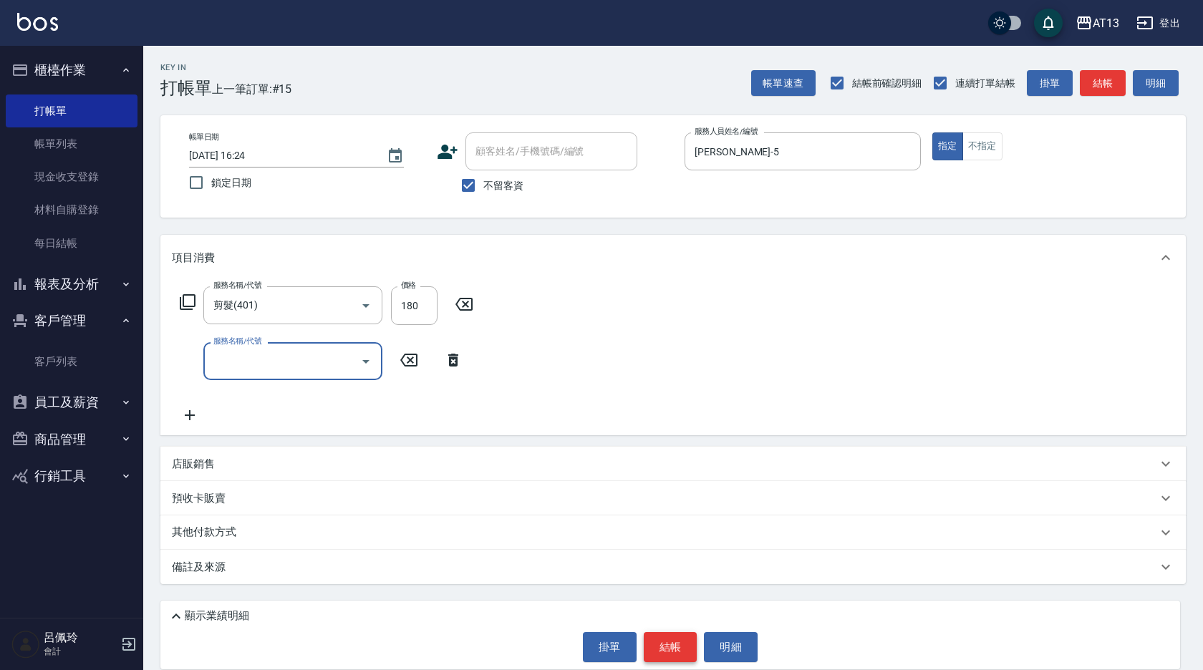
click at [669, 645] on button "結帳" at bounding box center [671, 647] width 54 height 30
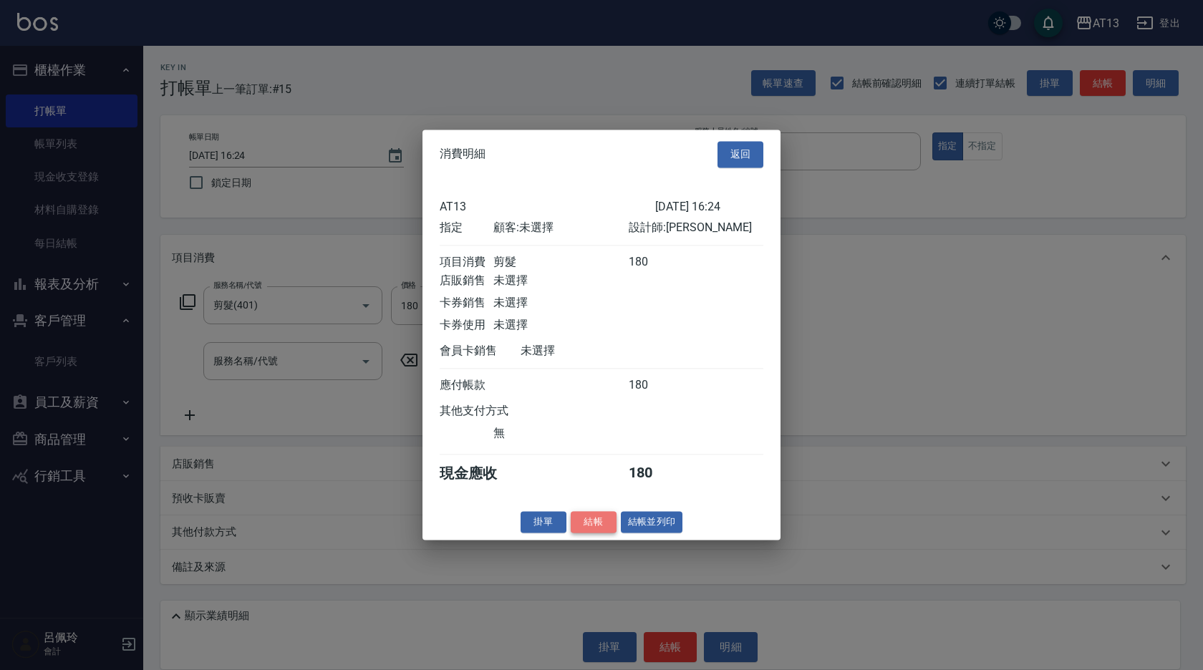
click at [573, 531] on button "結帳" at bounding box center [594, 522] width 46 height 22
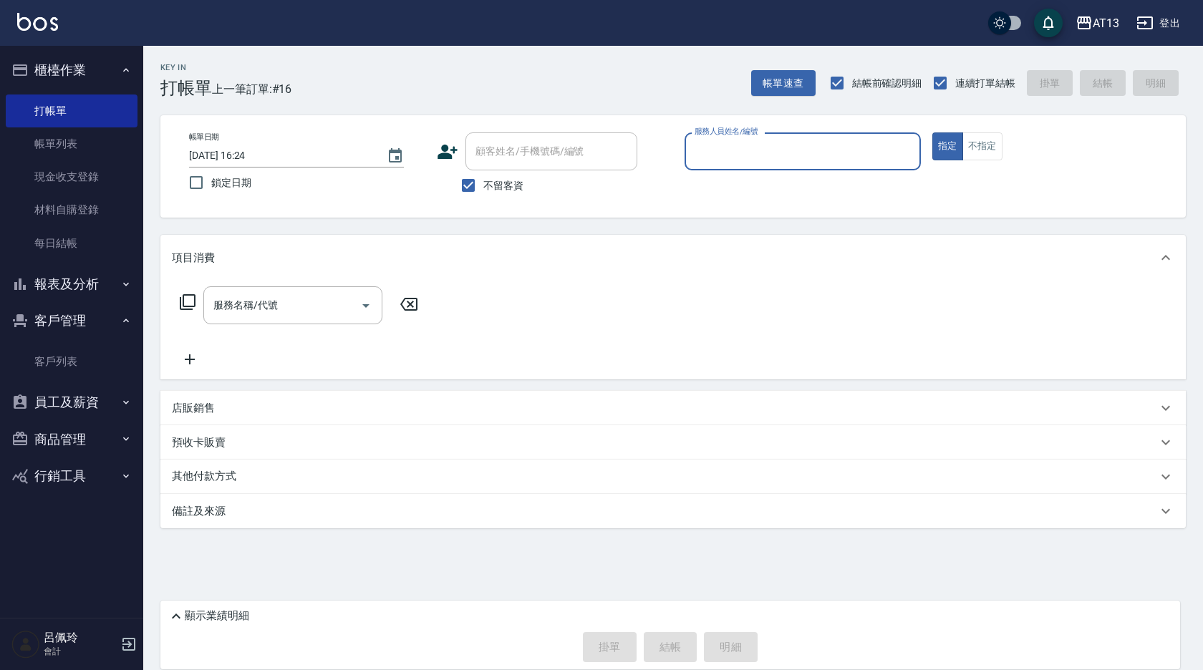
click at [45, 365] on link "客戶列表" at bounding box center [72, 361] width 132 height 33
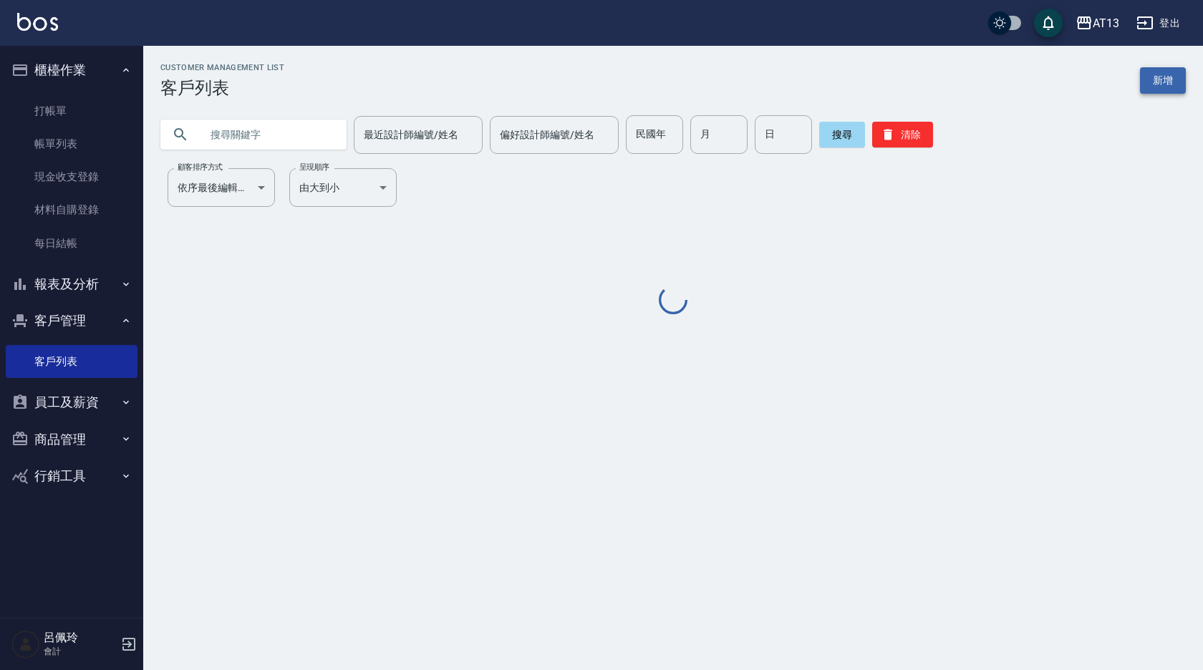
click at [1174, 81] on link "新增" at bounding box center [1163, 80] width 46 height 27
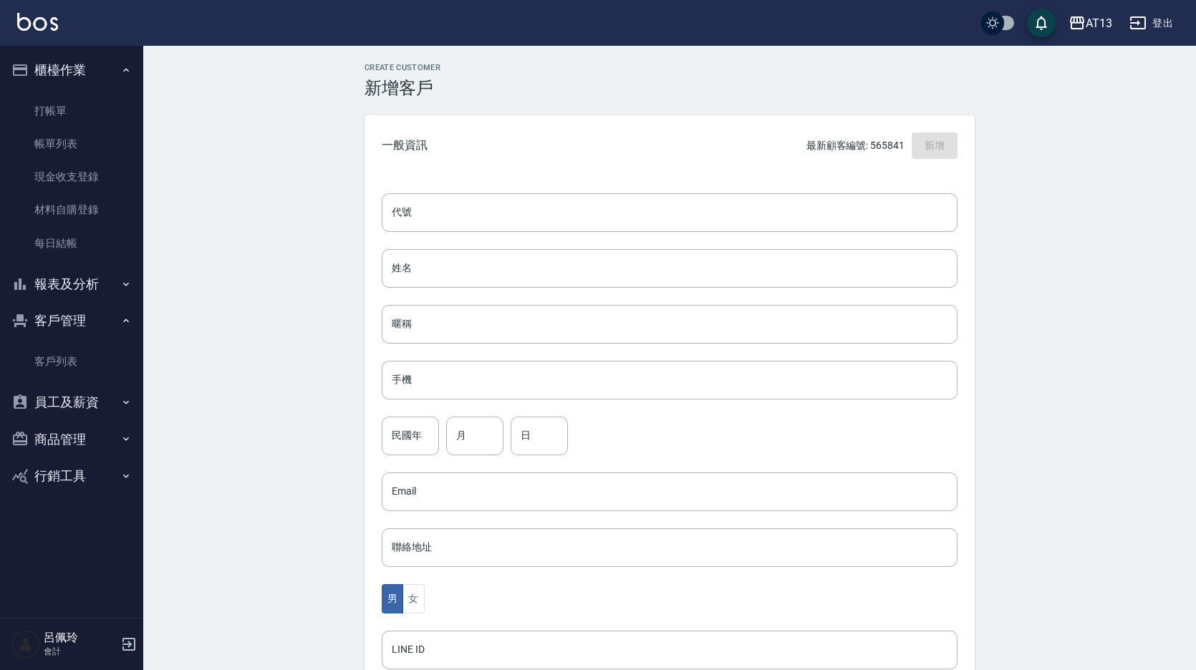
click at [422, 233] on div "代號 代號 姓名 姓名 暱稱 暱稱 手機 手機 民國年 民國年 月 月 日 日 Email Email 聯絡地址 聯絡地址 男 女 LINE ID LINE …" at bounding box center [670, 524] width 610 height 696
click at [431, 211] on input "代號" at bounding box center [670, 212] width 576 height 39
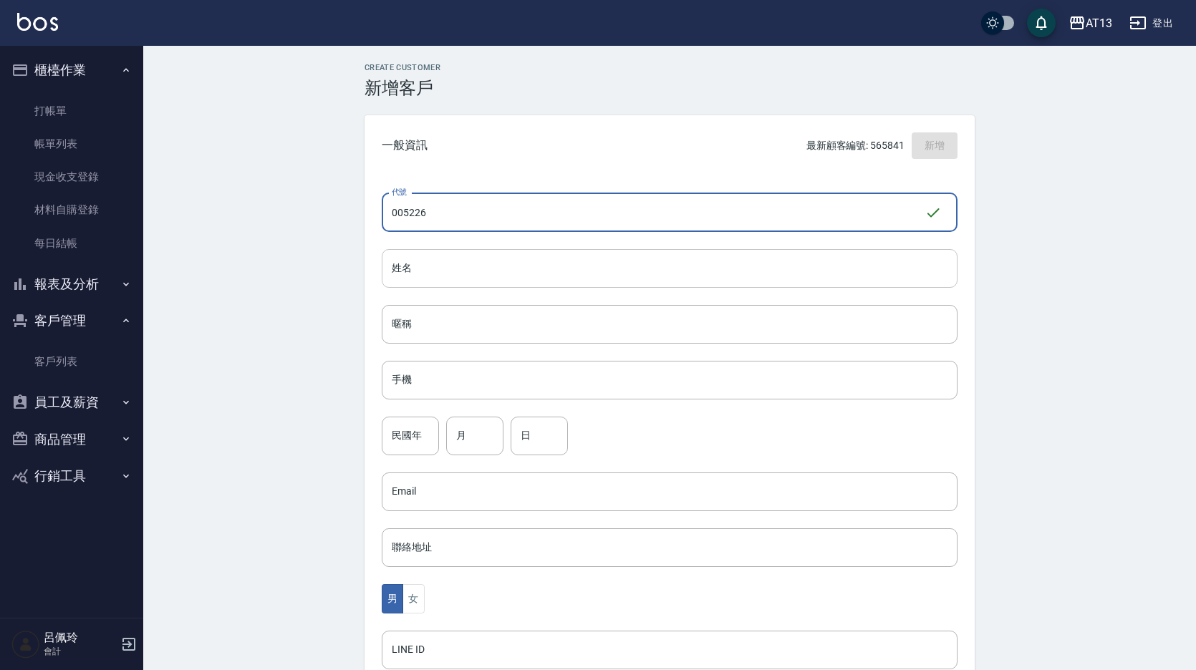
type input "005226"
click at [478, 272] on input "姓名" at bounding box center [670, 268] width 576 height 39
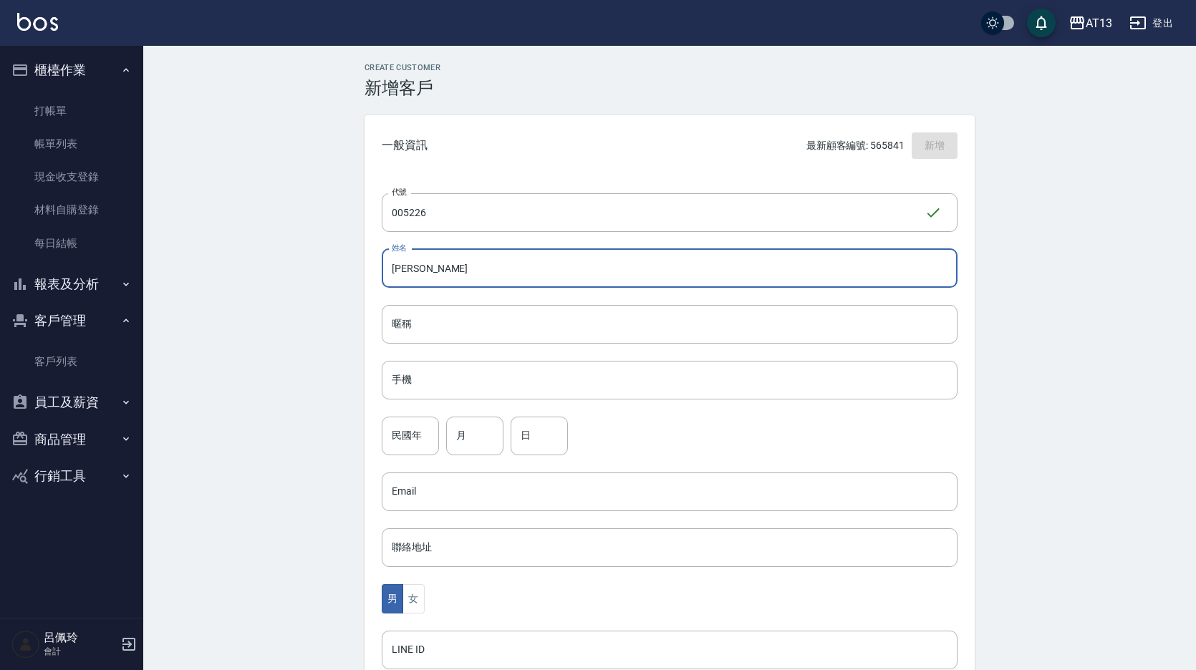
drag, startPoint x: 438, startPoint y: 266, endPoint x: 391, endPoint y: 273, distance: 47.0
click at [391, 273] on input "[PERSON_NAME]" at bounding box center [670, 268] width 576 height 39
type input "[PERSON_NAME]"
click at [428, 325] on input "暱稱" at bounding box center [670, 324] width 576 height 39
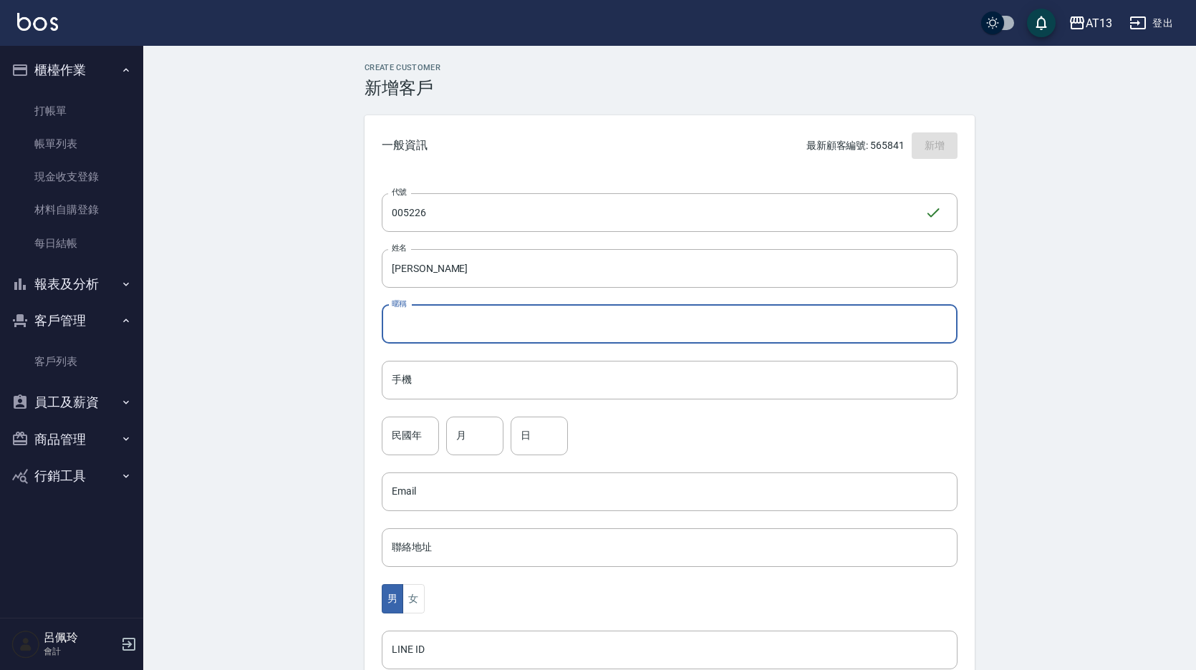
paste input "[PERSON_NAME]"
type input "[PERSON_NAME]"
click at [450, 394] on input "手機" at bounding box center [670, 380] width 576 height 39
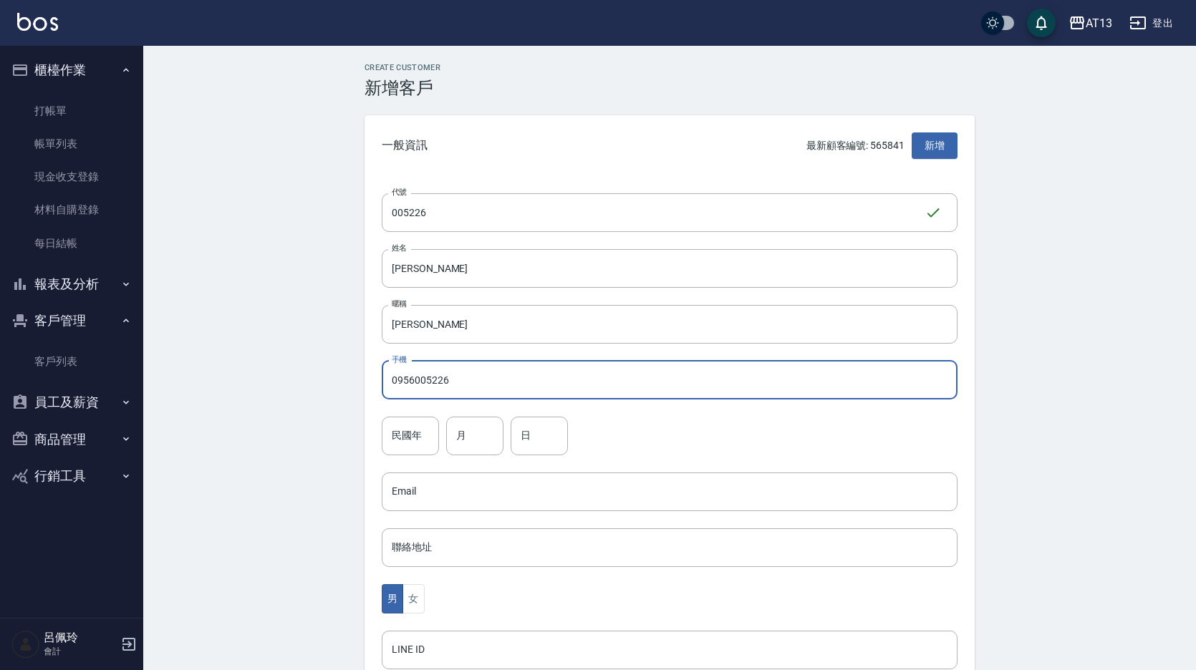
click at [491, 390] on input "0956005226" at bounding box center [670, 380] width 576 height 39
type input "0956005226"
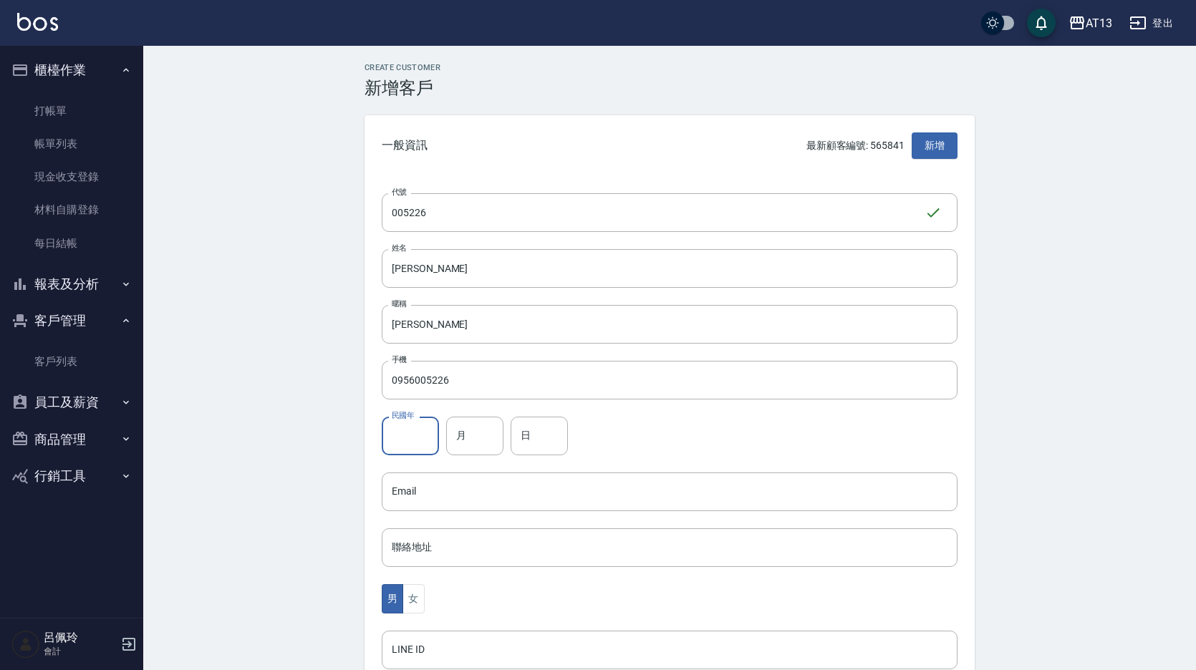
click at [420, 423] on input "民國年" at bounding box center [410, 436] width 57 height 39
click at [459, 437] on input "月" at bounding box center [474, 436] width 57 height 39
click at [501, 438] on input "03" at bounding box center [474, 436] width 57 height 39
type input "03"
click at [514, 442] on input "日" at bounding box center [539, 436] width 57 height 39
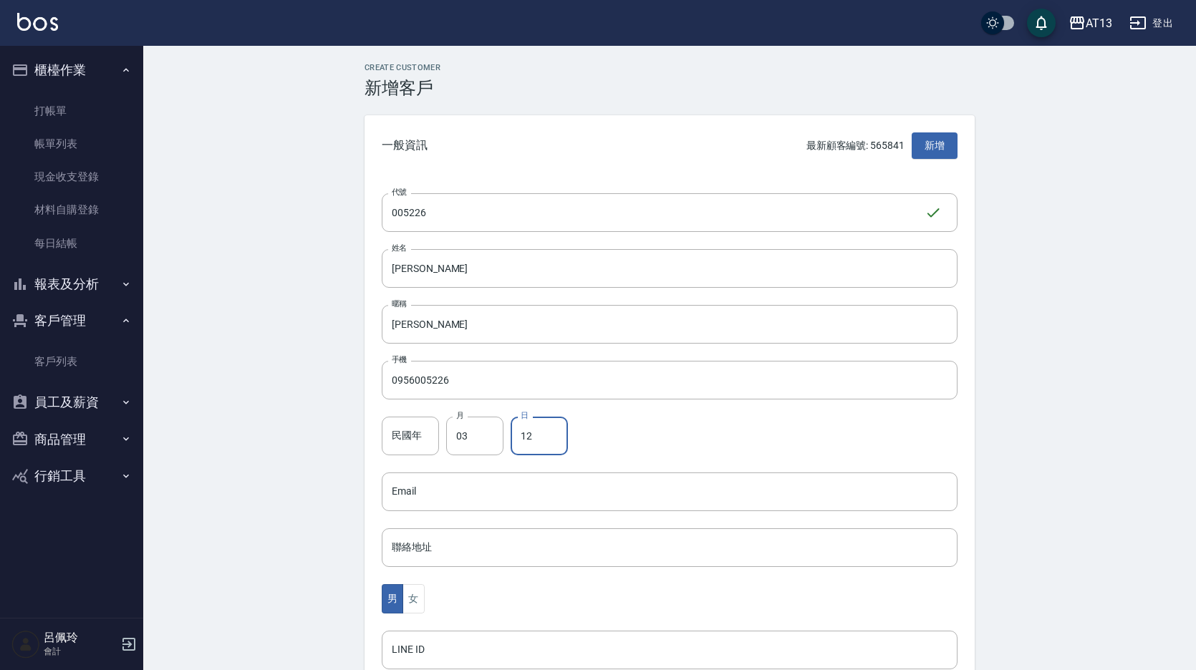
type input "12"
click at [594, 437] on div "民國年 民國年 月 03 月 日 12 日" at bounding box center [670, 436] width 576 height 39
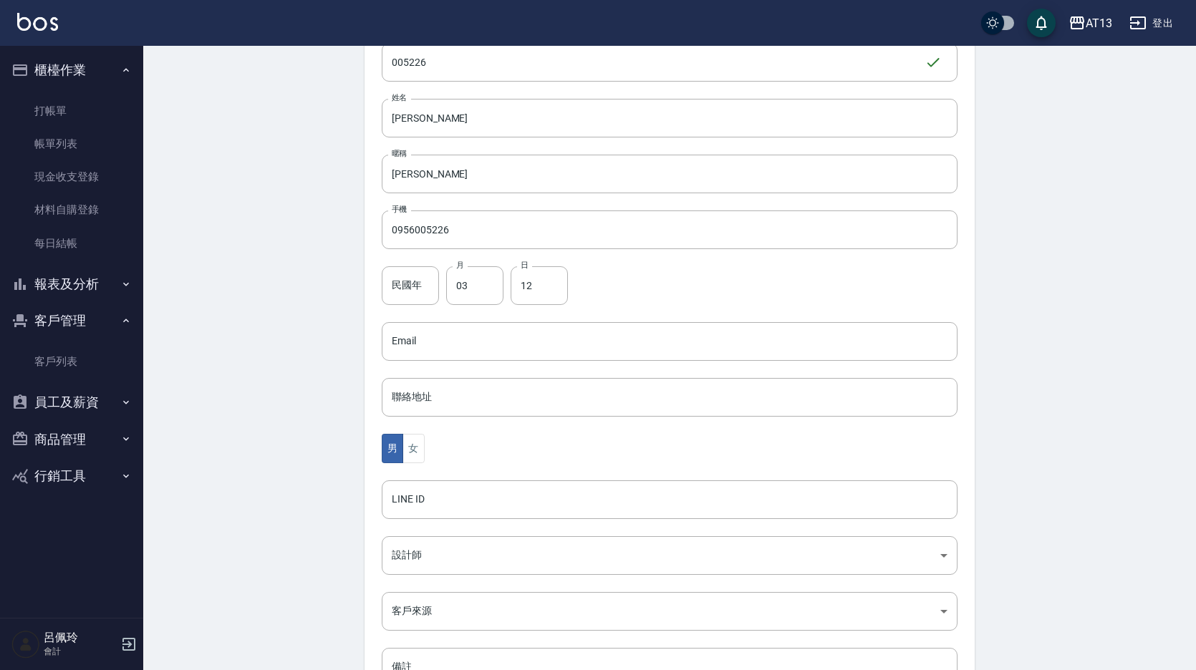
scroll to position [262, 0]
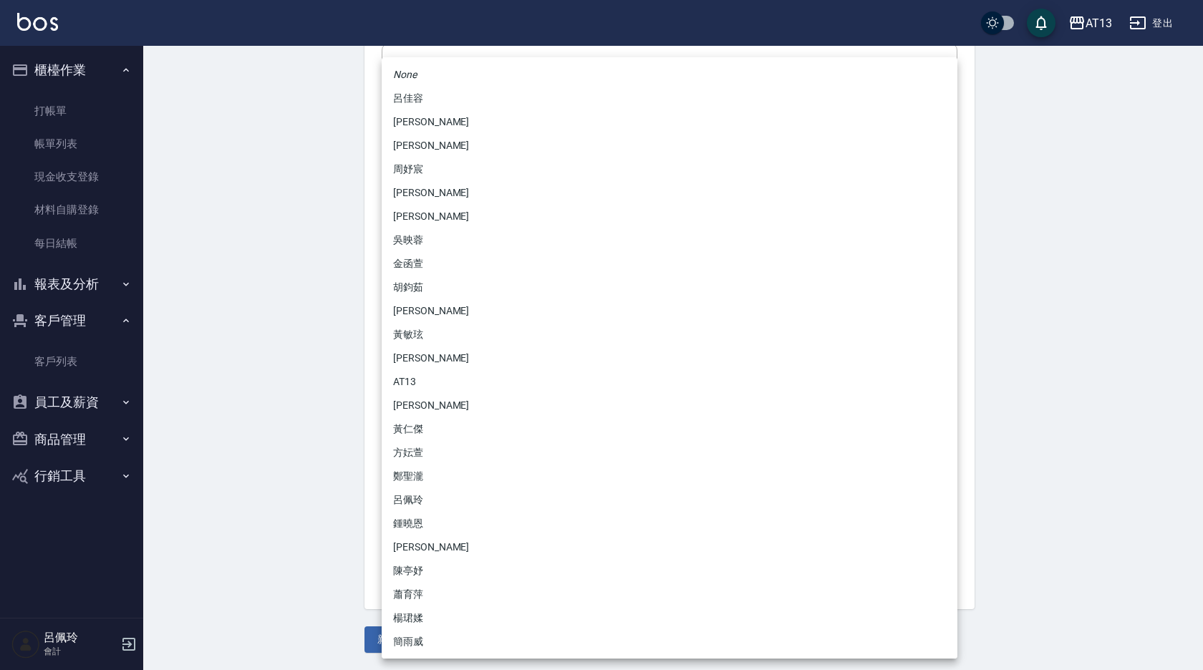
click at [461, 450] on body "AT13 登出 櫃檯作業 打帳單 帳單列表 現金收支登錄 材料自購登錄 每日結帳 報表及分析 報表目錄 店家區間累計表 店家日報表 互助日報表 互助月報表 互…" at bounding box center [601, 204] width 1203 height 933
click at [423, 422] on li "黃仁傑" at bounding box center [670, 430] width 576 height 24
type input "ff14b4c8-4a37-4eb5-b2c2-3b4415bb7c7d"
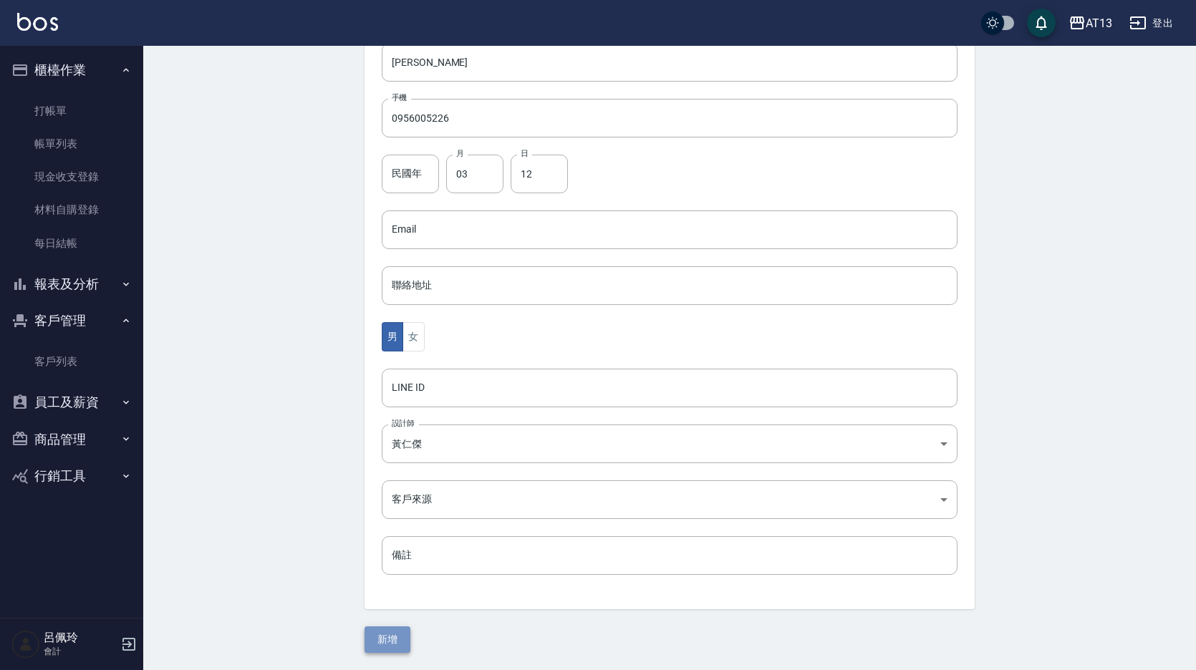
click at [394, 636] on button "新增" at bounding box center [388, 640] width 46 height 27
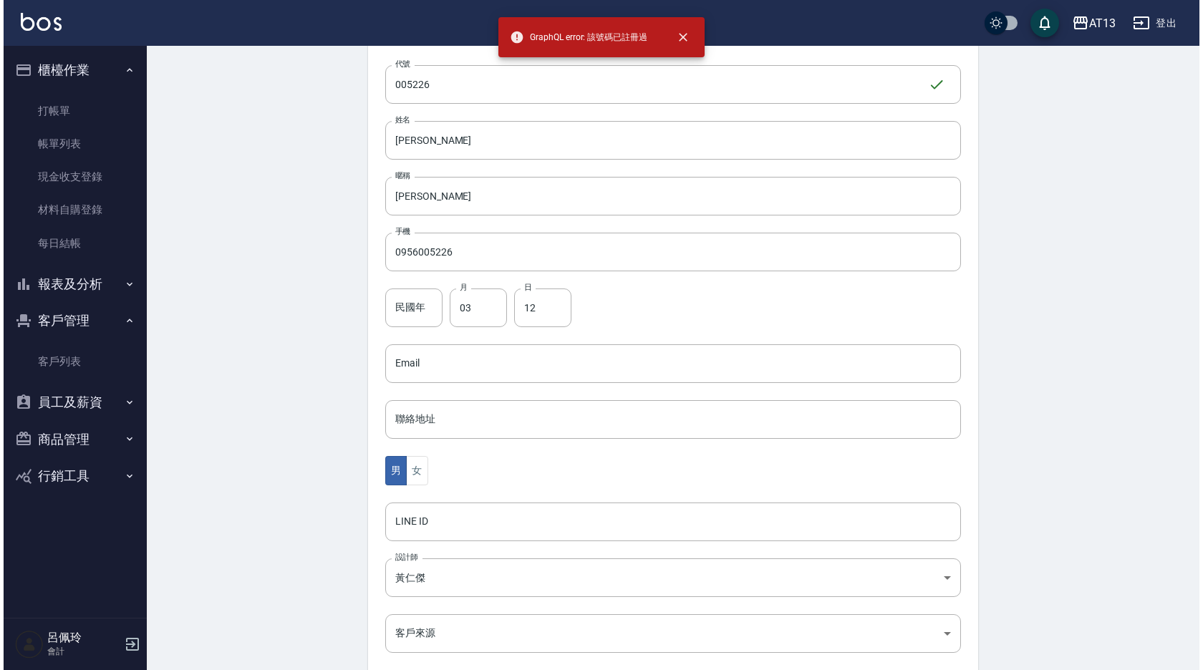
scroll to position [0, 0]
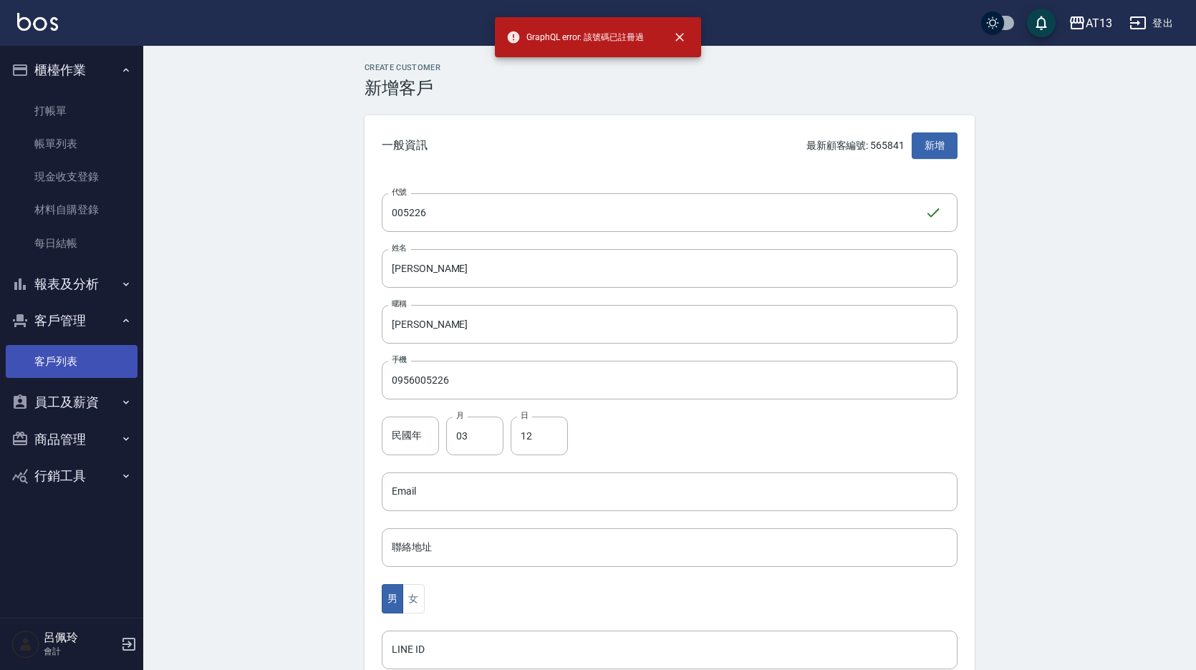
click at [57, 360] on link "客戶列表" at bounding box center [72, 361] width 132 height 33
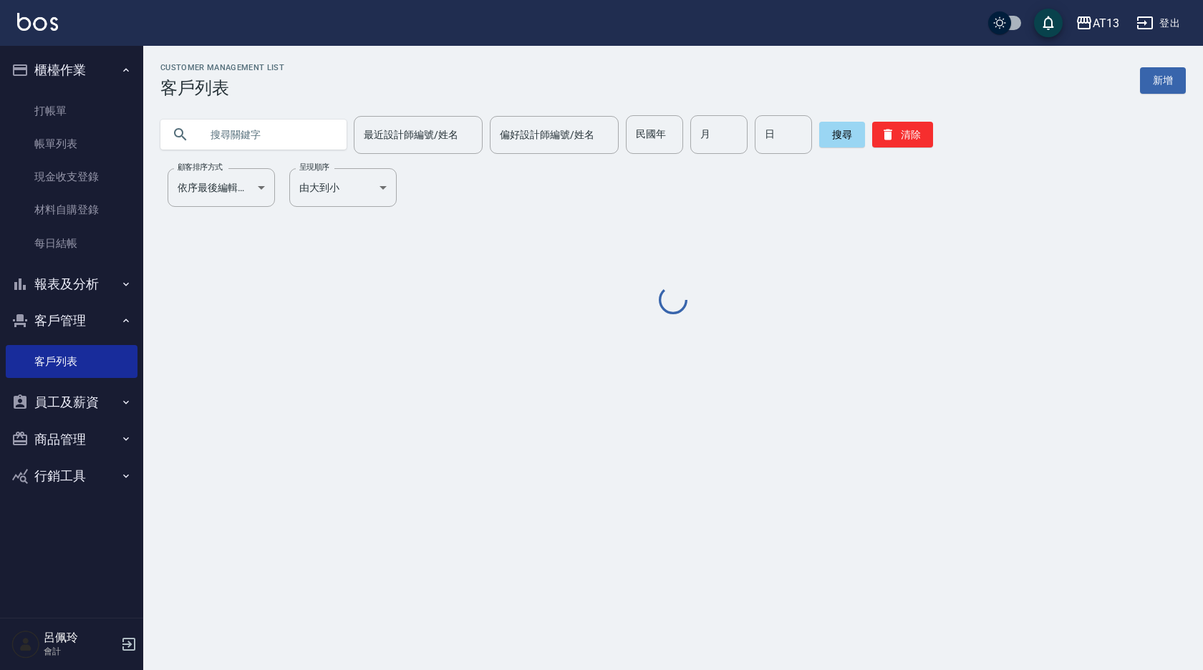
click at [226, 135] on input "text" at bounding box center [268, 134] width 135 height 39
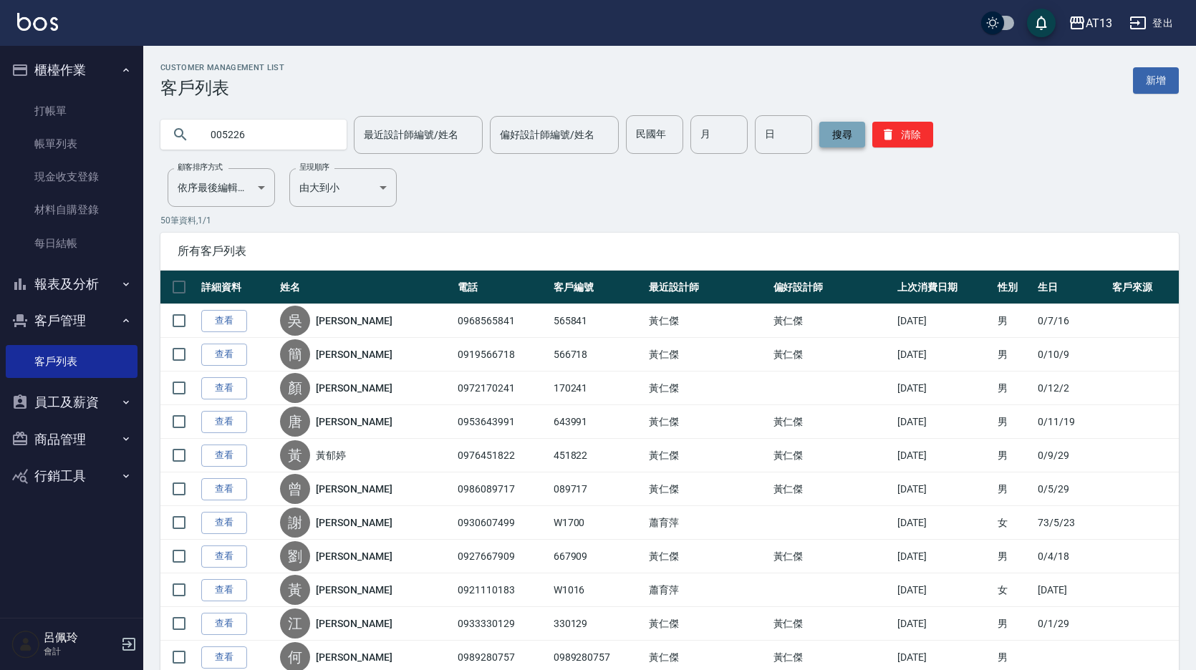
type input "005226"
click at [831, 136] on button "搜尋" at bounding box center [842, 135] width 46 height 26
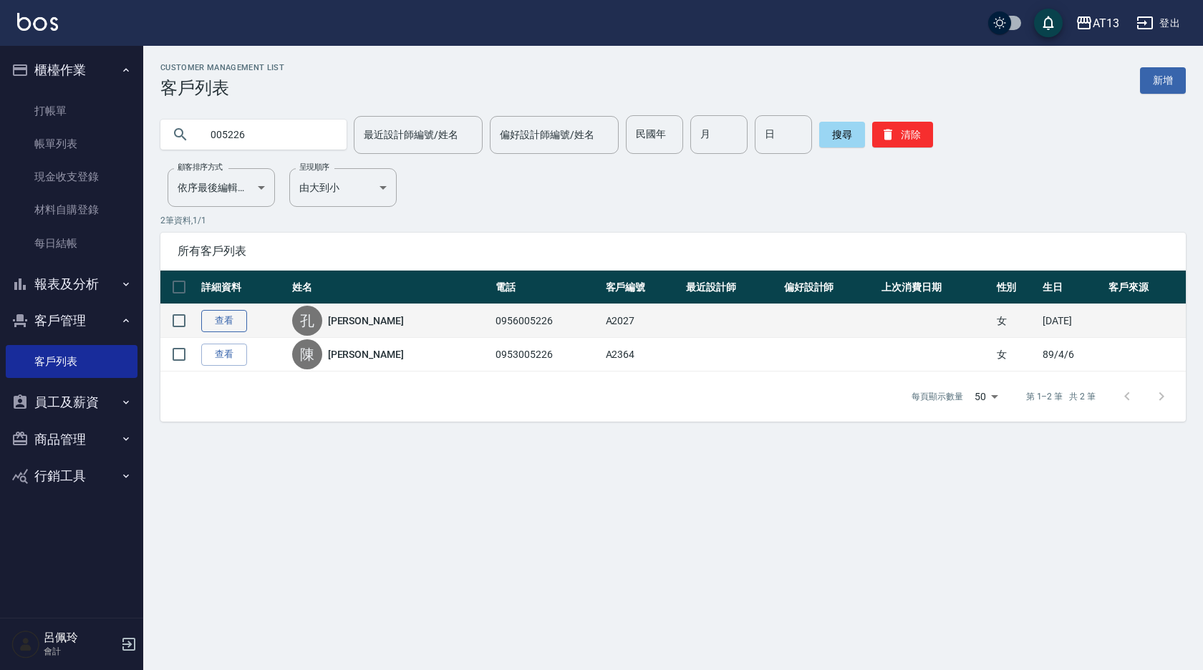
click at [216, 317] on link "查看" at bounding box center [224, 321] width 46 height 22
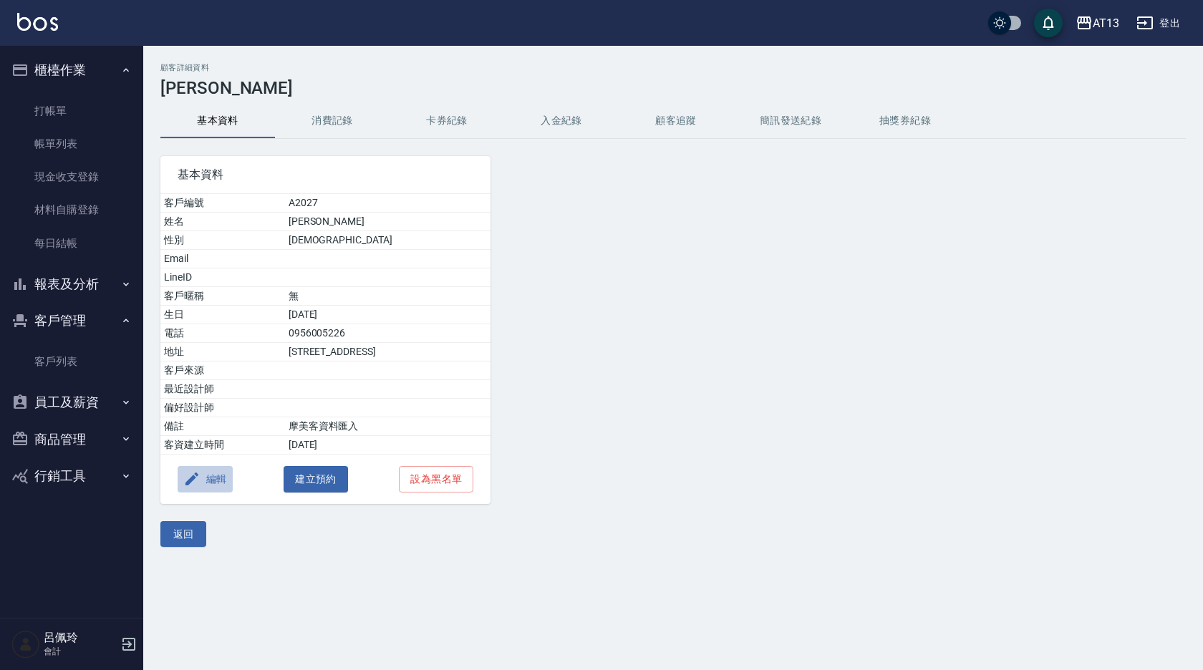
click at [210, 490] on button "編輯" at bounding box center [205, 479] width 55 height 27
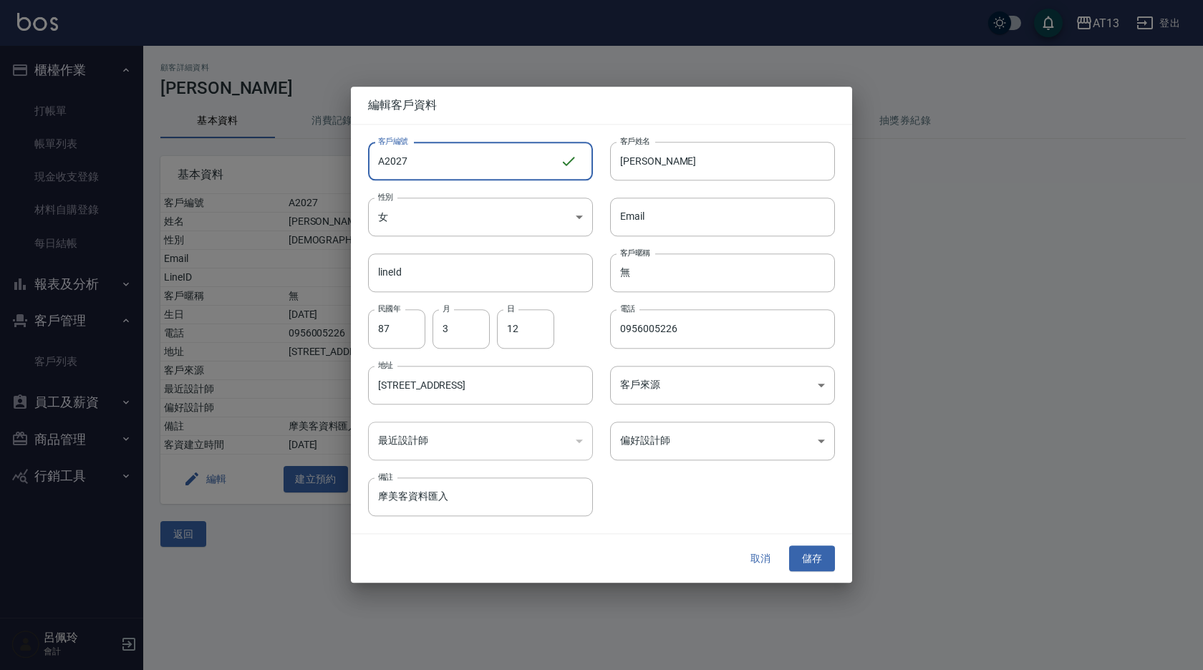
click at [466, 157] on input "A2027" at bounding box center [464, 161] width 192 height 39
type input "A"
click at [536, 155] on input "005226" at bounding box center [464, 161] width 192 height 39
type input "005226"
click at [819, 438] on body "AT13 登出 櫃檯作業 打帳單 帳單列表 現金收支登錄 材料自購登錄 每日結帳 報表及分析 報表目錄 店家區間累計表 店家日報表 互助日報表 互助月報表 互…" at bounding box center [601, 335] width 1203 height 670
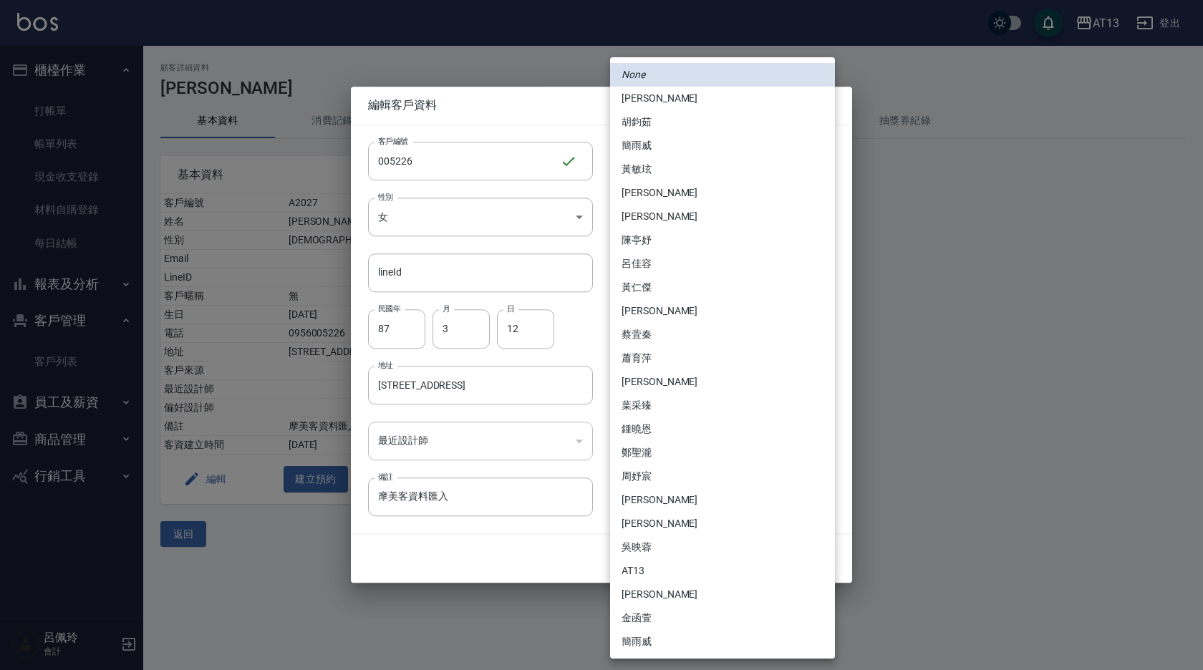
click at [579, 440] on div at bounding box center [601, 335] width 1203 height 670
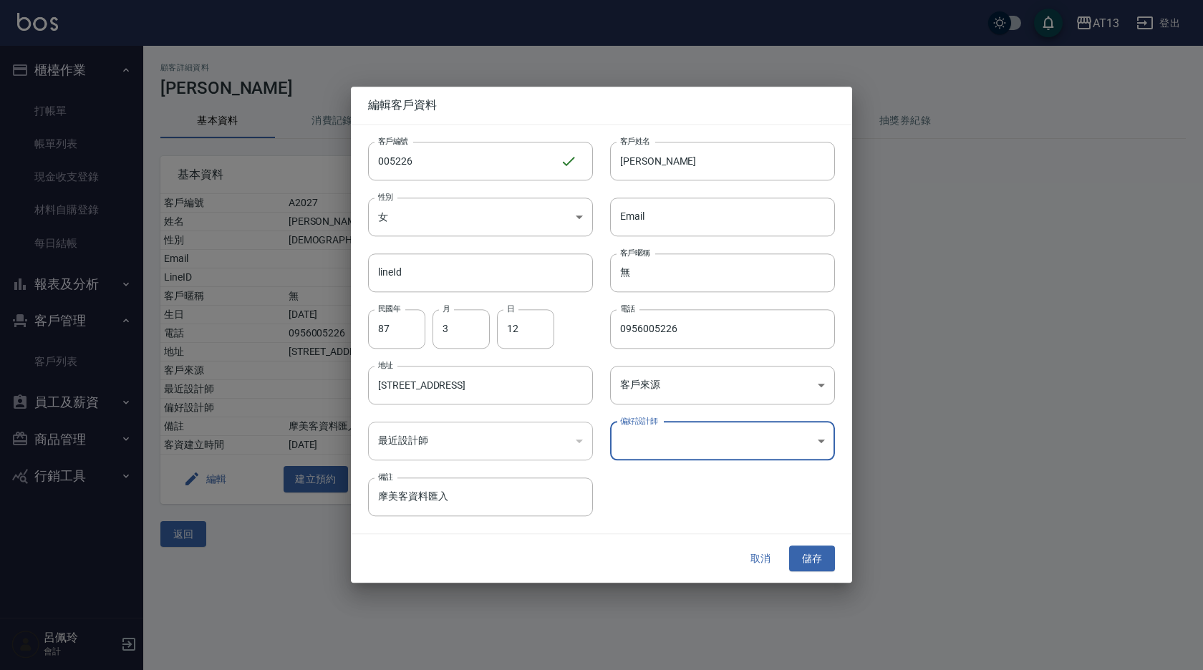
click at [579, 441] on div "​" at bounding box center [480, 441] width 225 height 39
click at [580, 441] on div "​" at bounding box center [480, 441] width 225 height 39
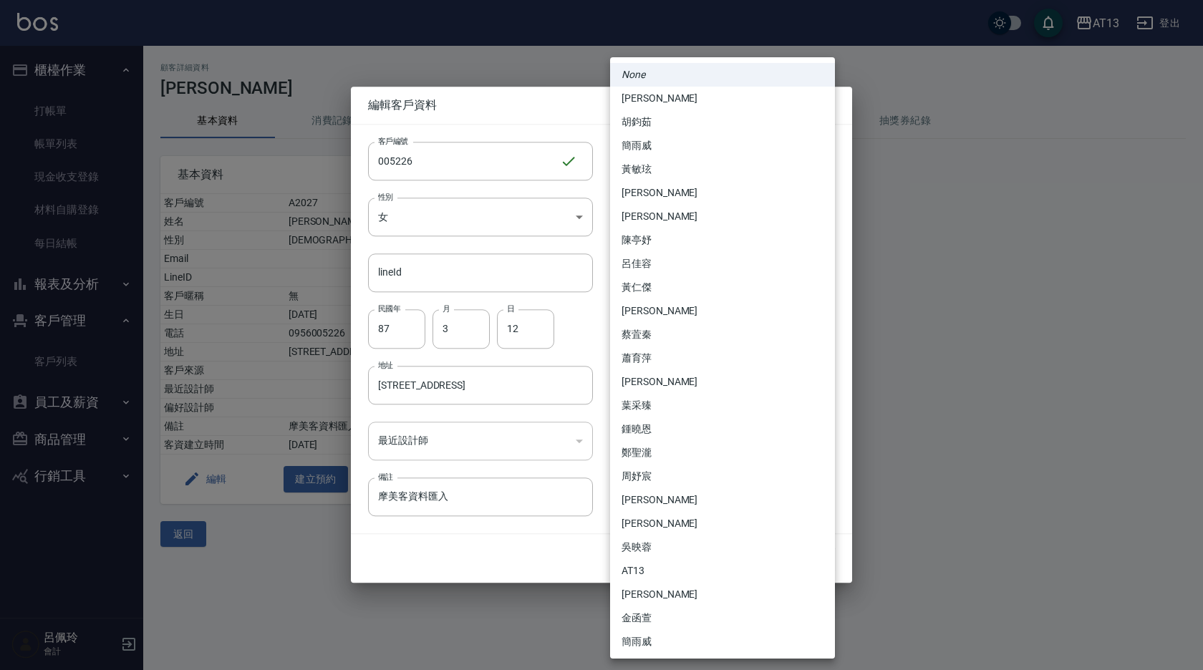
click at [828, 437] on body "AT13 登出 櫃檯作業 打帳單 帳單列表 現金收支登錄 材料自購登錄 每日結帳 報表及分析 報表目錄 店家區間累計表 店家日報表 互助日報表 互助月報表 互…" at bounding box center [601, 335] width 1203 height 670
click at [650, 284] on li "黃仁傑" at bounding box center [722, 288] width 225 height 24
type input "ff14b4c8-4a37-4eb5-b2c2-3b4415bb7c7d"
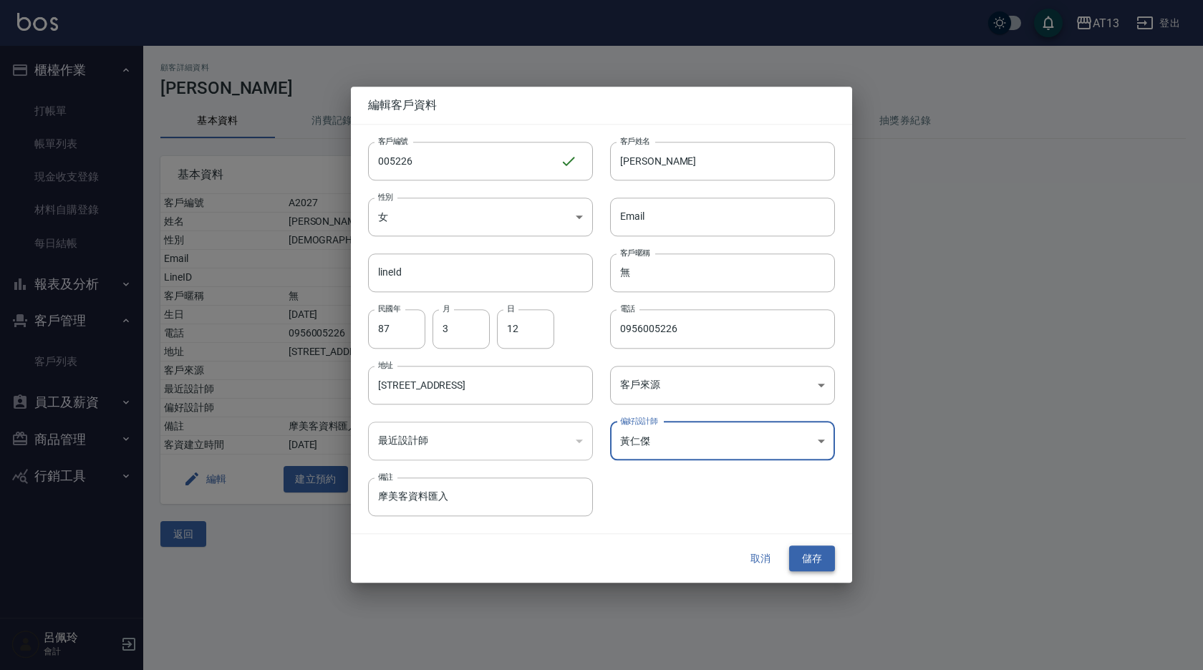
click at [821, 555] on button "儲存" at bounding box center [812, 559] width 46 height 27
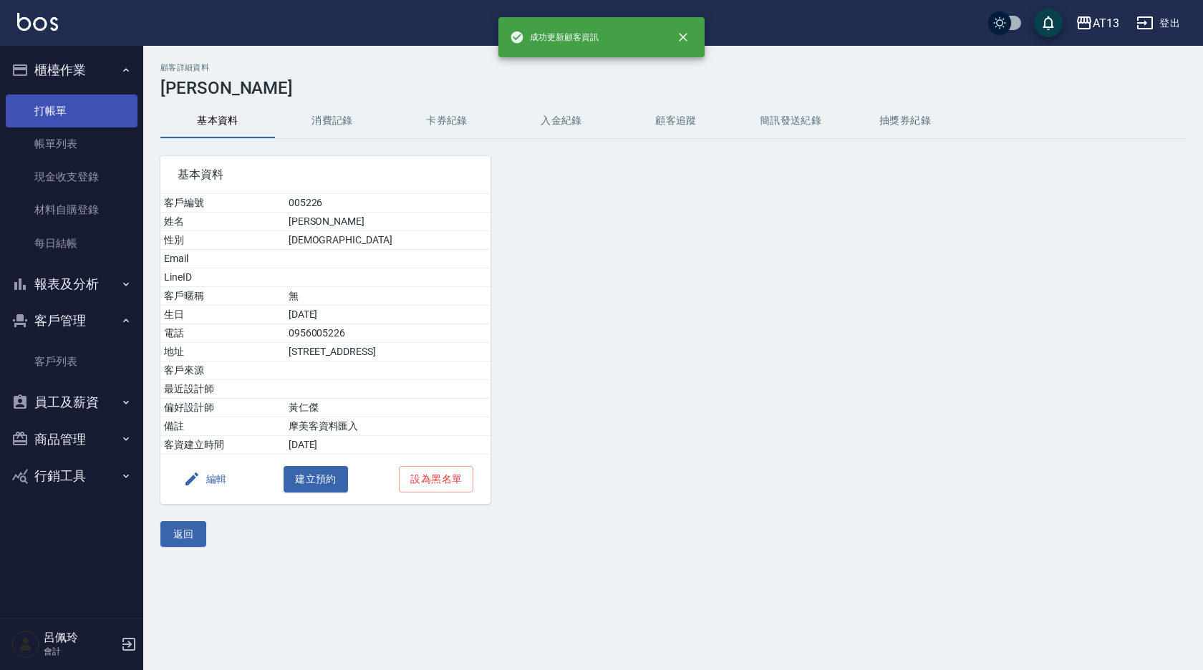
click at [60, 112] on link "打帳單" at bounding box center [72, 111] width 132 height 33
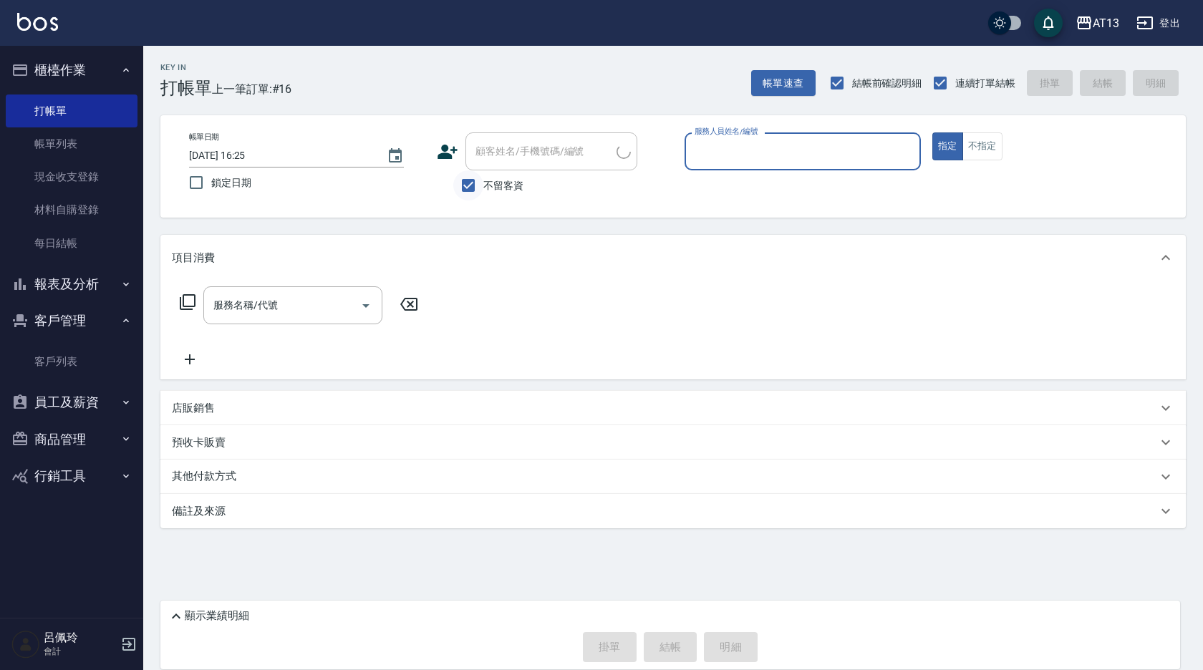
click at [467, 186] on input "不留客資" at bounding box center [468, 185] width 30 height 30
checkbox input "false"
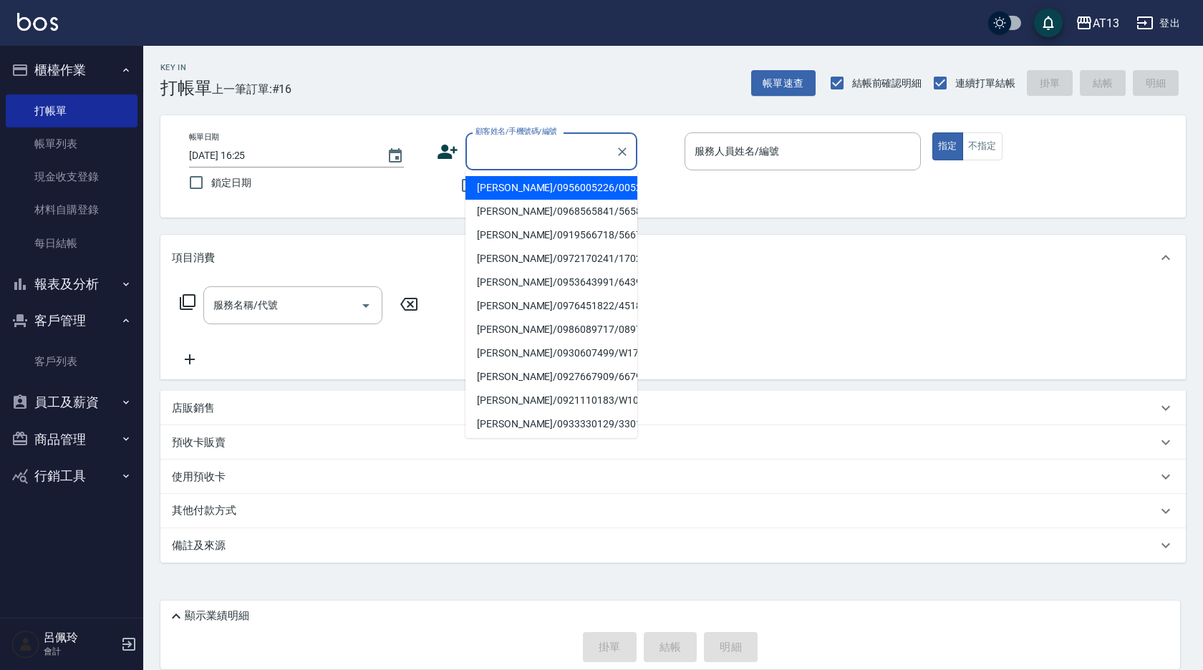
click at [491, 159] on input "顧客姓名/手機號碼/編號" at bounding box center [541, 151] width 138 height 25
click at [507, 190] on li "[PERSON_NAME]/0956005226/005226" at bounding box center [552, 188] width 172 height 24
type input "[PERSON_NAME]/0956005226/005226"
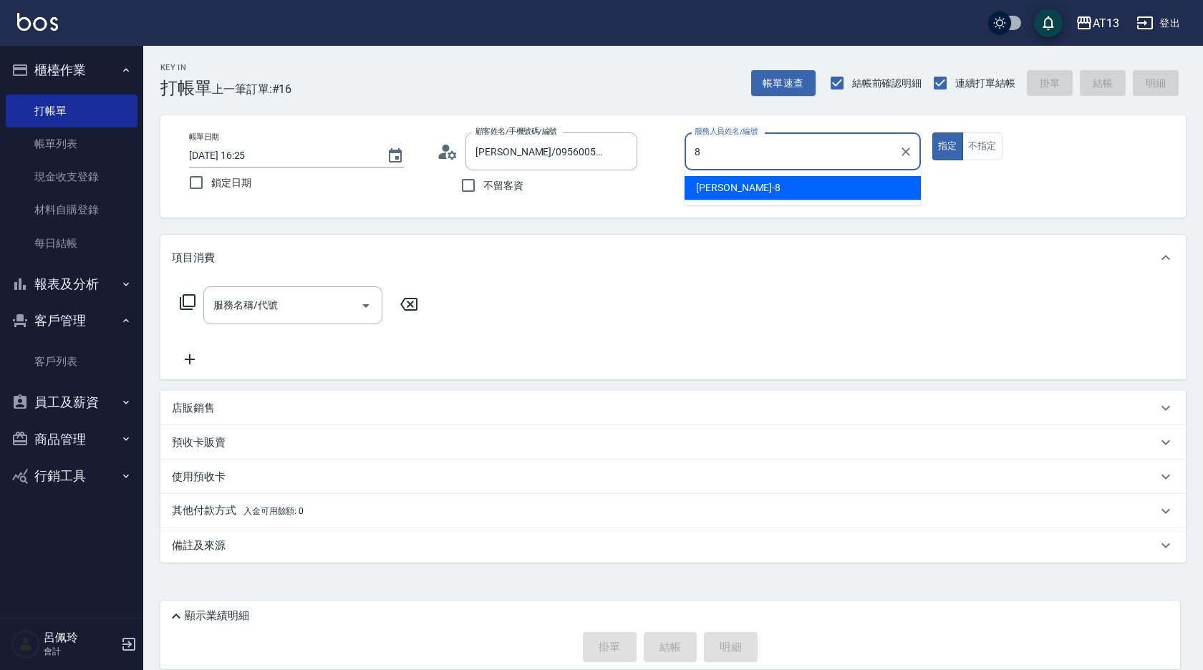
click at [776, 194] on div "[PERSON_NAME] -8" at bounding box center [803, 188] width 236 height 24
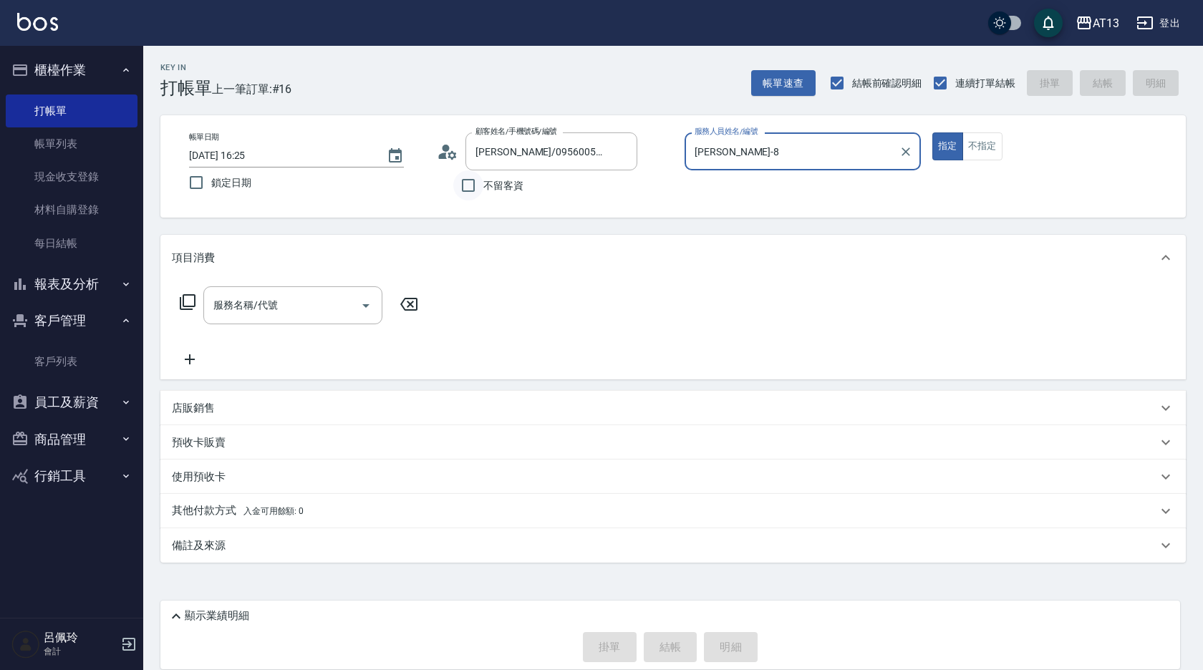
type input "[PERSON_NAME]-8"
drag, startPoint x: 472, startPoint y: 178, endPoint x: 420, endPoint y: 251, distance: 89.8
click at [471, 178] on input "不留客資" at bounding box center [468, 185] width 30 height 30
checkbox input "true"
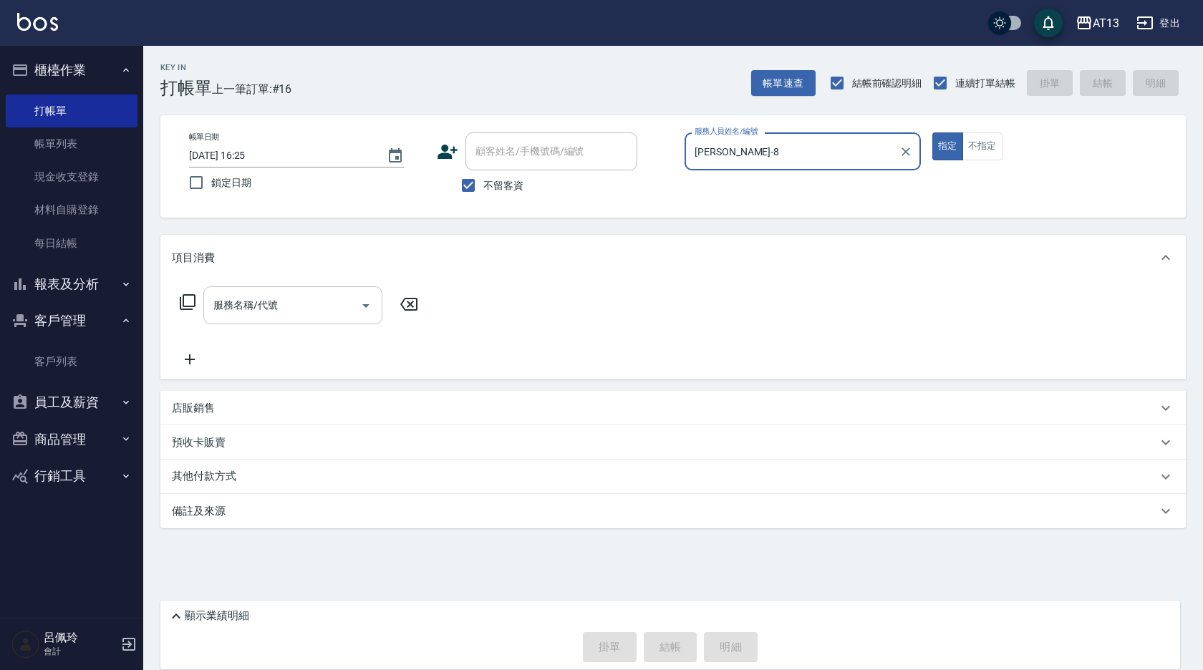
click at [303, 310] on input "服務名稱/代號" at bounding box center [282, 305] width 145 height 25
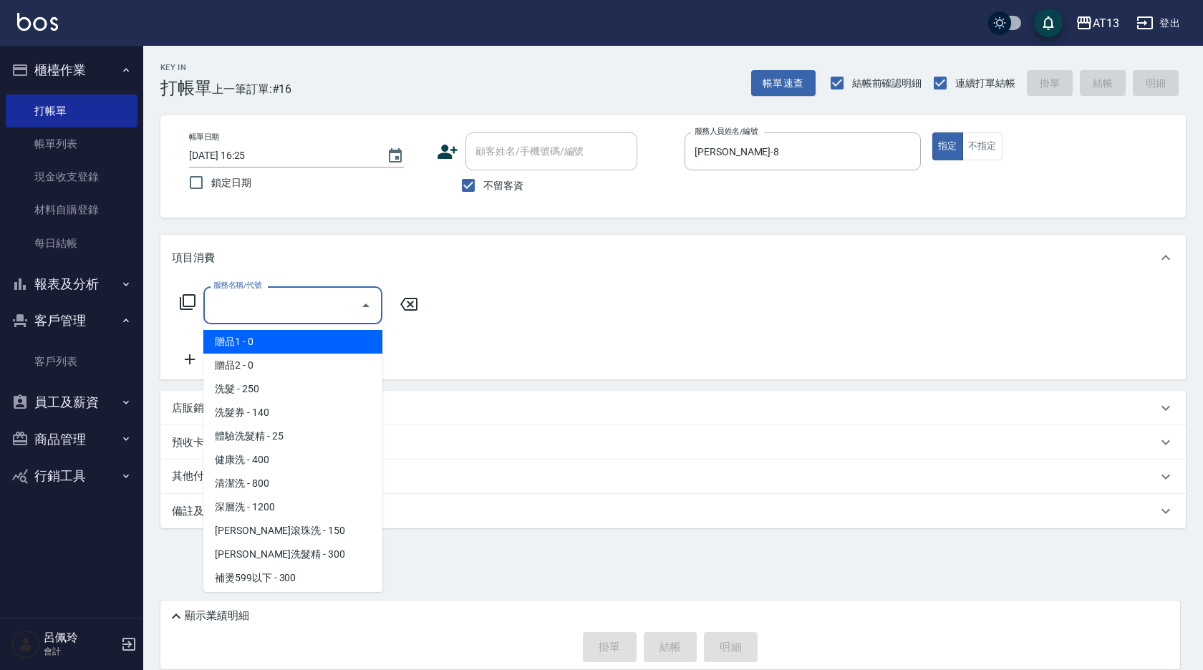
drag, startPoint x: 292, startPoint y: 304, endPoint x: 290, endPoint y: 312, distance: 7.3
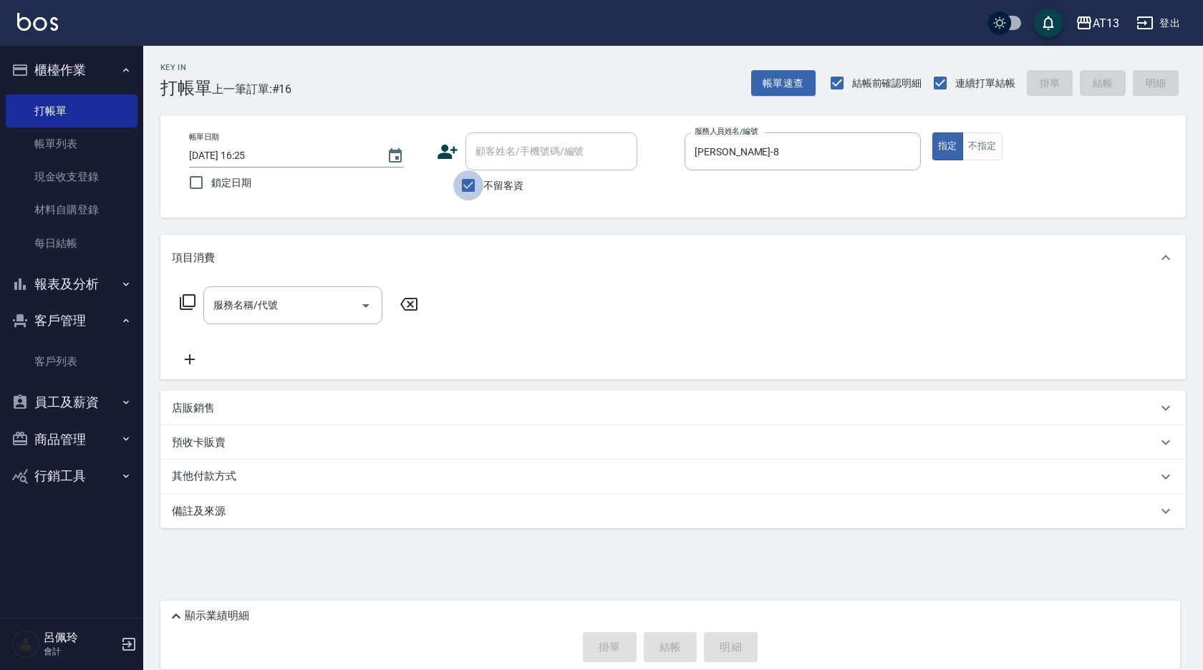
drag, startPoint x: 290, startPoint y: 312, endPoint x: 469, endPoint y: 187, distance: 218.2
click at [469, 187] on input "不留客資" at bounding box center [468, 185] width 30 height 30
checkbox input "false"
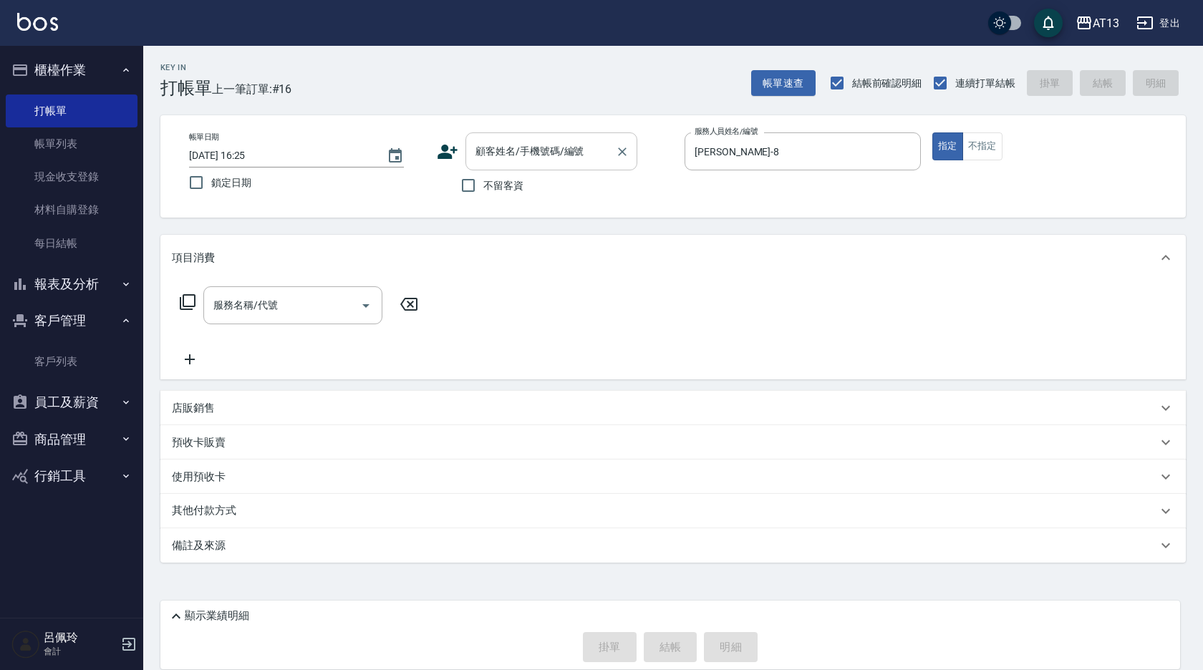
click at [490, 158] on input "顧客姓名/手機號碼/編號" at bounding box center [541, 151] width 138 height 25
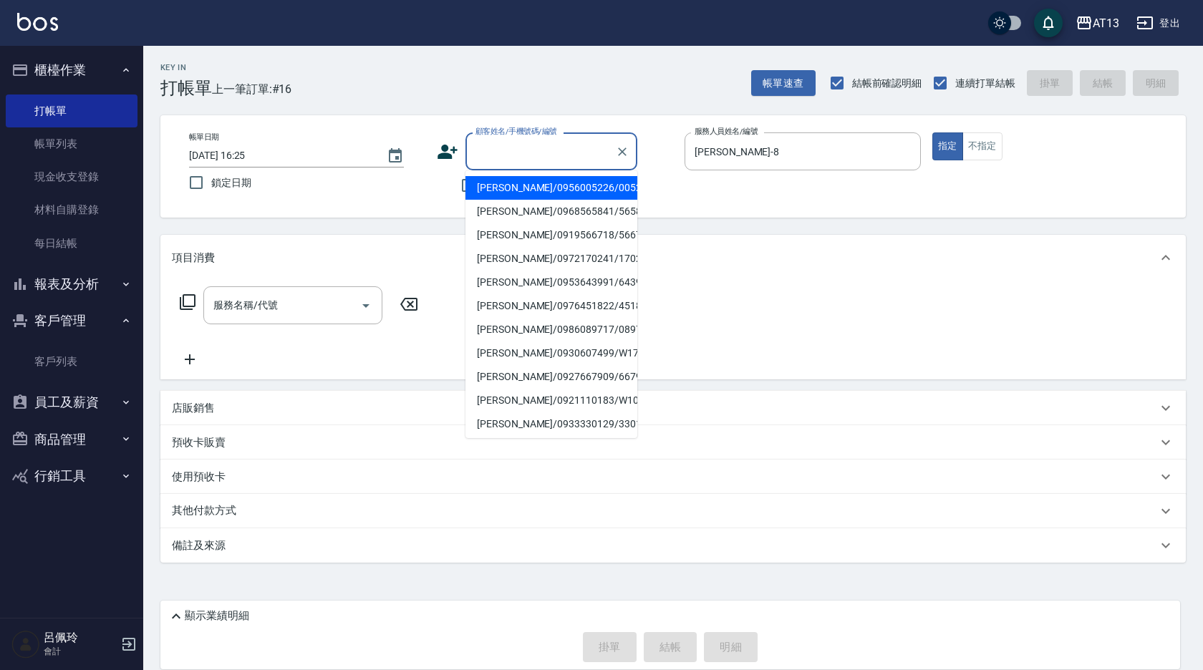
click at [491, 189] on li "[PERSON_NAME]/0956005226/005226" at bounding box center [552, 188] width 172 height 24
type input "[PERSON_NAME]/0956005226/005226"
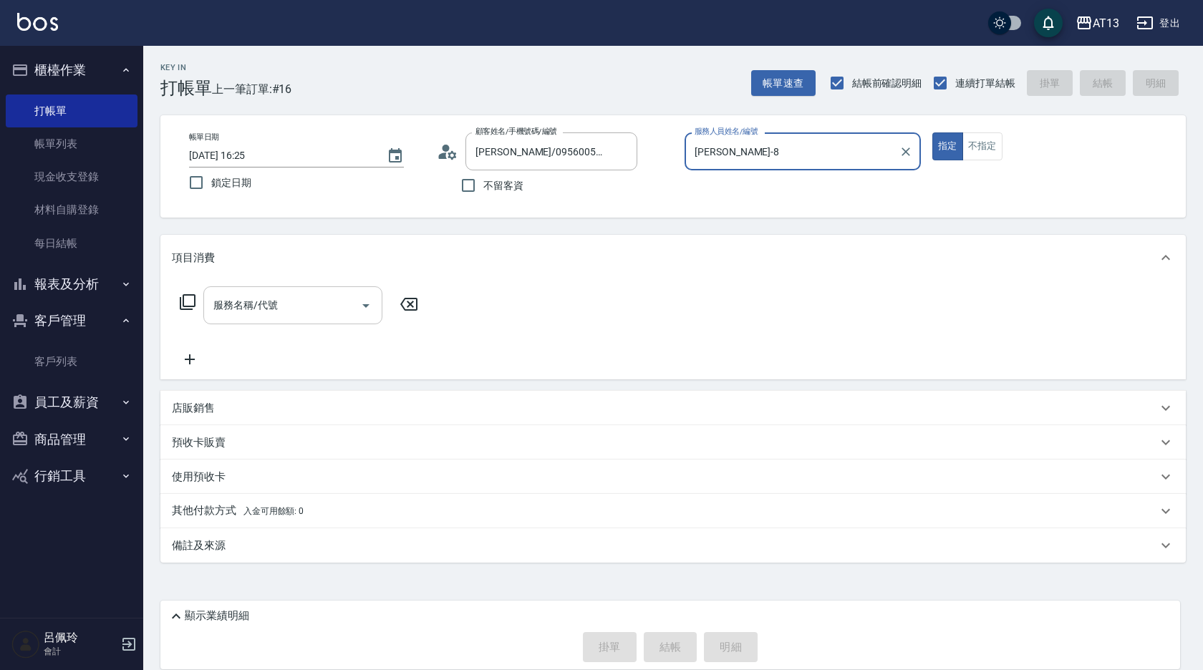
click at [299, 299] on input "服務名稱/代號" at bounding box center [282, 305] width 145 height 25
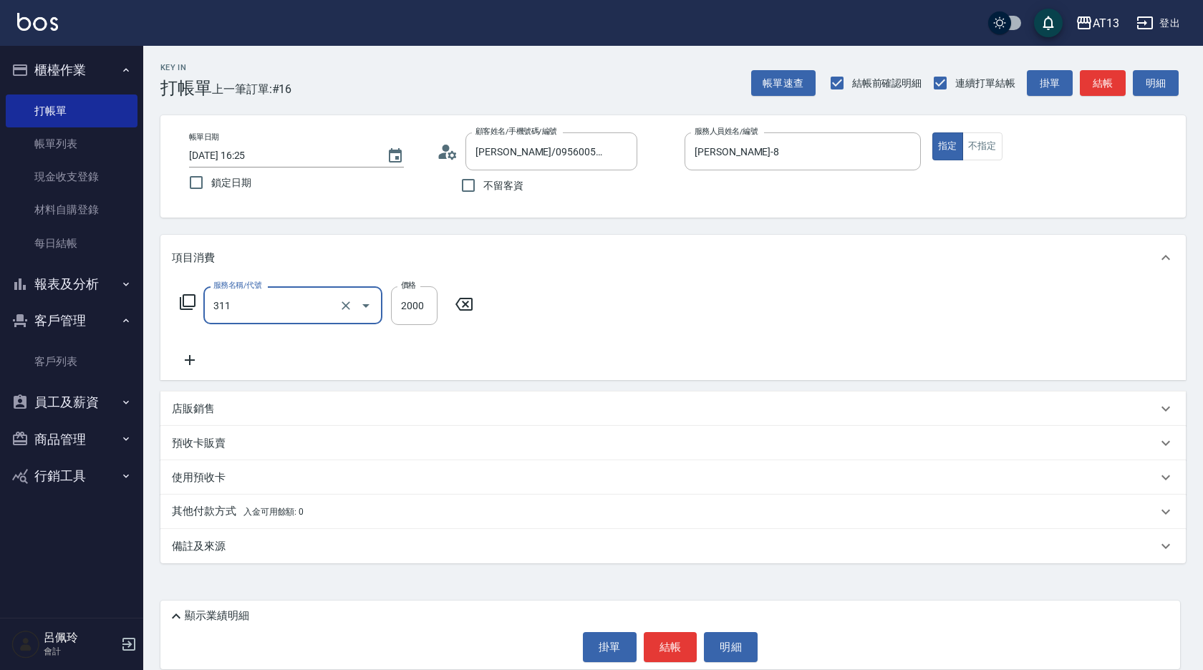
type input "生化離子燙2000(311)"
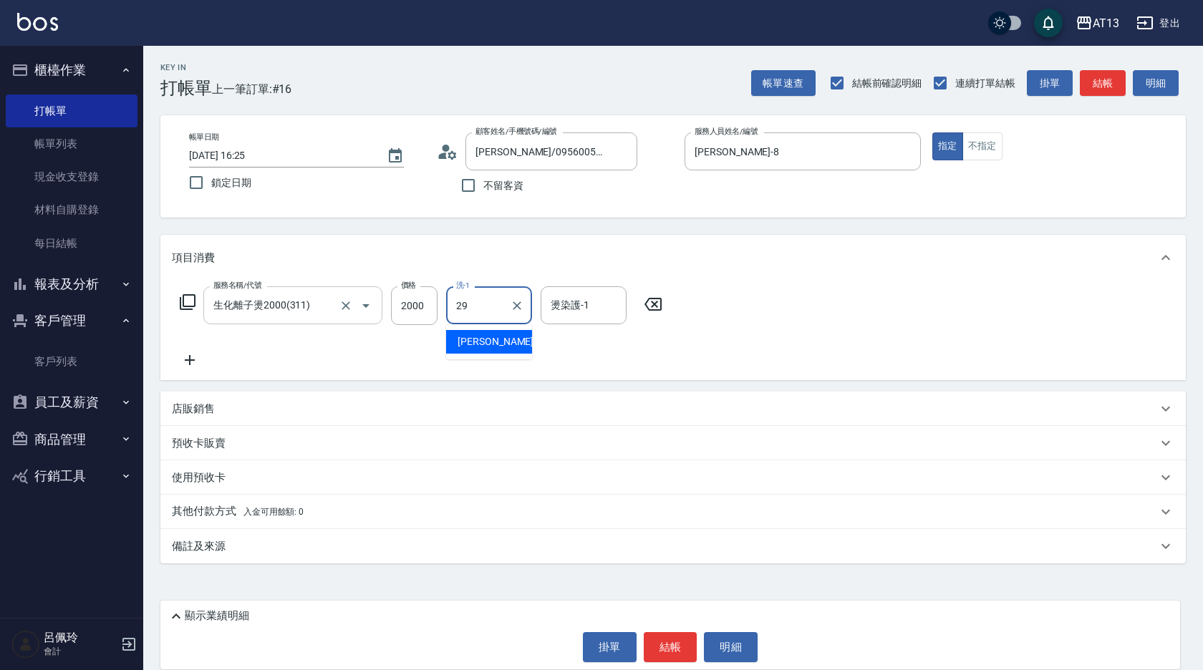
type input "妤宸-29"
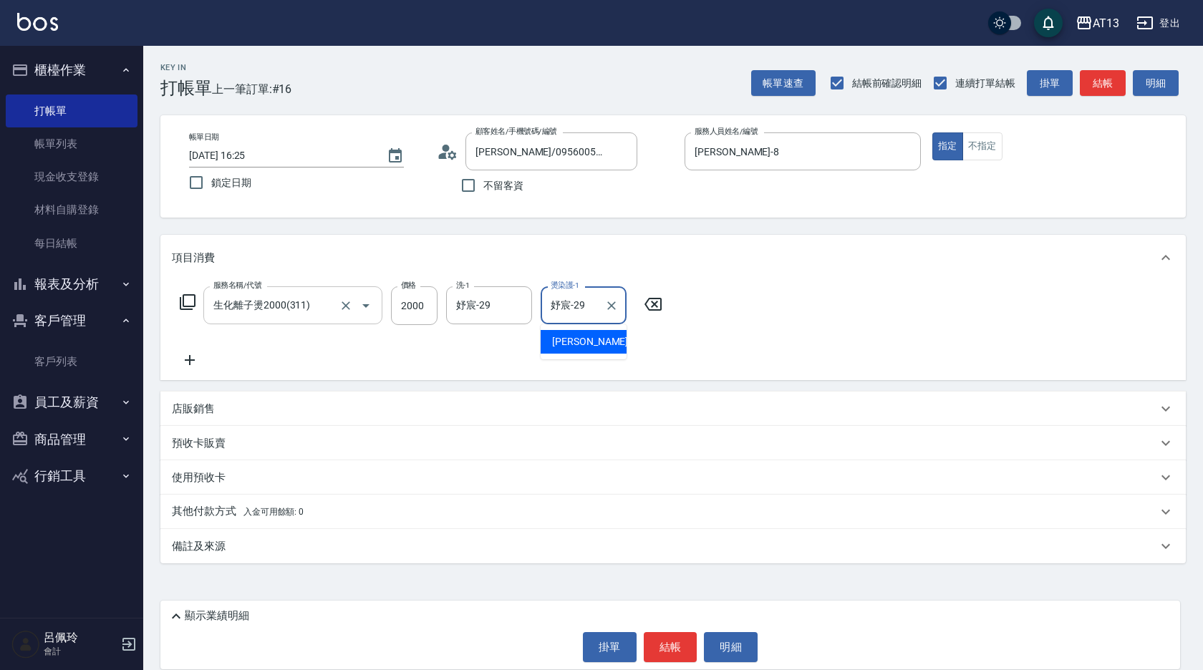
type input "妤宸-29"
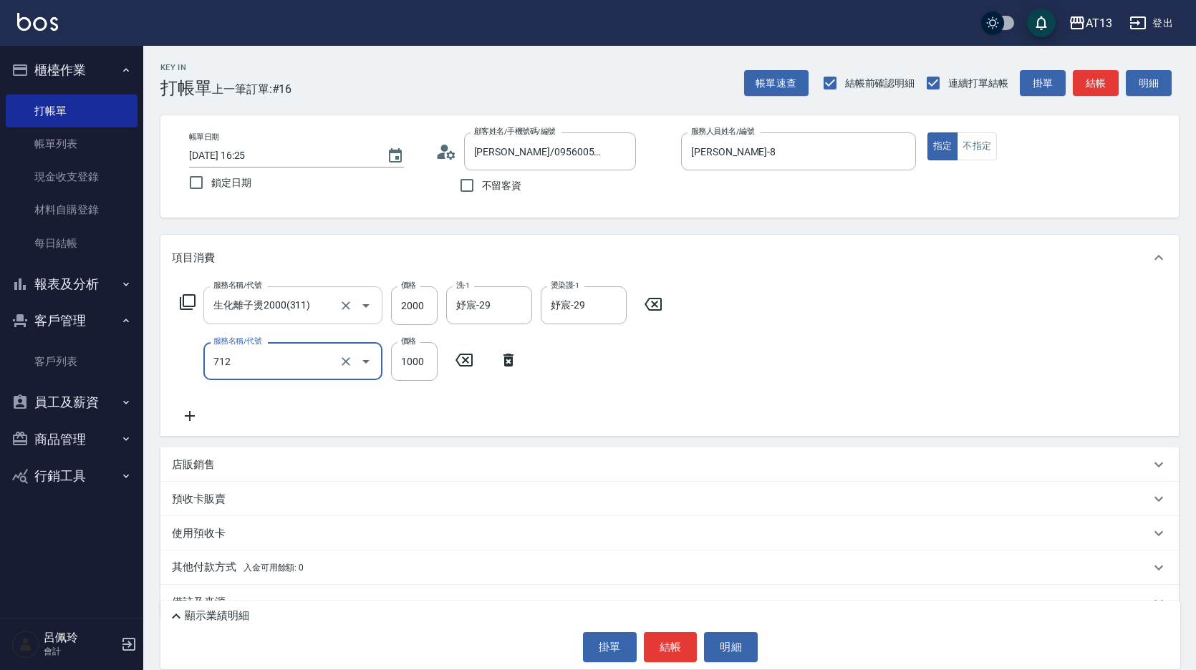
type input "伊蘭洋甘菊1000(712)"
type input "700"
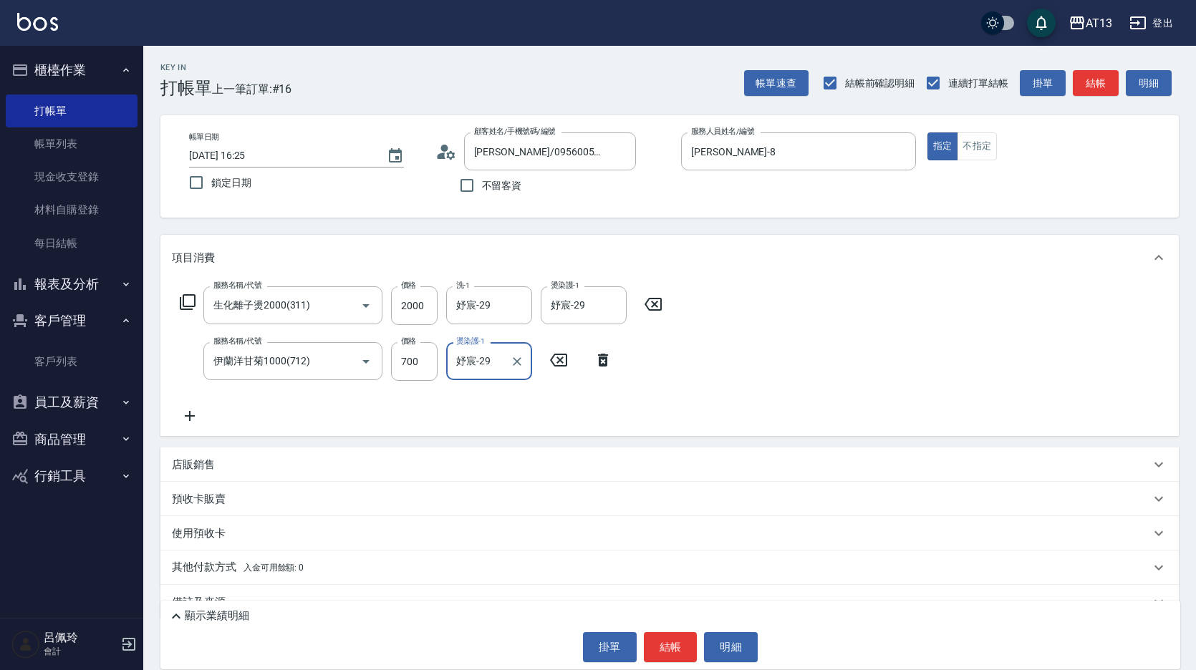
type input "妤宸-29"
click at [854, 403] on div "服務名稱/代號 生化離子燙2000(311) 服務名稱/代號 價格 2000 價格 洗-1 妤宸-29 洗-1 燙染護-1 妤宸-29 燙染護-1 服務名稱/…" at bounding box center [669, 358] width 1019 height 155
click at [684, 647] on button "結帳" at bounding box center [671, 647] width 54 height 30
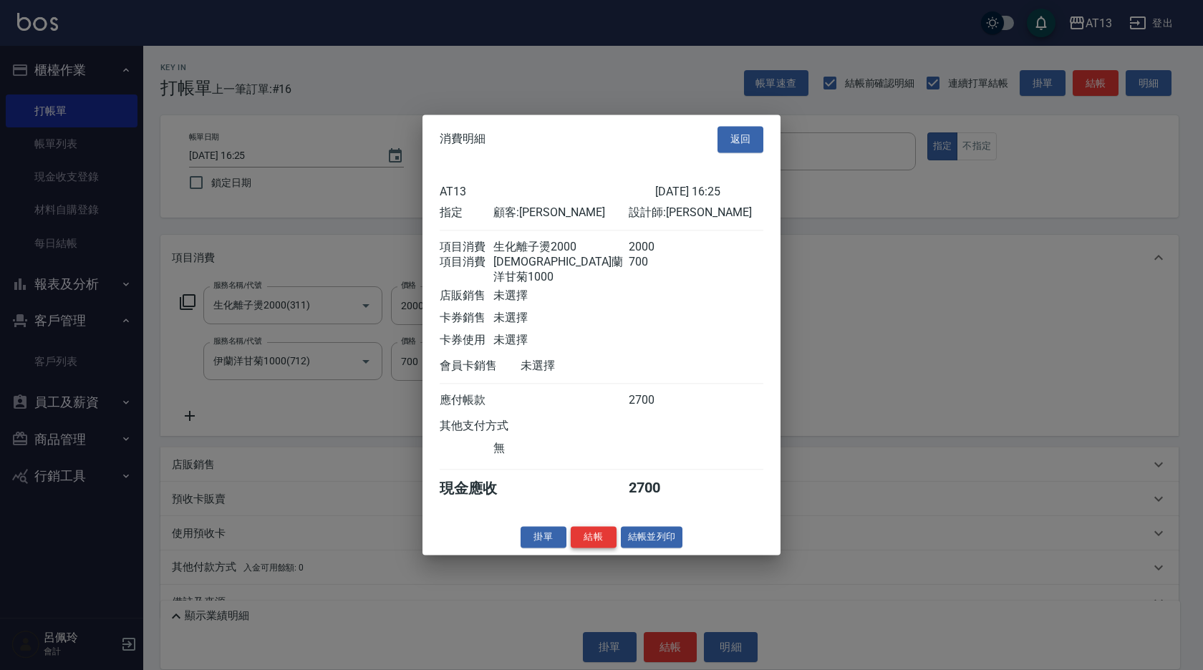
click at [600, 547] on button "結帳" at bounding box center [594, 537] width 46 height 22
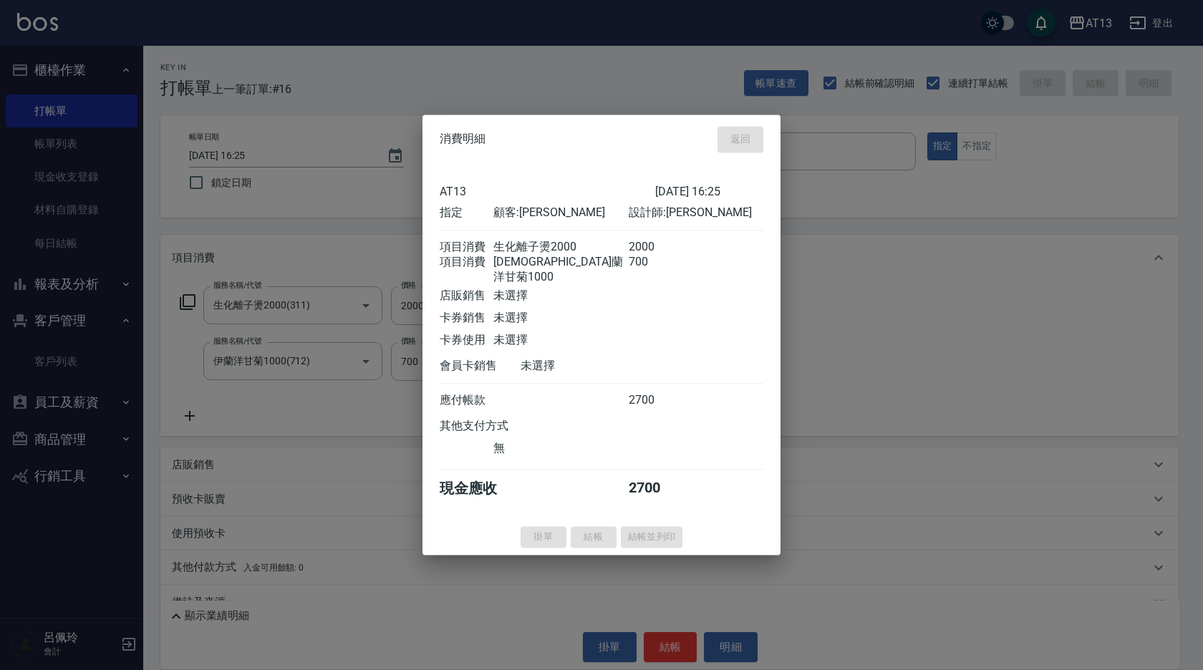
type input "[DATE] 16:26"
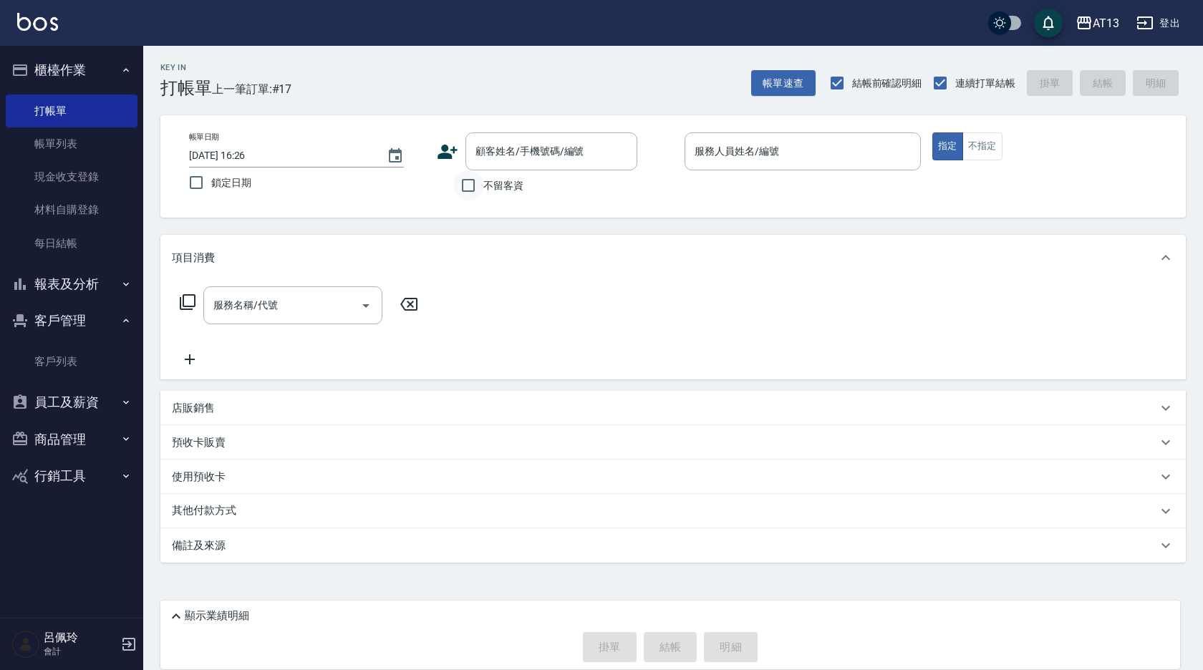
click at [461, 183] on input "不留客資" at bounding box center [468, 185] width 30 height 30
checkbox input "true"
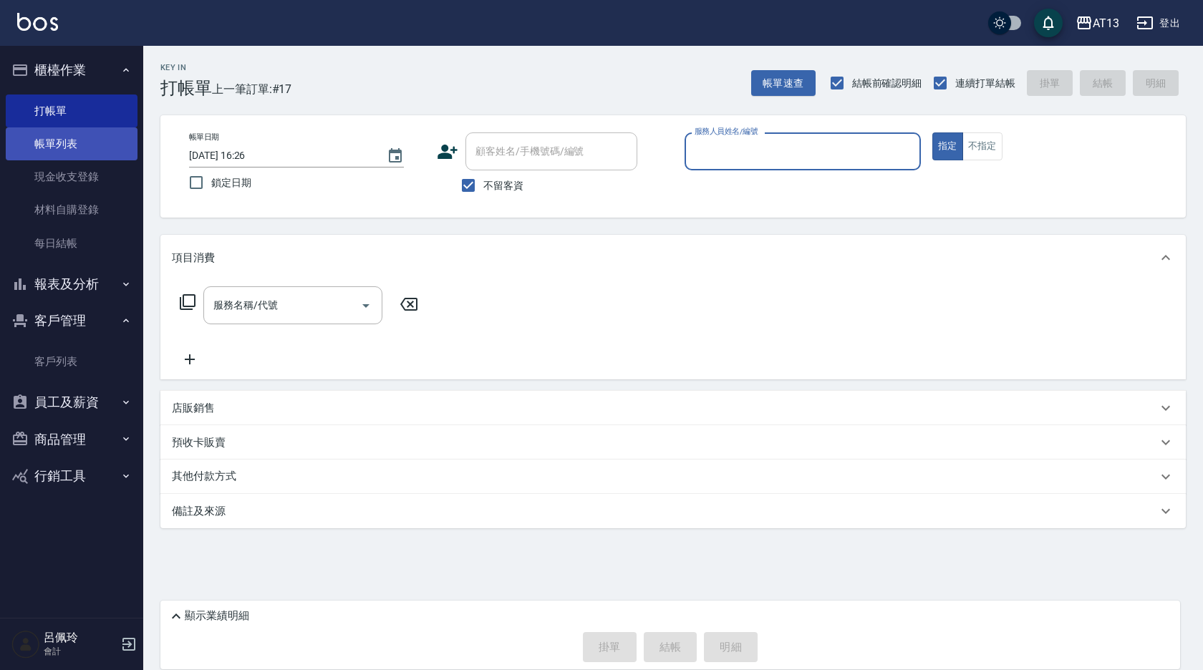
click at [100, 148] on link "帳單列表" at bounding box center [72, 143] width 132 height 33
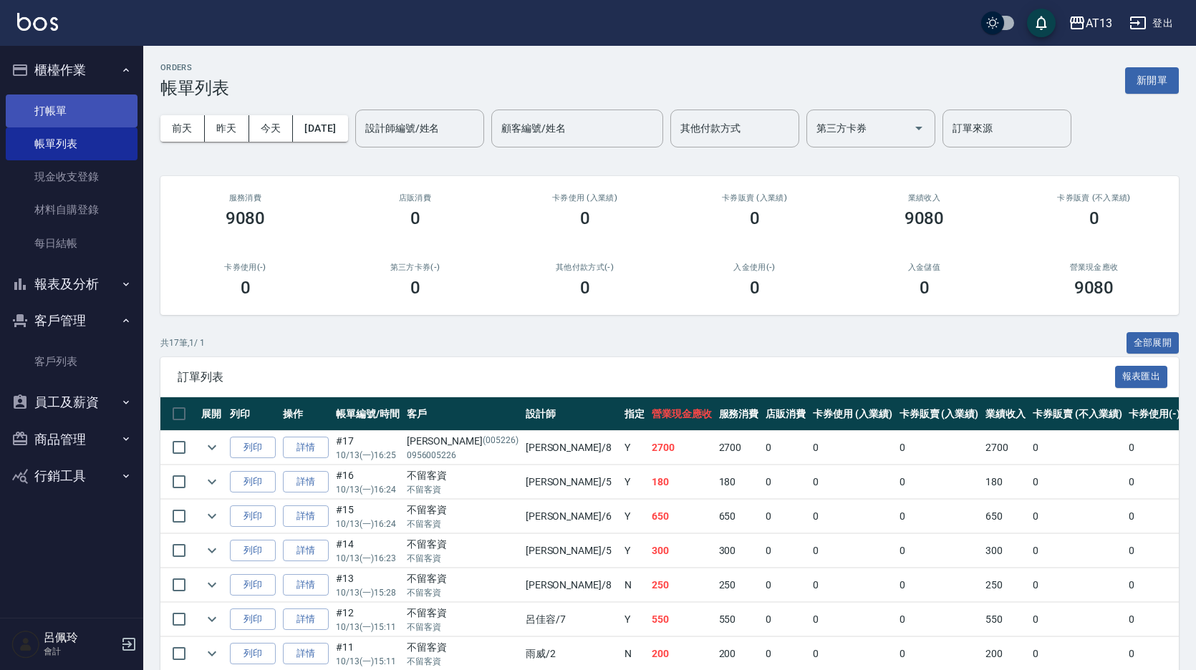
click at [85, 122] on link "打帳單" at bounding box center [72, 111] width 132 height 33
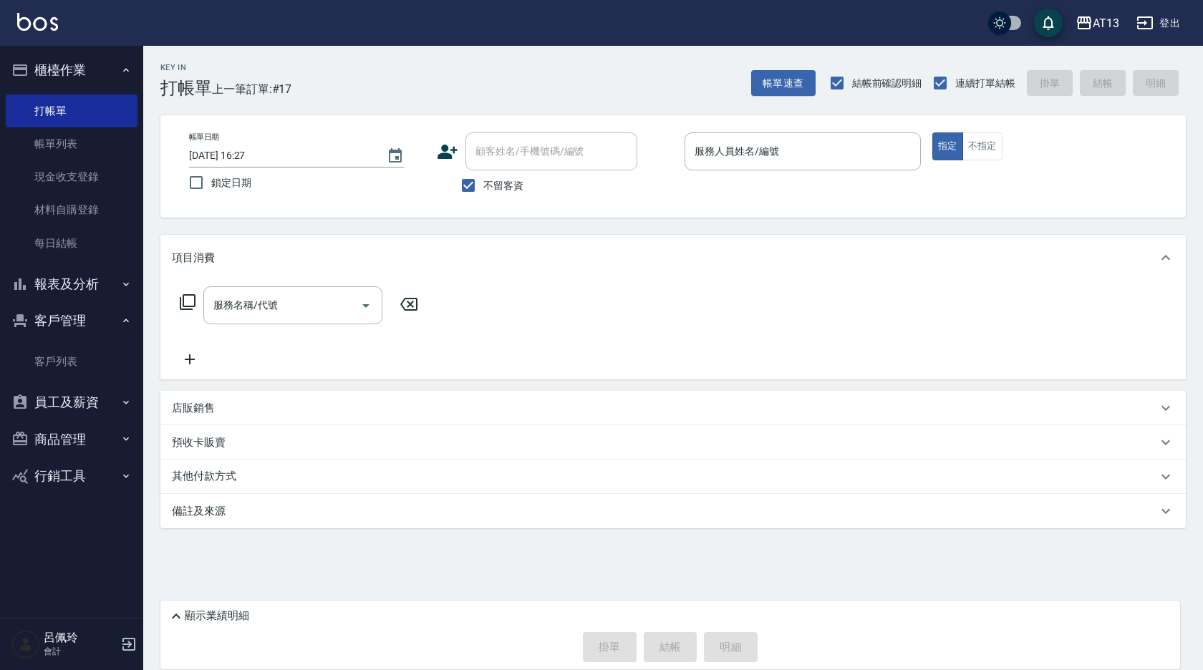
click at [1036, 395] on div "店販銷售" at bounding box center [673, 408] width 1026 height 34
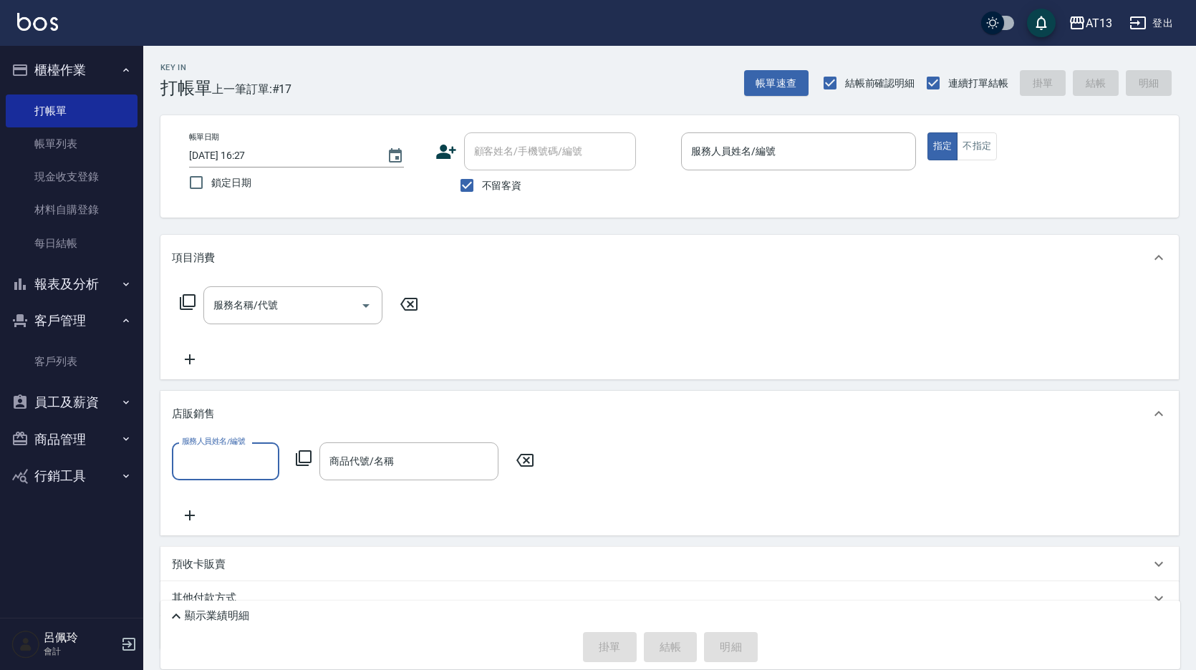
click at [1031, 472] on div "服務人員姓名/編號 服務人員姓名/編號 商品代號/名稱 商品代號/名稱" at bounding box center [670, 484] width 996 height 82
click at [1009, 329] on div "服務名稱/代號 服務名稱/代號" at bounding box center [669, 330] width 1019 height 99
